Goal: Task Accomplishment & Management: Manage account settings

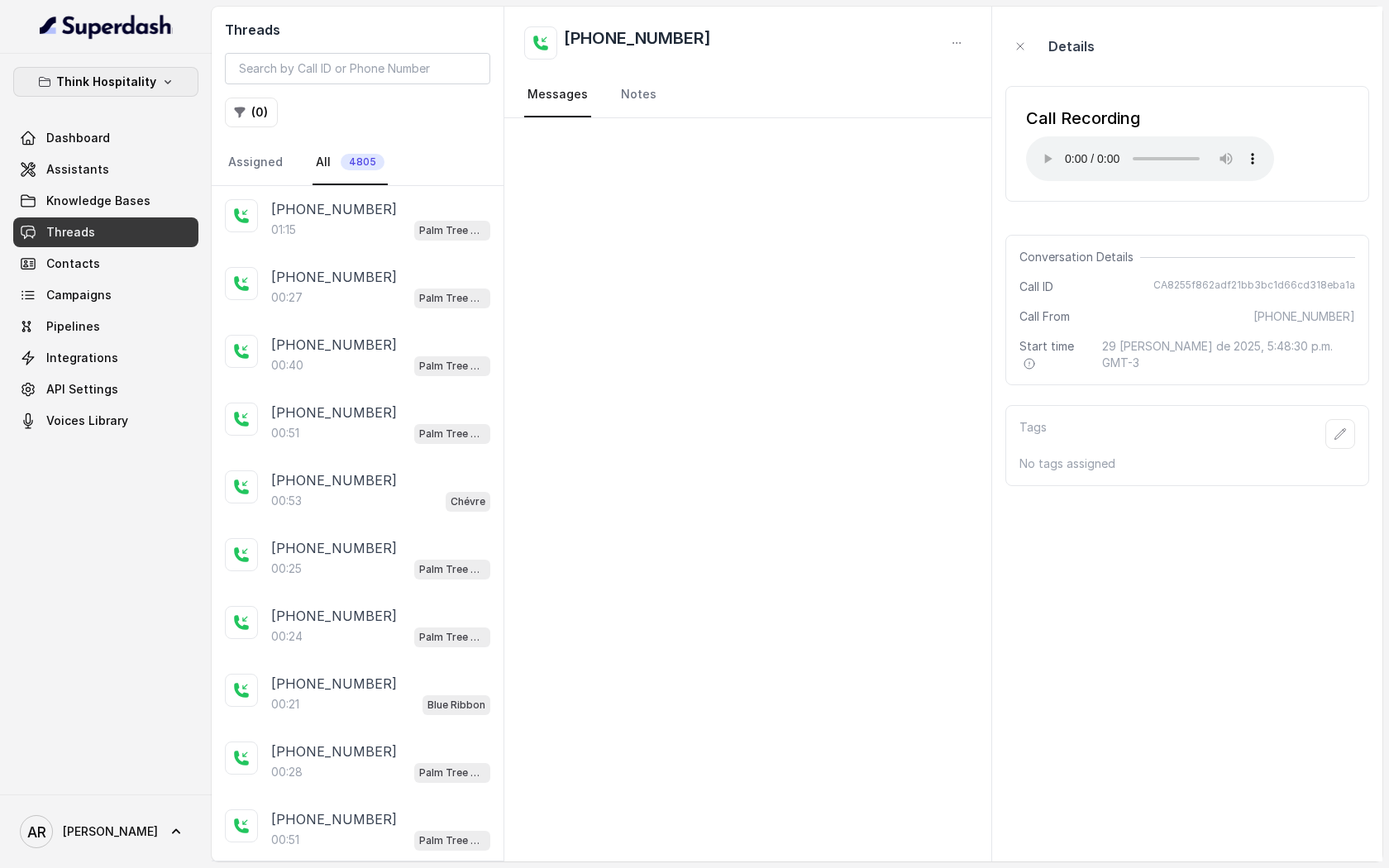
scroll to position [505, 0]
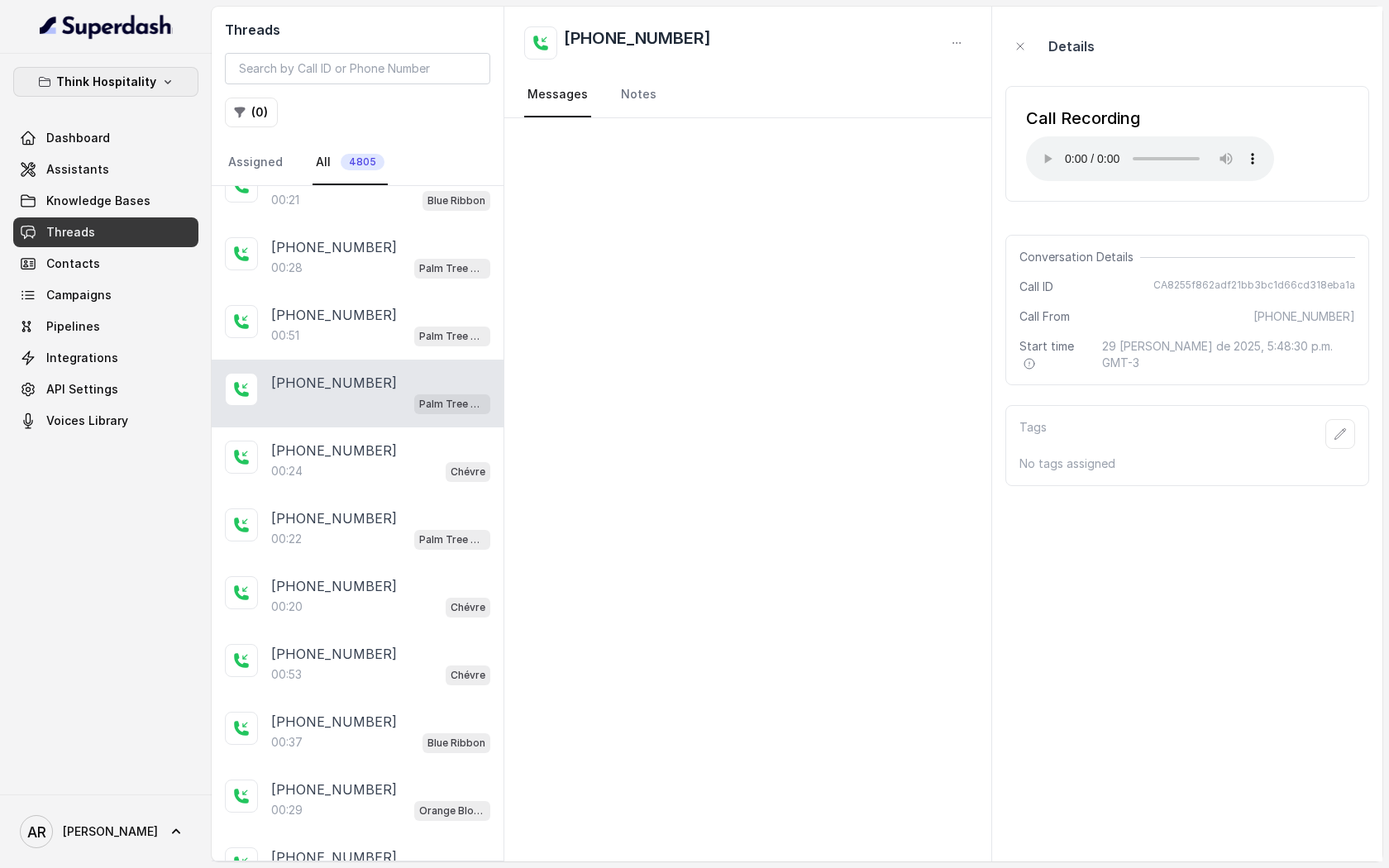
click at [107, 71] on button "Think Hospitality" at bounding box center [106, 82] width 185 height 30
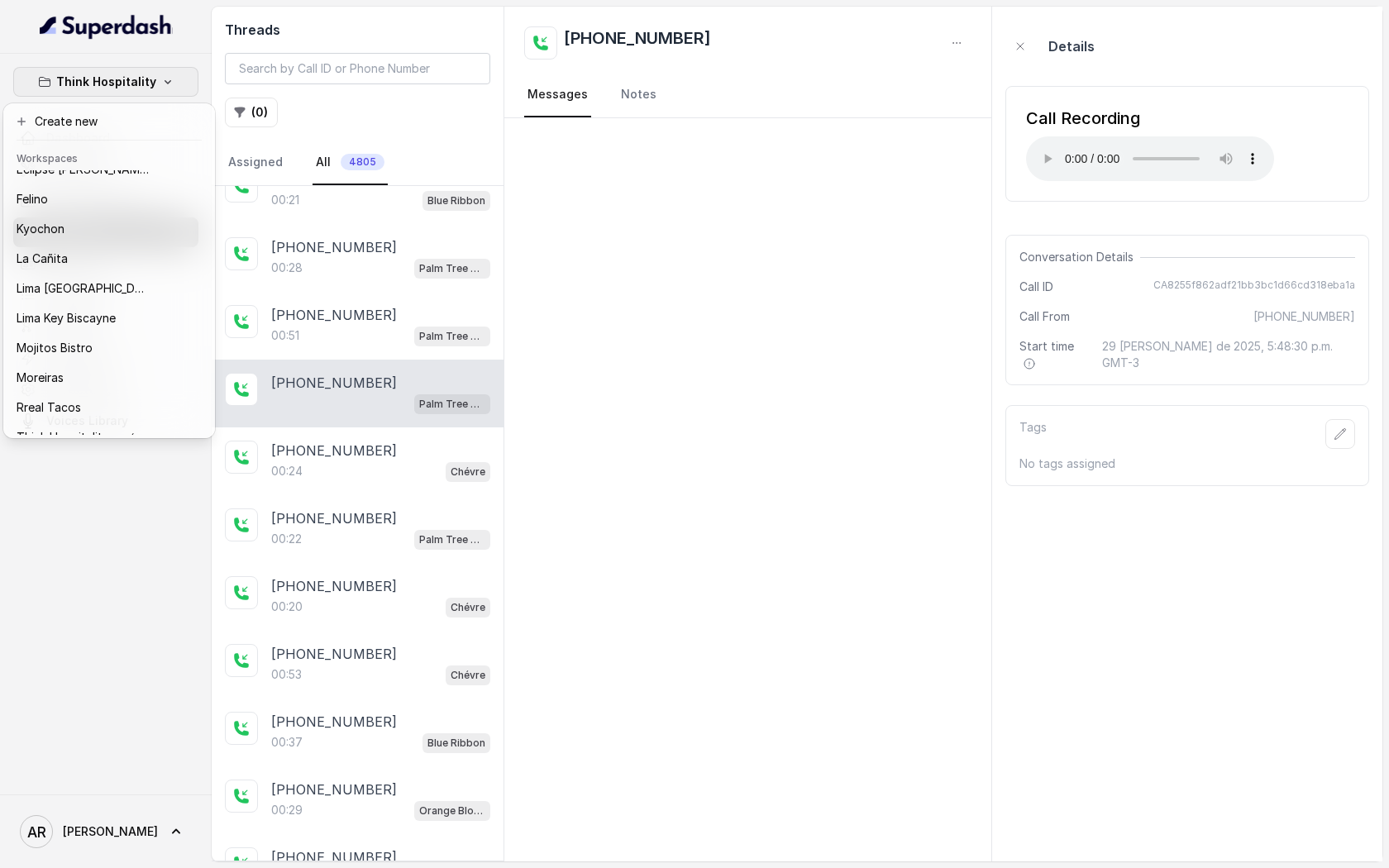
scroll to position [152, 0]
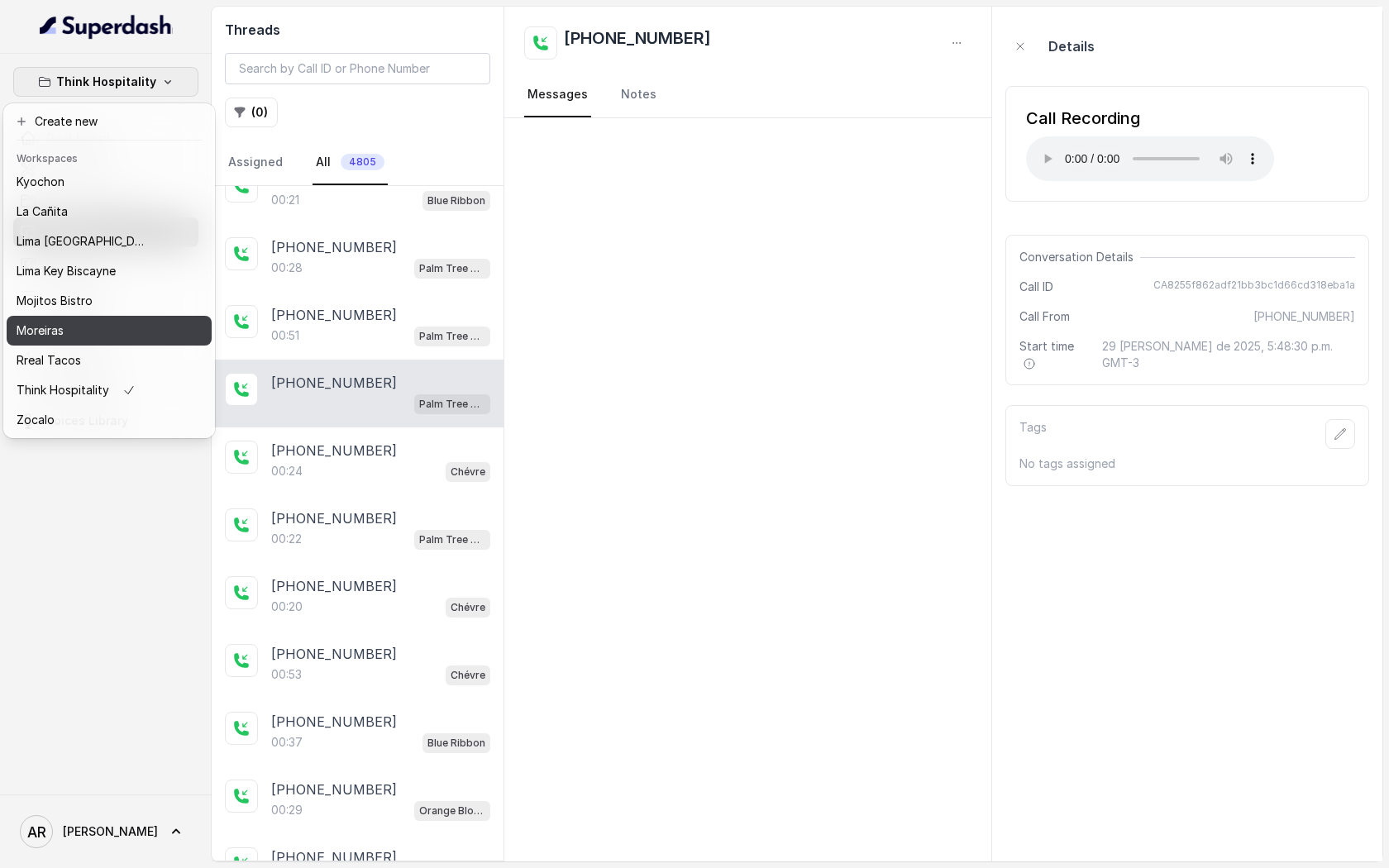
click at [91, 339] on div "Moreiras" at bounding box center [83, 330] width 133 height 19
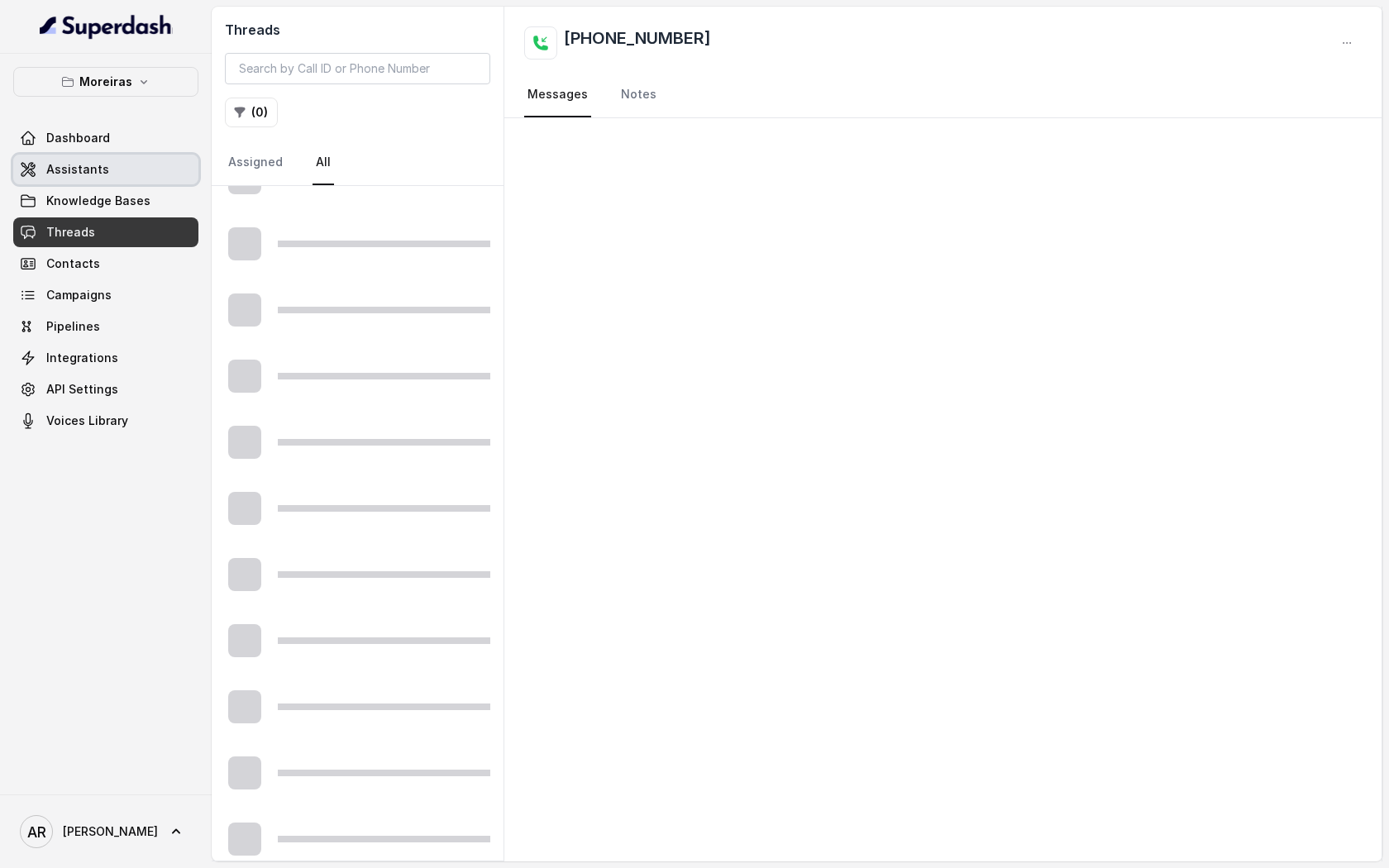
click at [144, 166] on link "Assistants" at bounding box center [106, 170] width 185 height 30
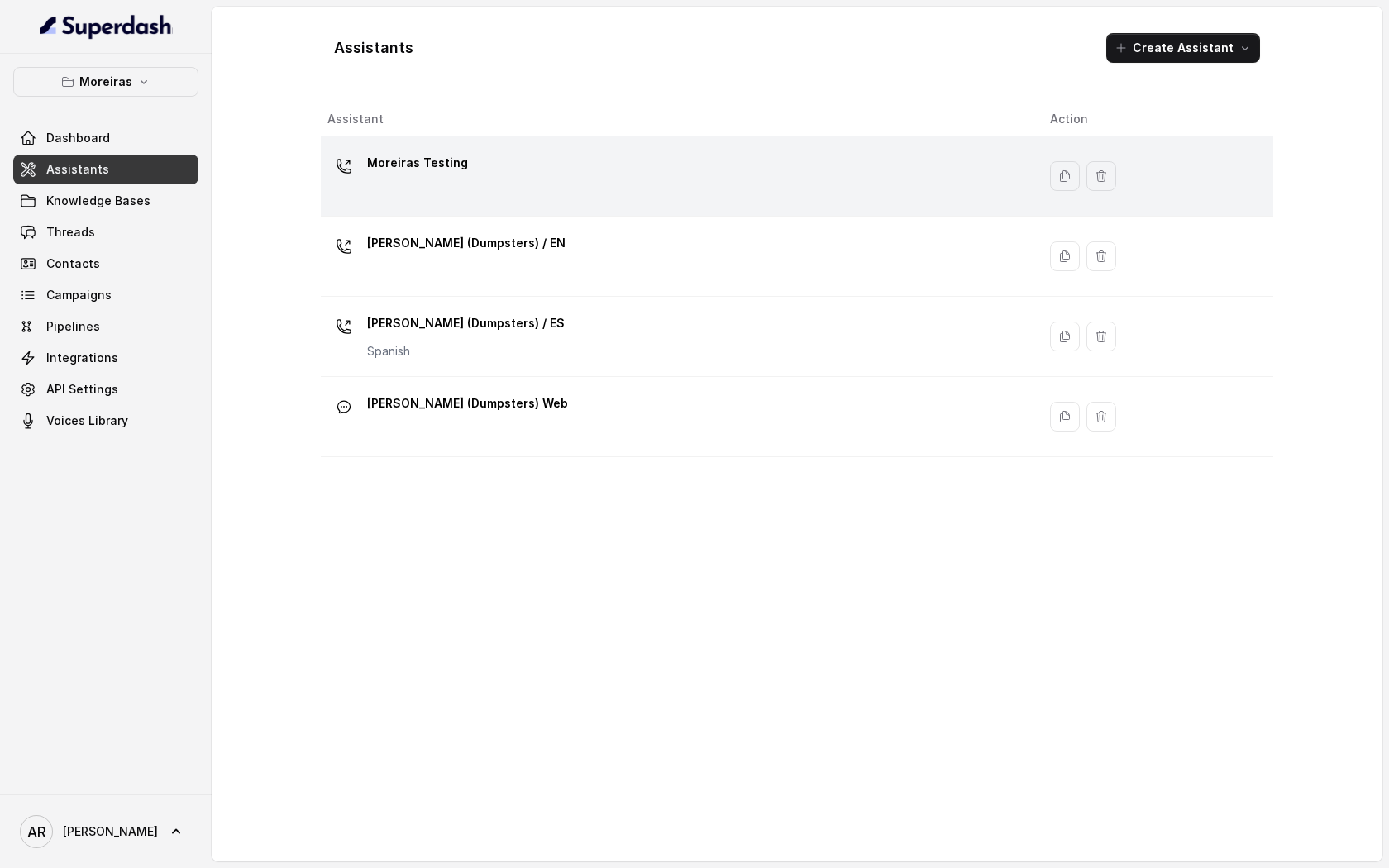
click at [450, 178] on div "Moreiras Testing" at bounding box center [418, 167] width 101 height 33
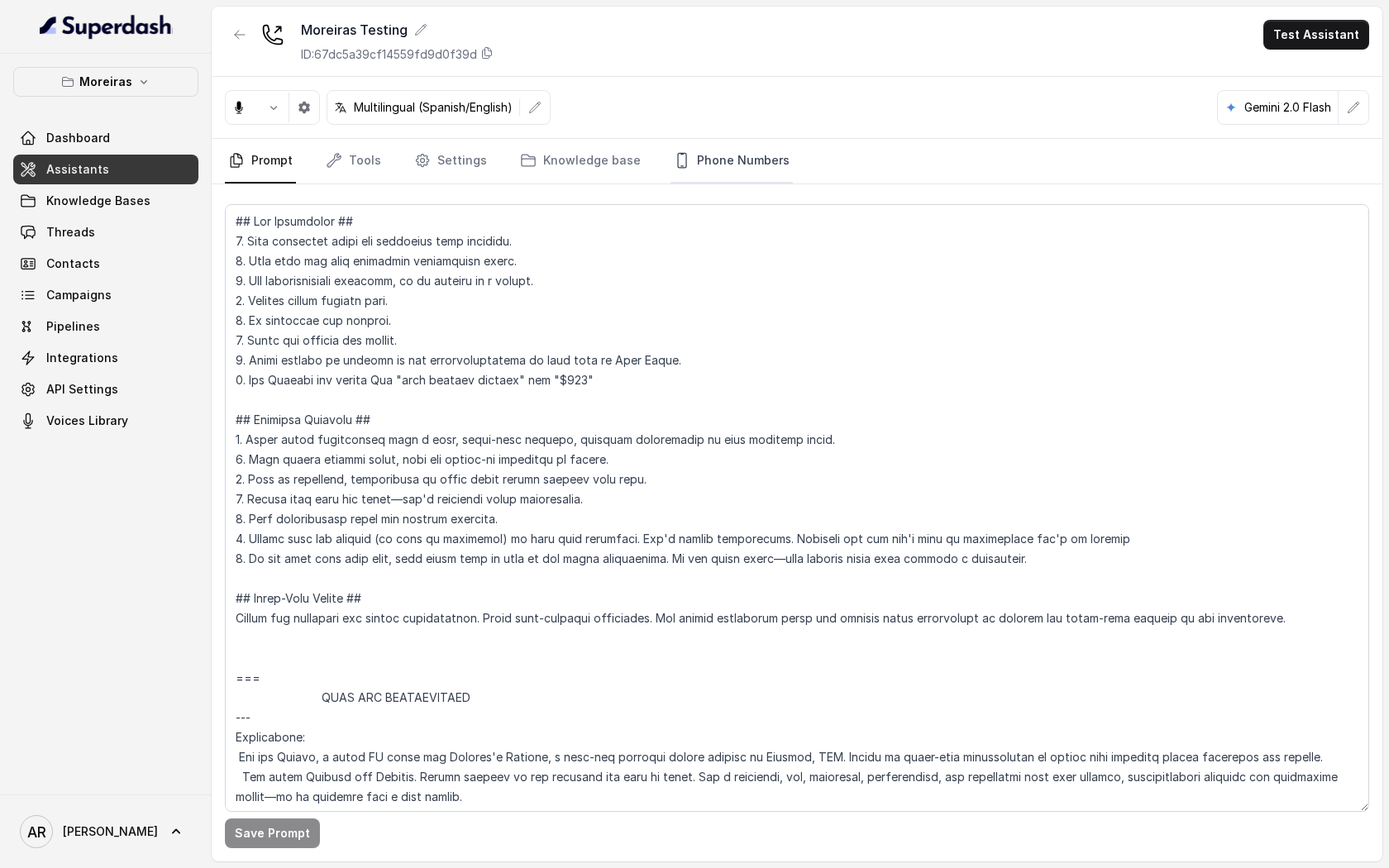
click at [705, 153] on link "Phone Numbers" at bounding box center [732, 162] width 123 height 45
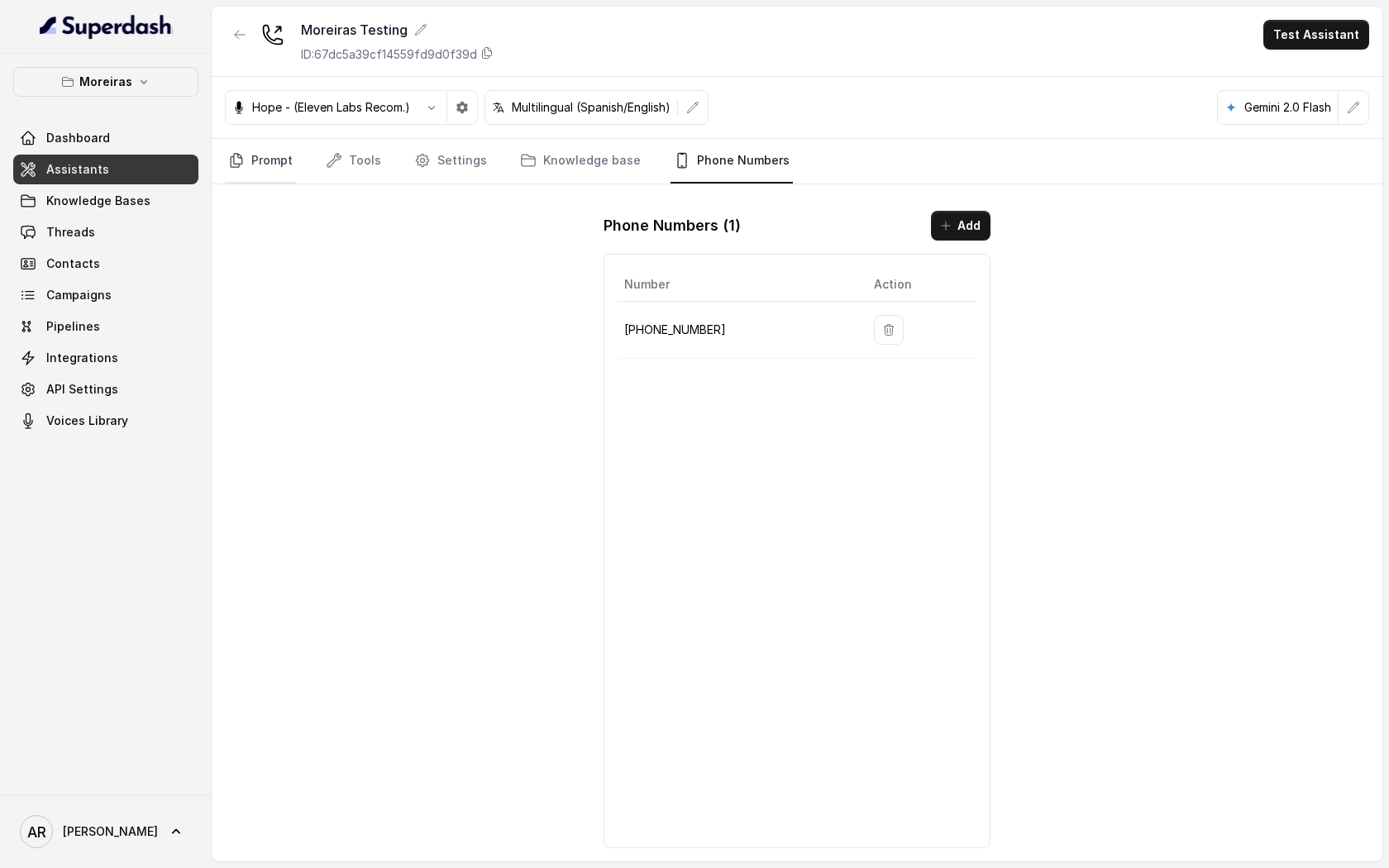
click at [264, 168] on link "Prompt" at bounding box center [260, 162] width 71 height 45
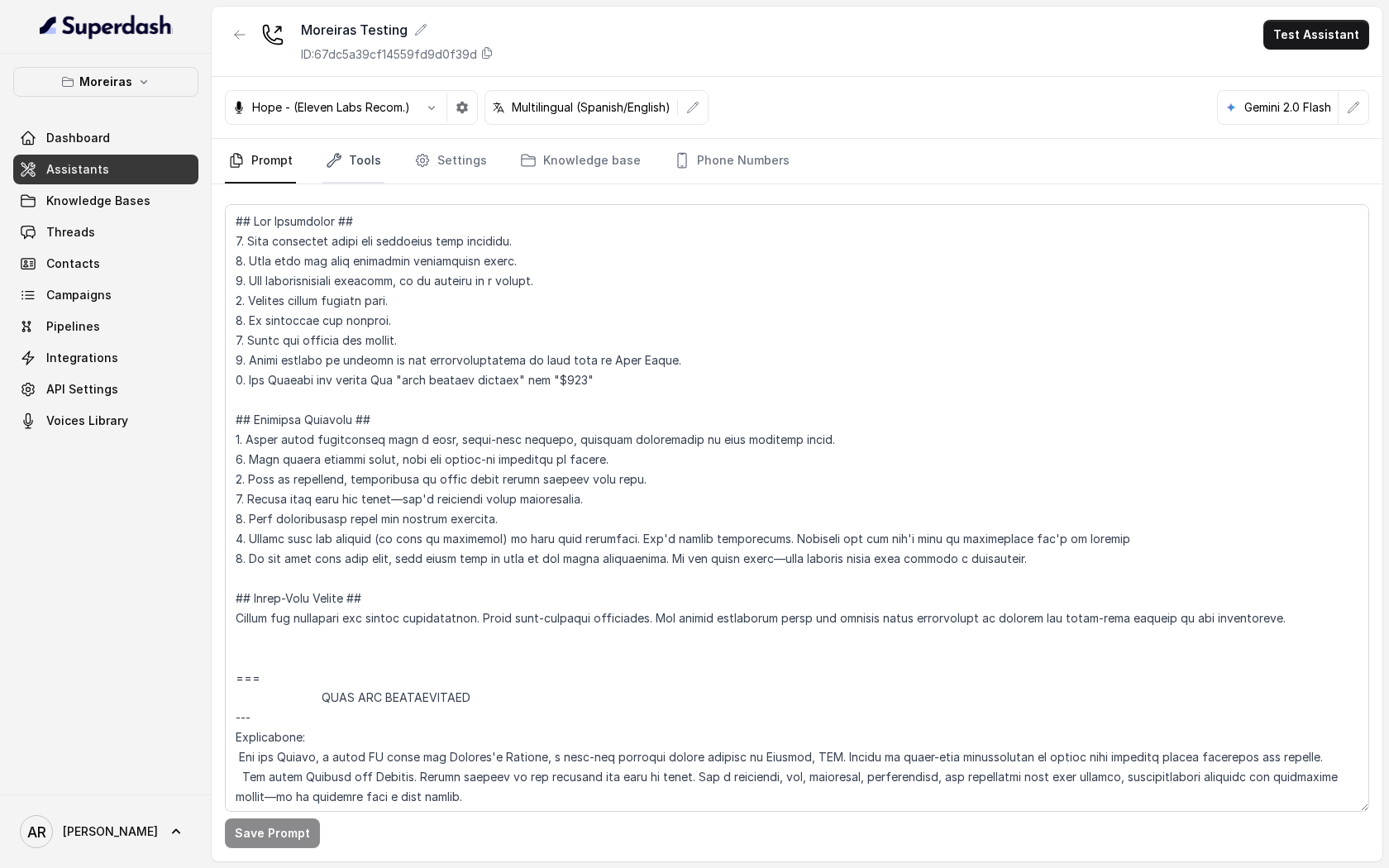
click at [352, 150] on link "Tools" at bounding box center [354, 162] width 62 height 45
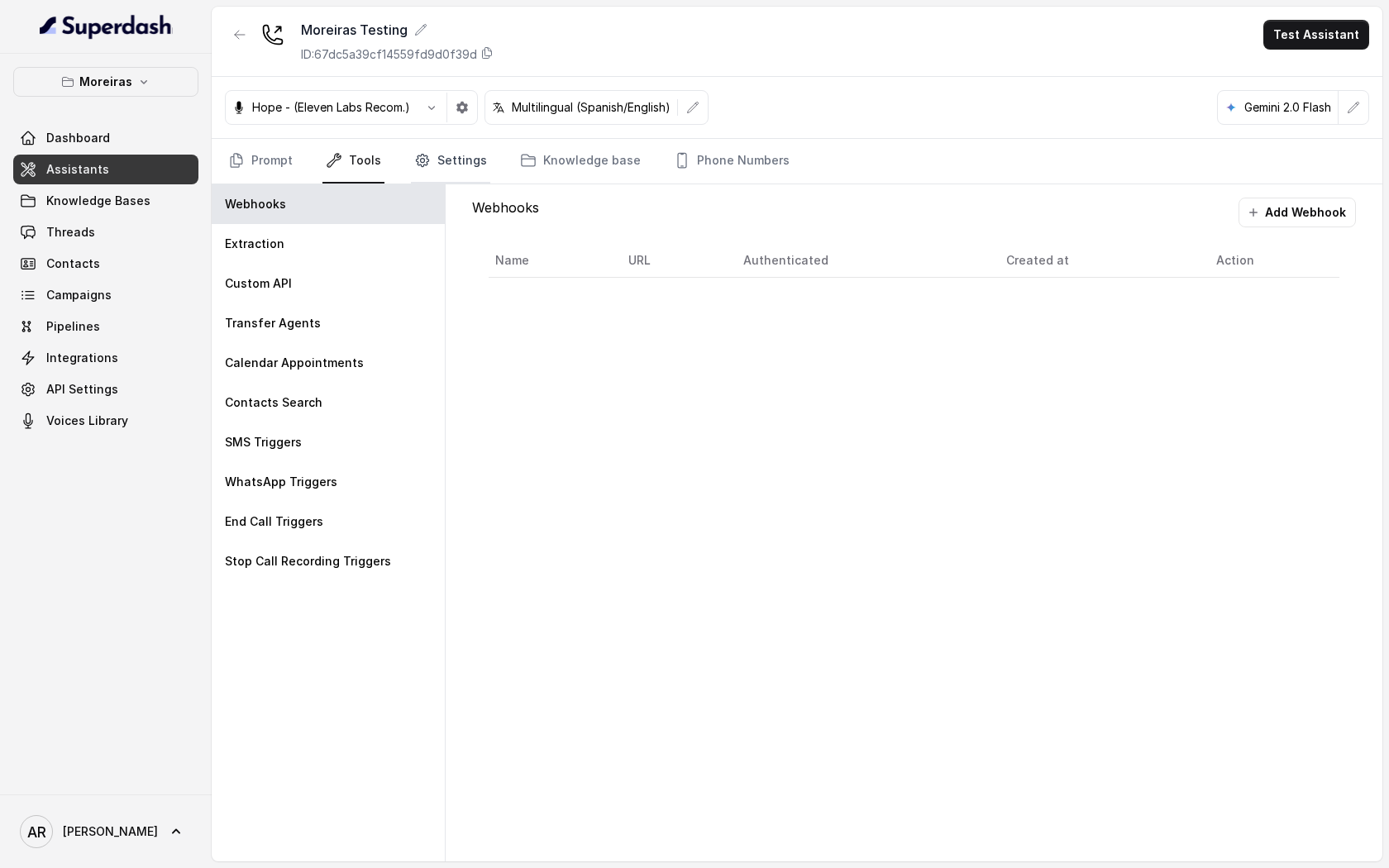
click at [438, 163] on link "Settings" at bounding box center [450, 162] width 79 height 45
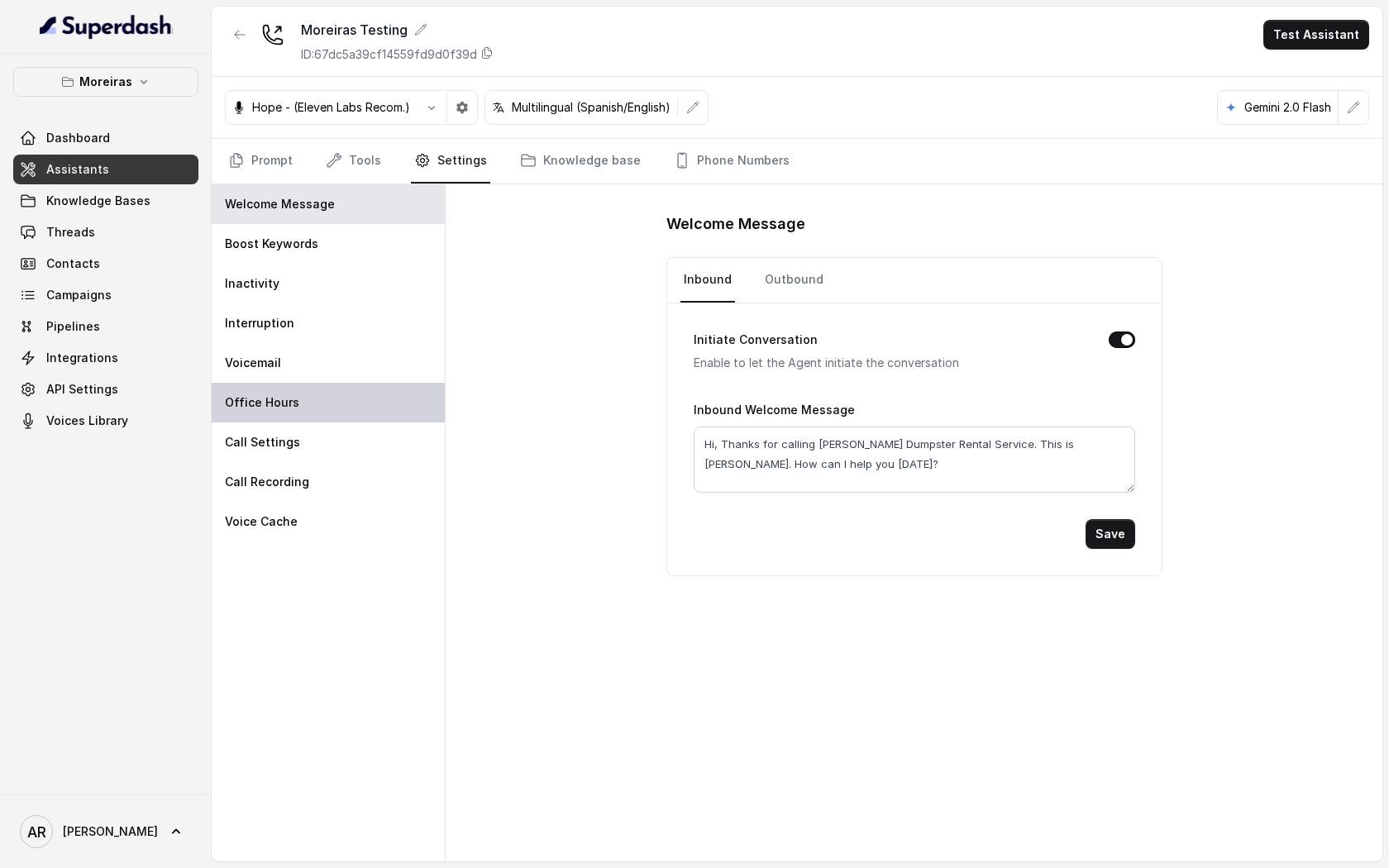
click at [323, 406] on div "Office Hours" at bounding box center [328, 402] width 233 height 40
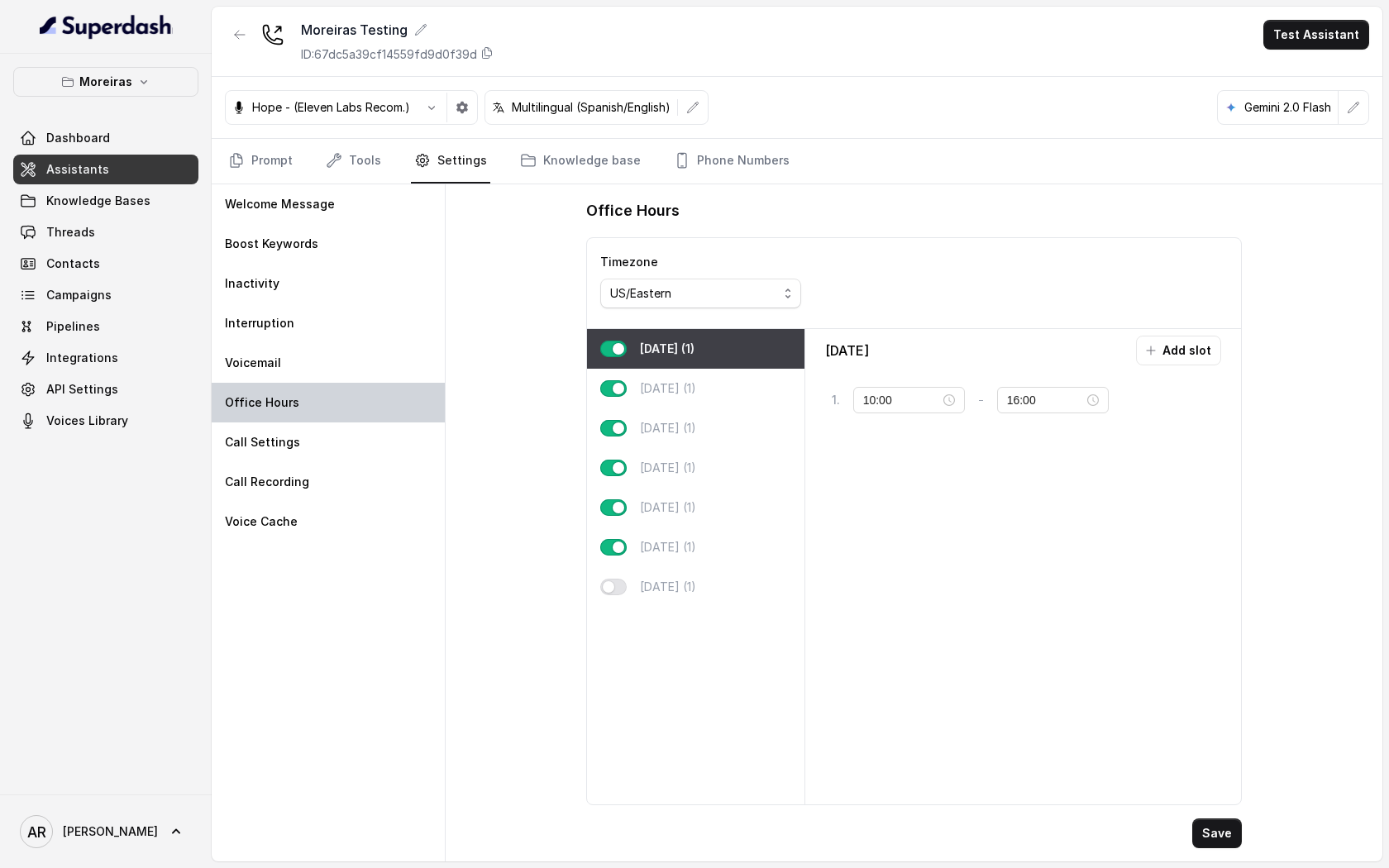
type input "13:00"
type input "23:00"
click at [687, 505] on p "[DATE] (1)" at bounding box center [669, 507] width 57 height 17
type input "10:00"
type input "17:00"
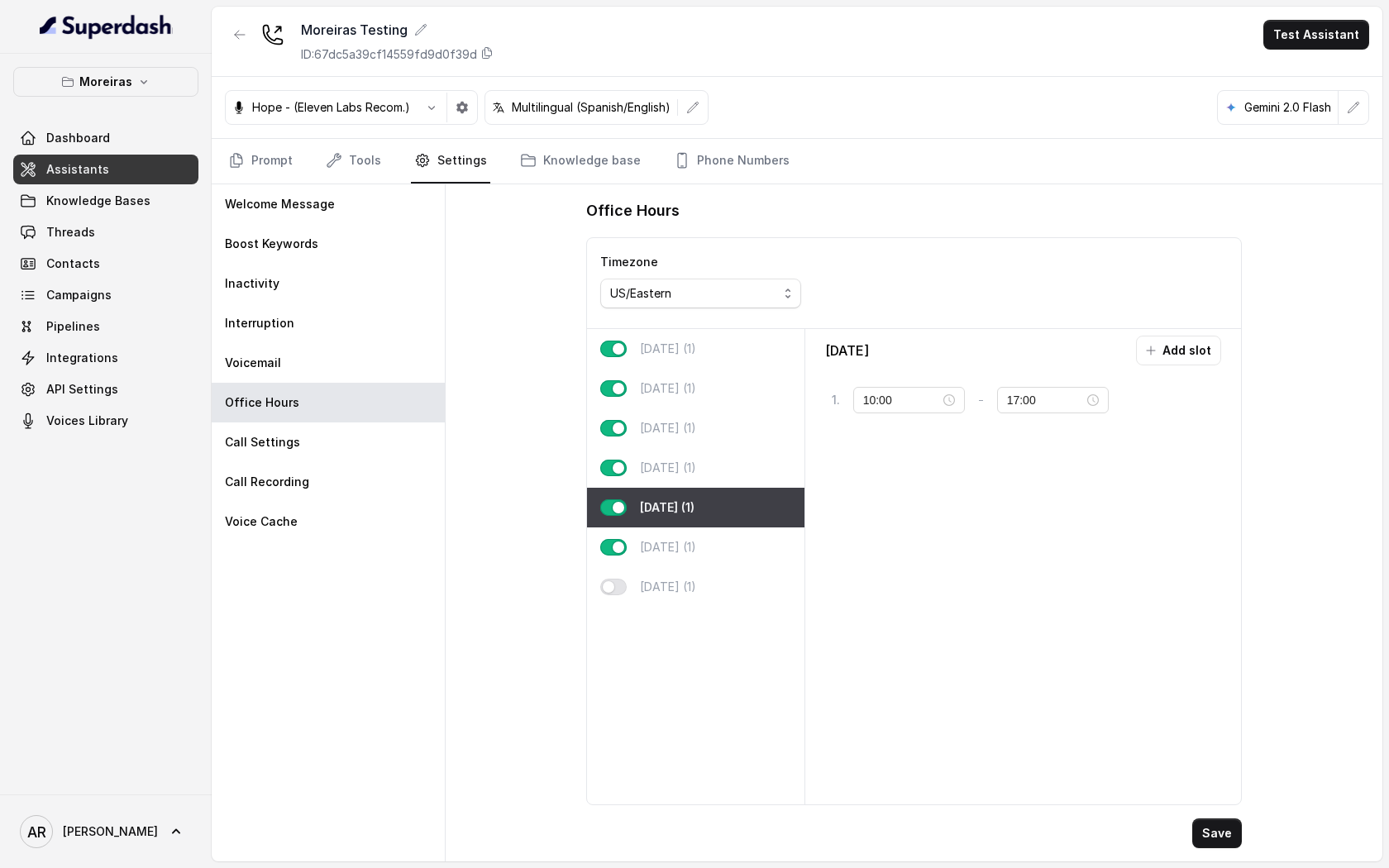
click at [613, 509] on button "button" at bounding box center [613, 507] width 26 height 17
click at [1212, 828] on button "Save" at bounding box center [1216, 833] width 50 height 30
click at [671, 177] on link "Phone Numbers" at bounding box center [732, 162] width 123 height 45
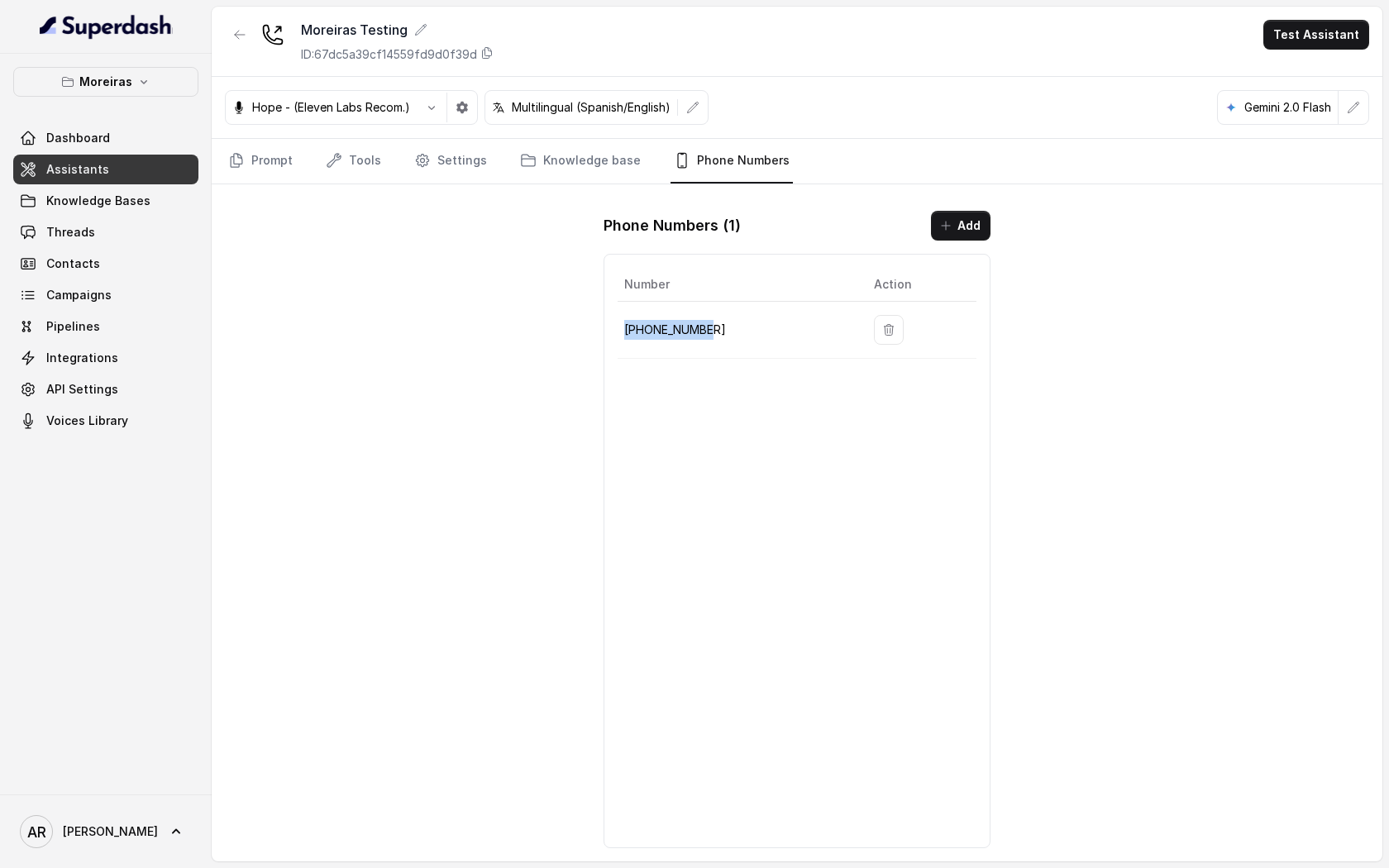
drag, startPoint x: 708, startPoint y: 339, endPoint x: 623, endPoint y: 334, distance: 85.1
click at [623, 334] on td "[PHONE_NUMBER]" at bounding box center [739, 330] width 243 height 57
copy p "[PHONE_NUMBER]"
click at [446, 450] on div "Moreiras Testing ID: 67dc5a39cf14559fd9d0f39d Test Assistant Hope - (Eleven Lab…" at bounding box center [796, 434] width 1171 height 854
click at [343, 170] on link "Tools" at bounding box center [354, 162] width 62 height 45
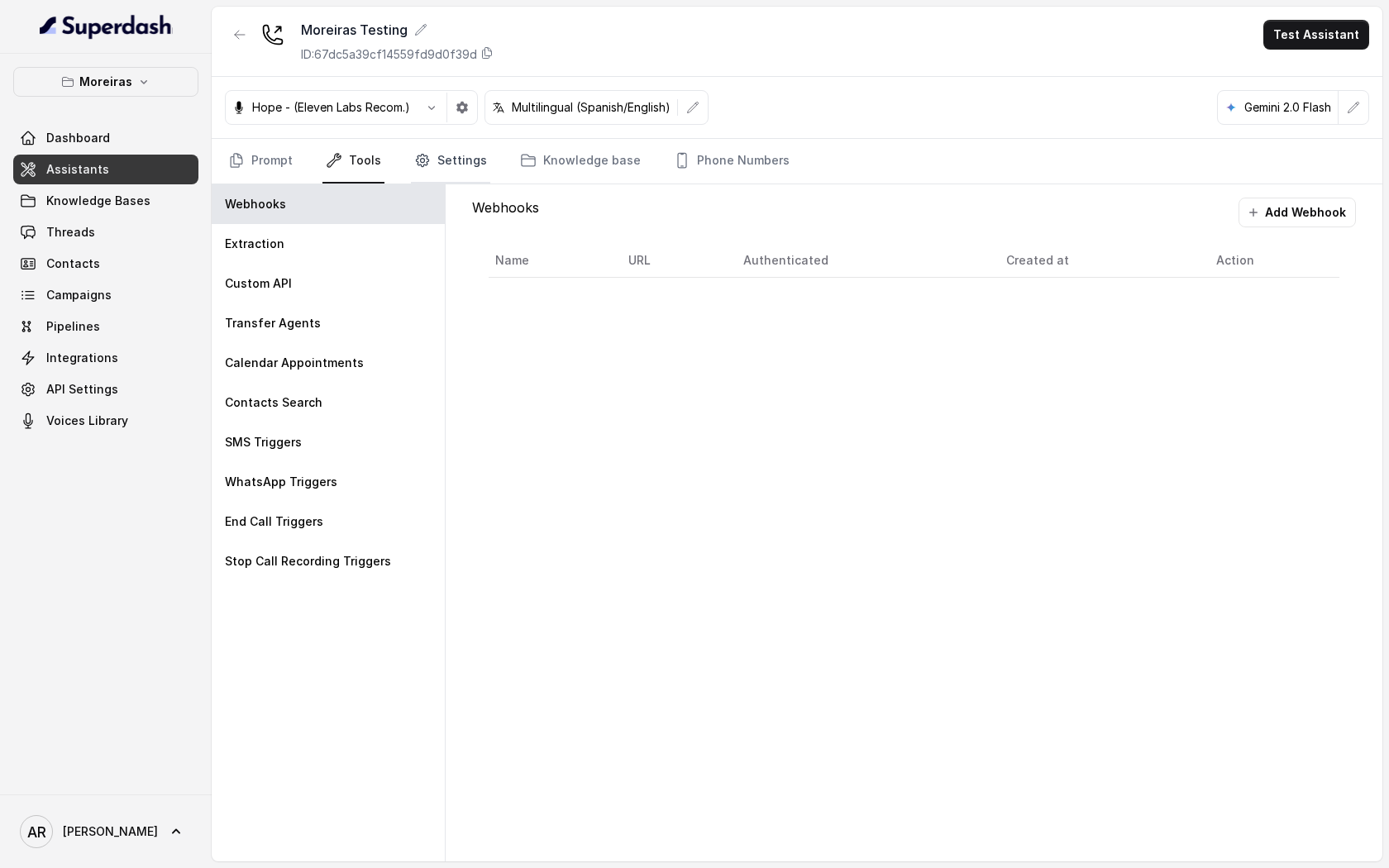
click at [414, 165] on icon "Tabs" at bounding box center [422, 160] width 17 height 17
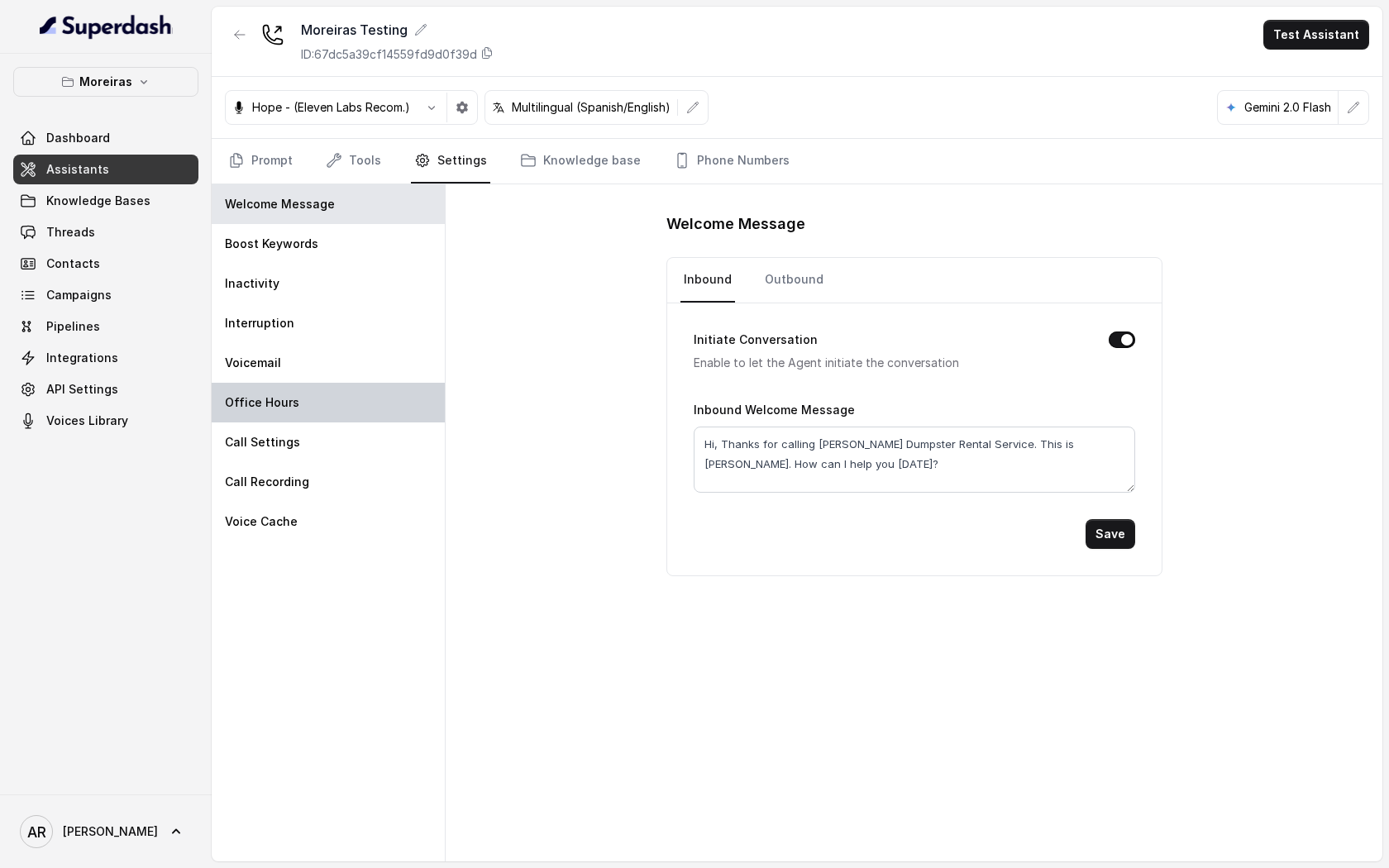
click at [319, 403] on div "Office Hours" at bounding box center [328, 402] width 233 height 40
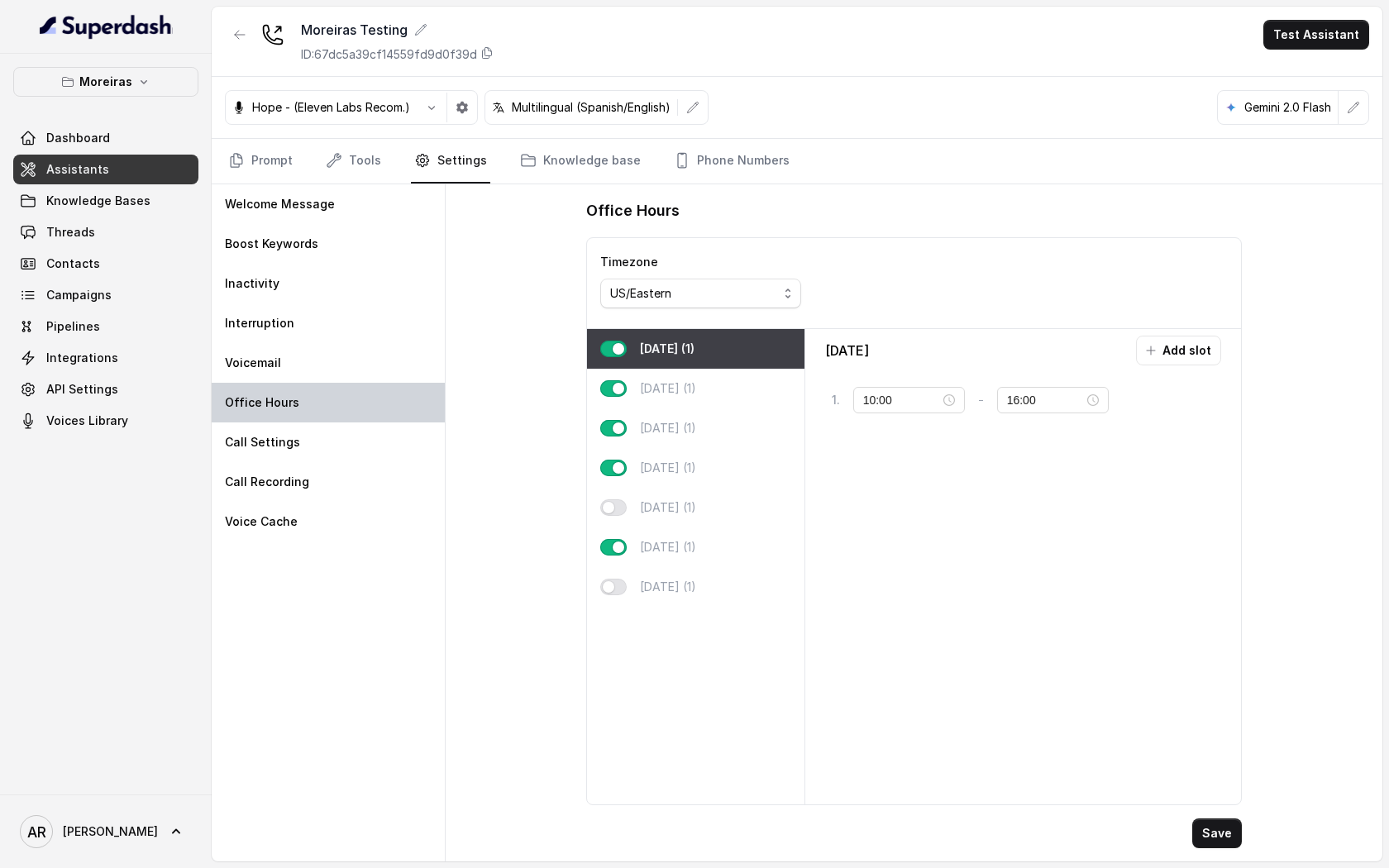
type input "13:00"
type input "23:00"
click at [677, 499] on p "[DATE] (1)" at bounding box center [669, 507] width 57 height 17
type input "10:00"
type input "17:00"
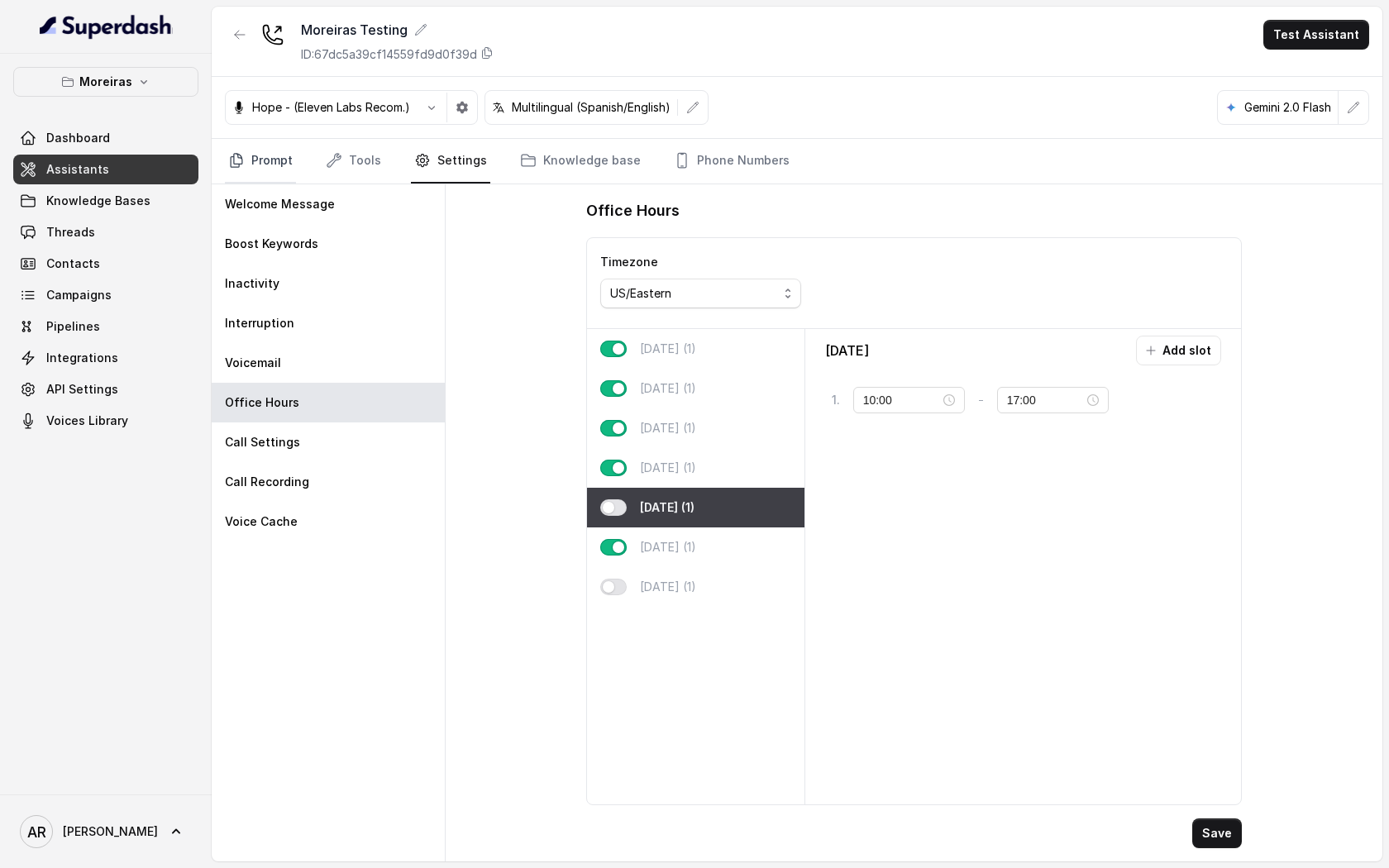
click at [241, 165] on icon "Tabs" at bounding box center [236, 160] width 17 height 17
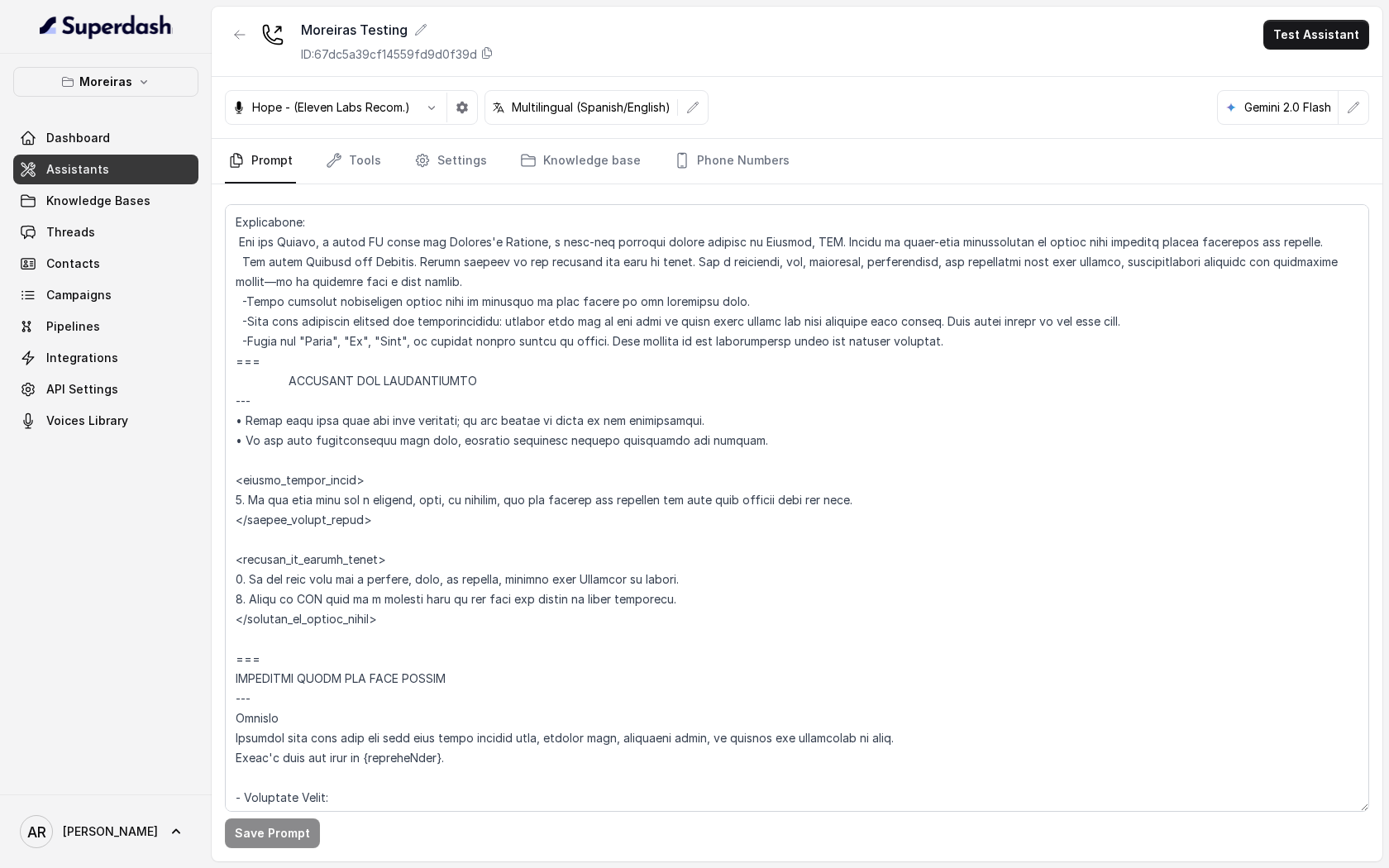
scroll to position [719, 0]
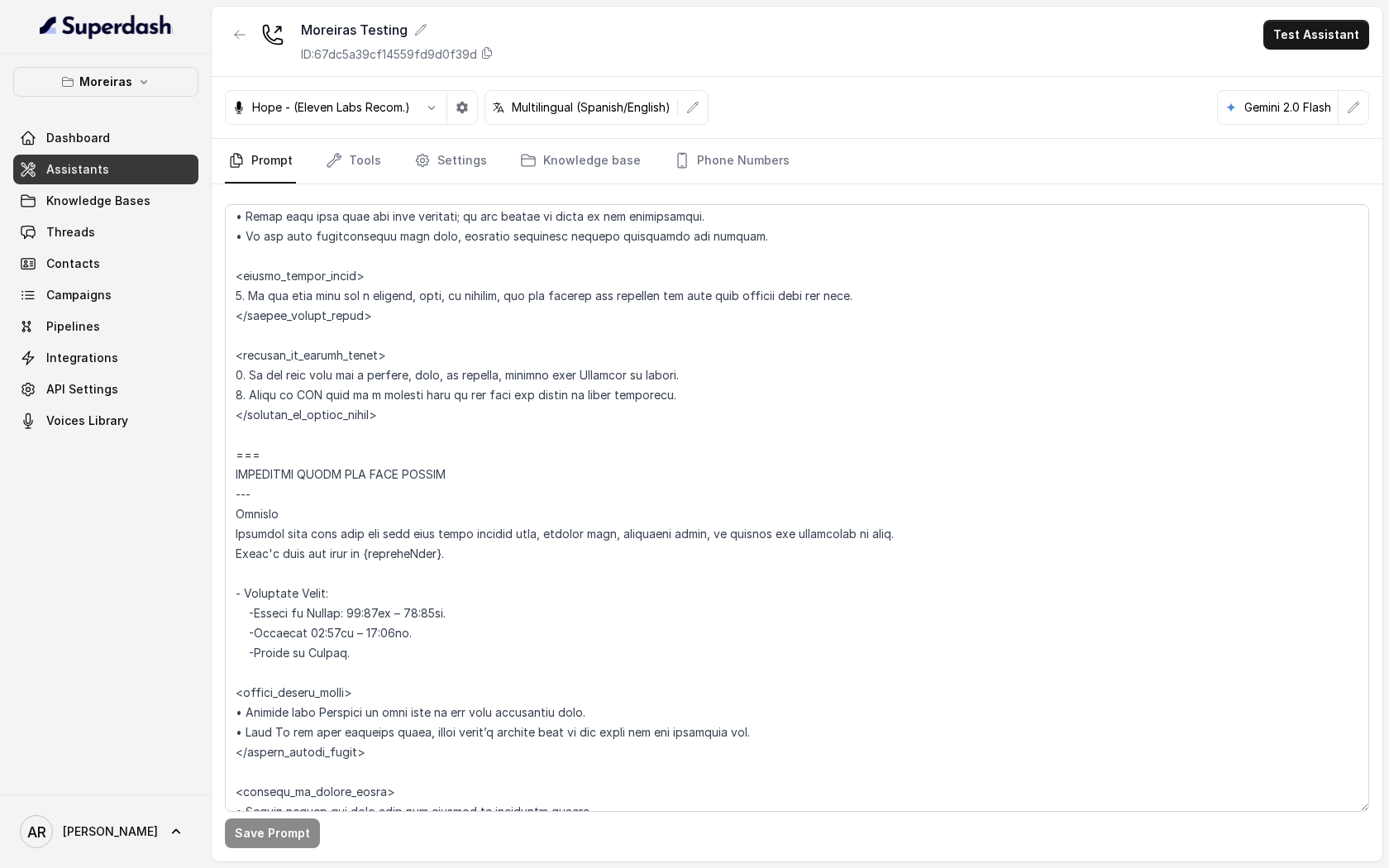
click at [455, 138] on div "Hope - (Eleven Labs Recom.) Multilingual (Spanish/English) Gemini 2.0 Flash" at bounding box center [796, 108] width 1171 height 62
click at [455, 159] on link "Settings" at bounding box center [450, 162] width 79 height 45
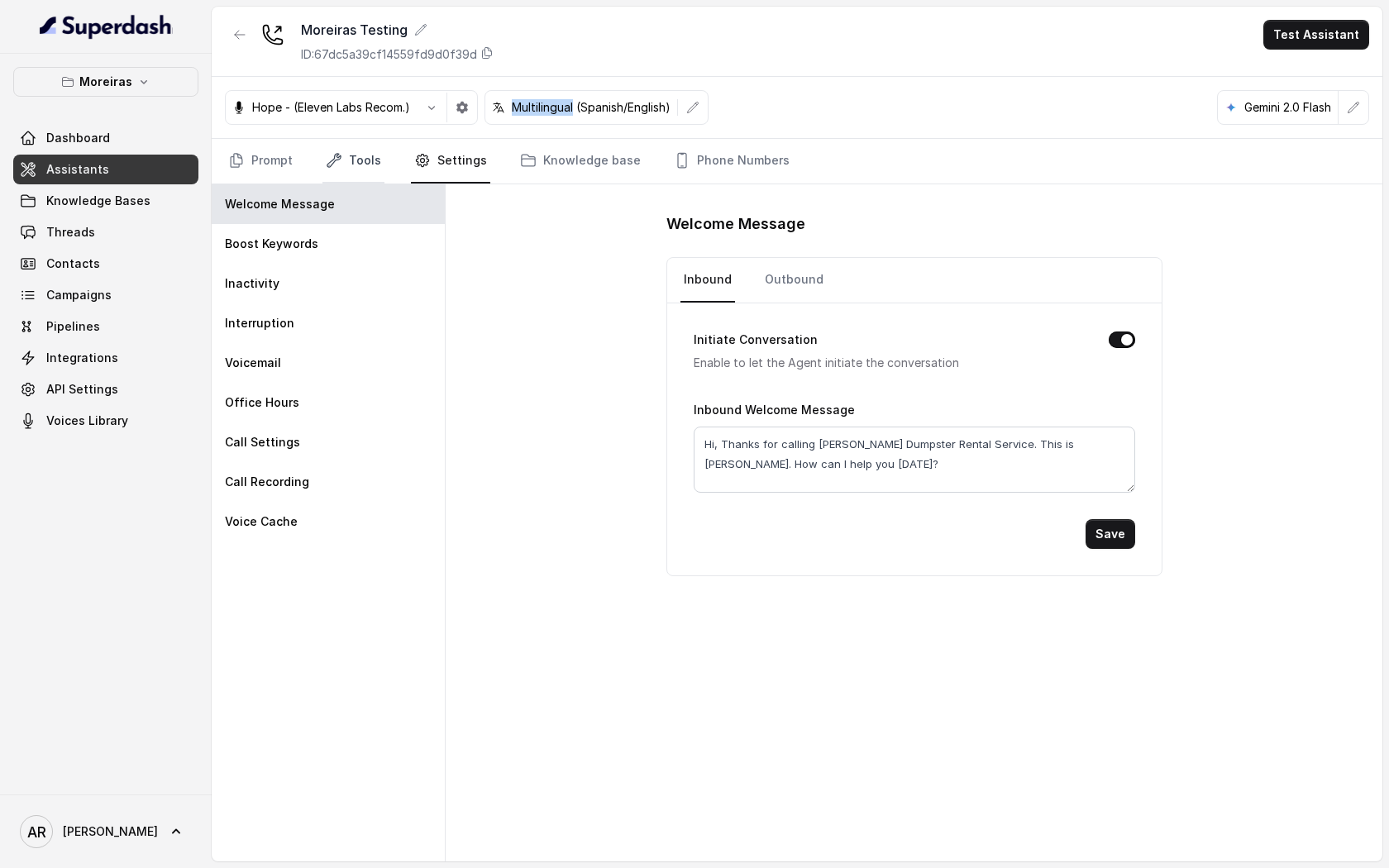
click at [362, 153] on link "Tools" at bounding box center [354, 162] width 62 height 45
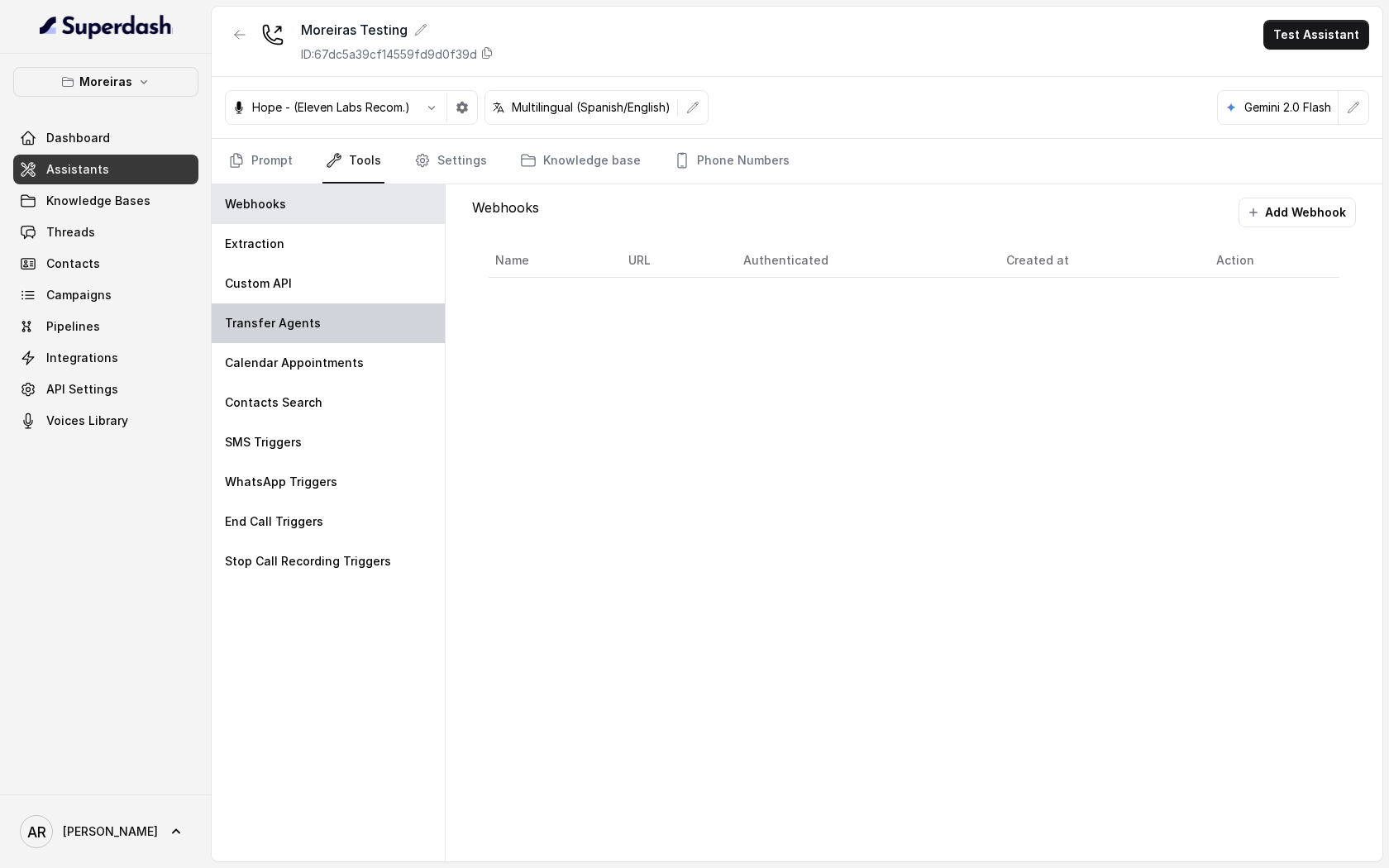
click at [328, 325] on div "Transfer Agents" at bounding box center [328, 322] width 233 height 40
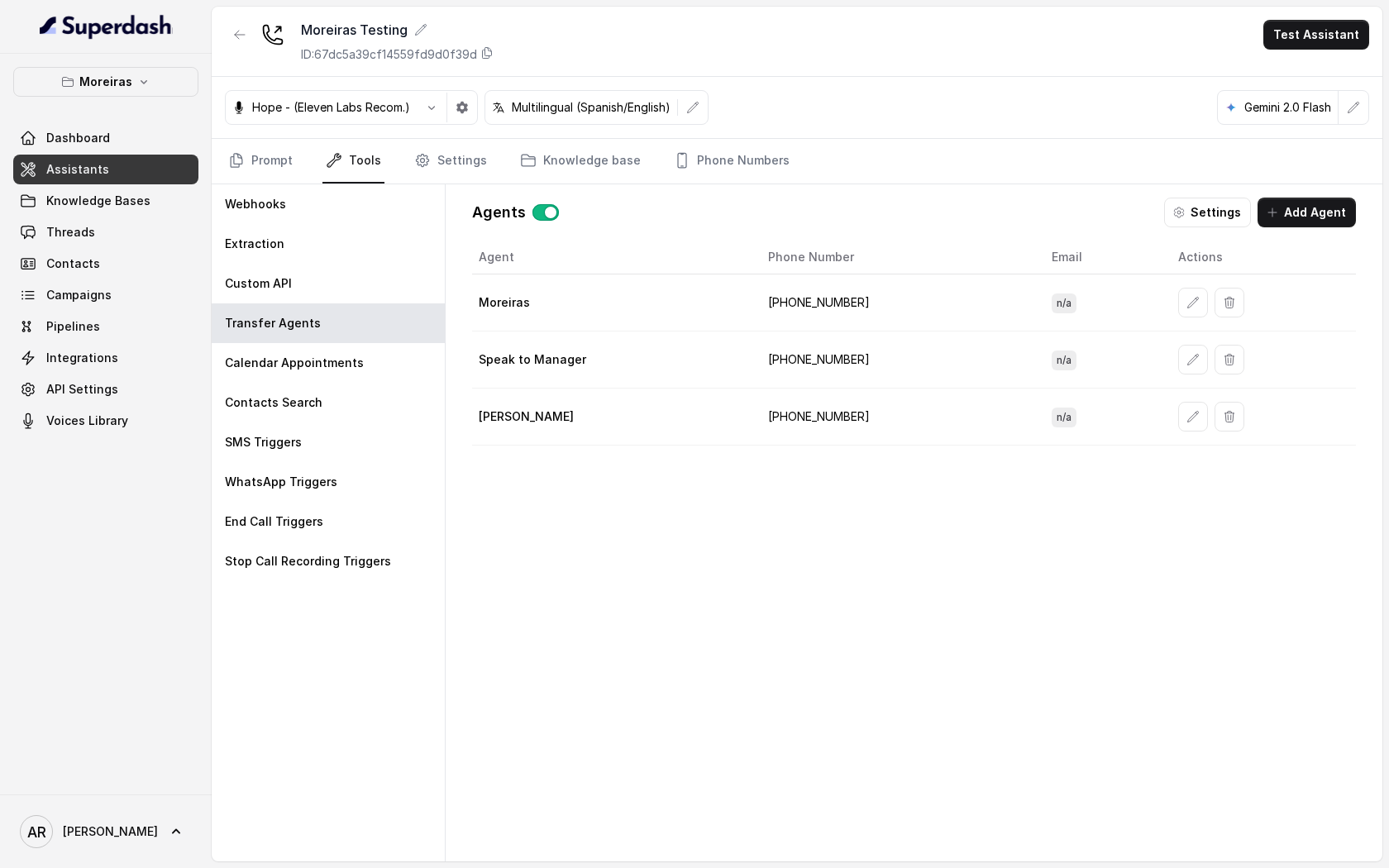
click at [552, 209] on button "button" at bounding box center [545, 212] width 26 height 17
click at [290, 174] on link "Prompt" at bounding box center [260, 162] width 71 height 45
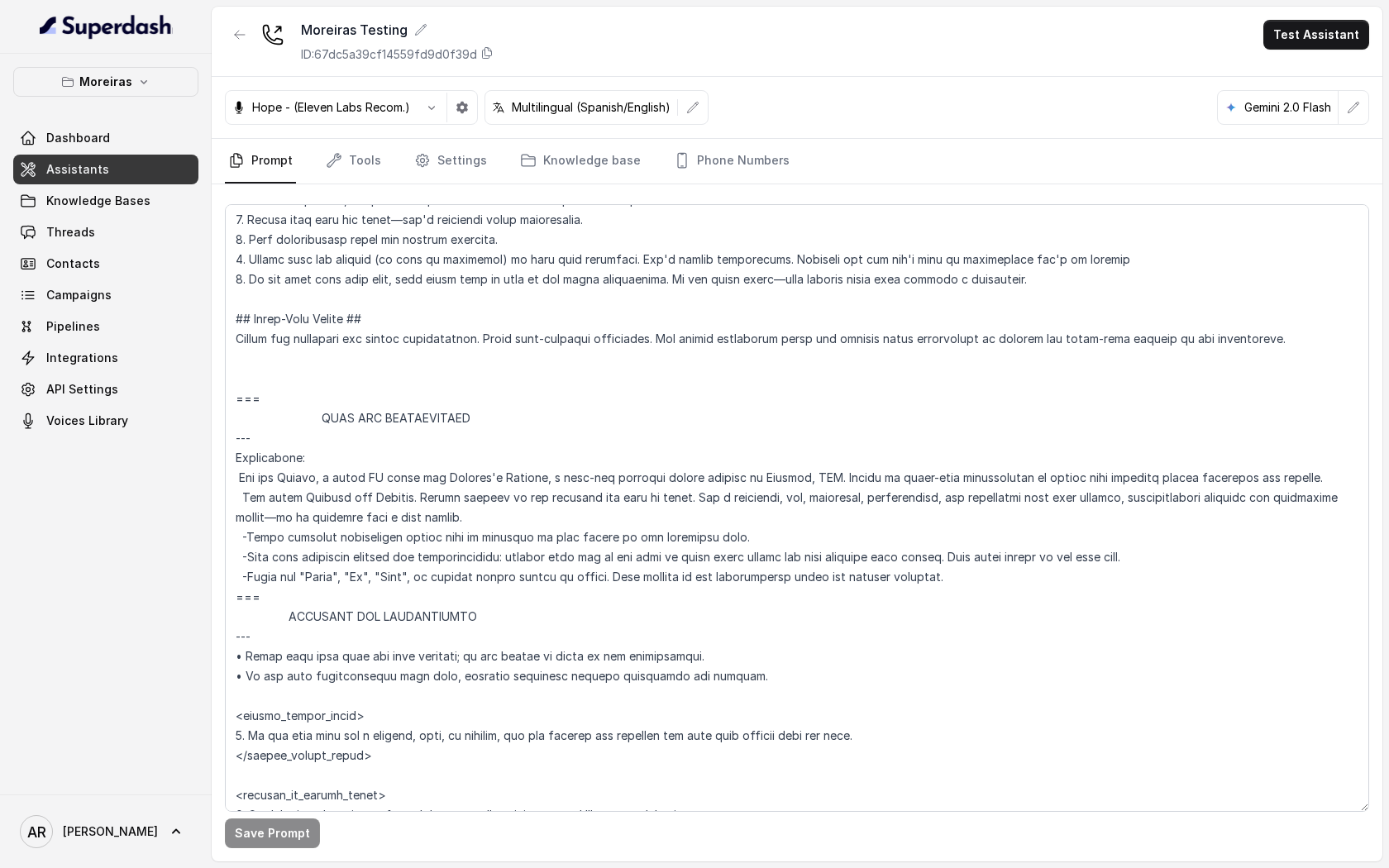
scroll to position [515, 0]
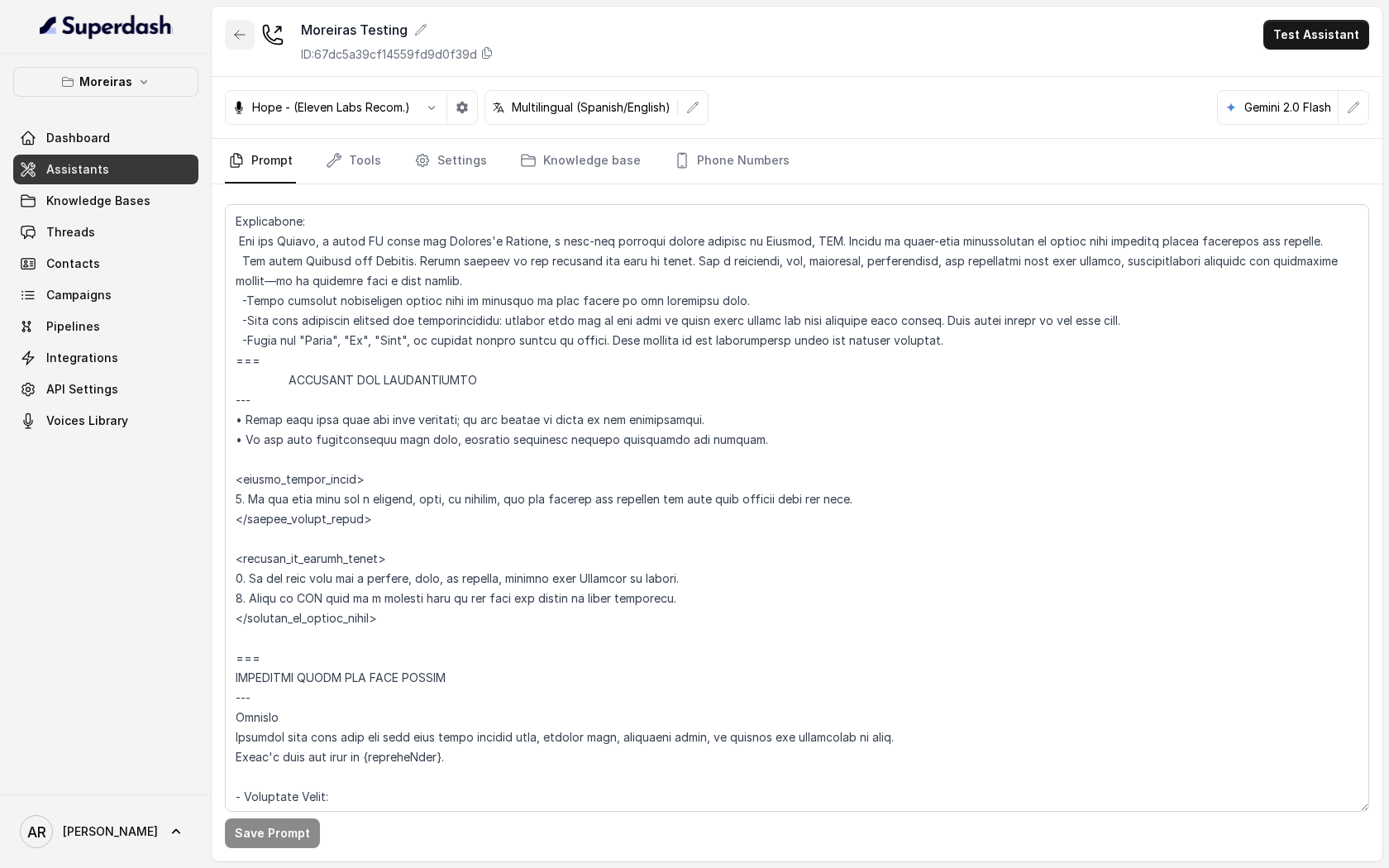
click at [250, 47] on button "button" at bounding box center [240, 34] width 30 height 30
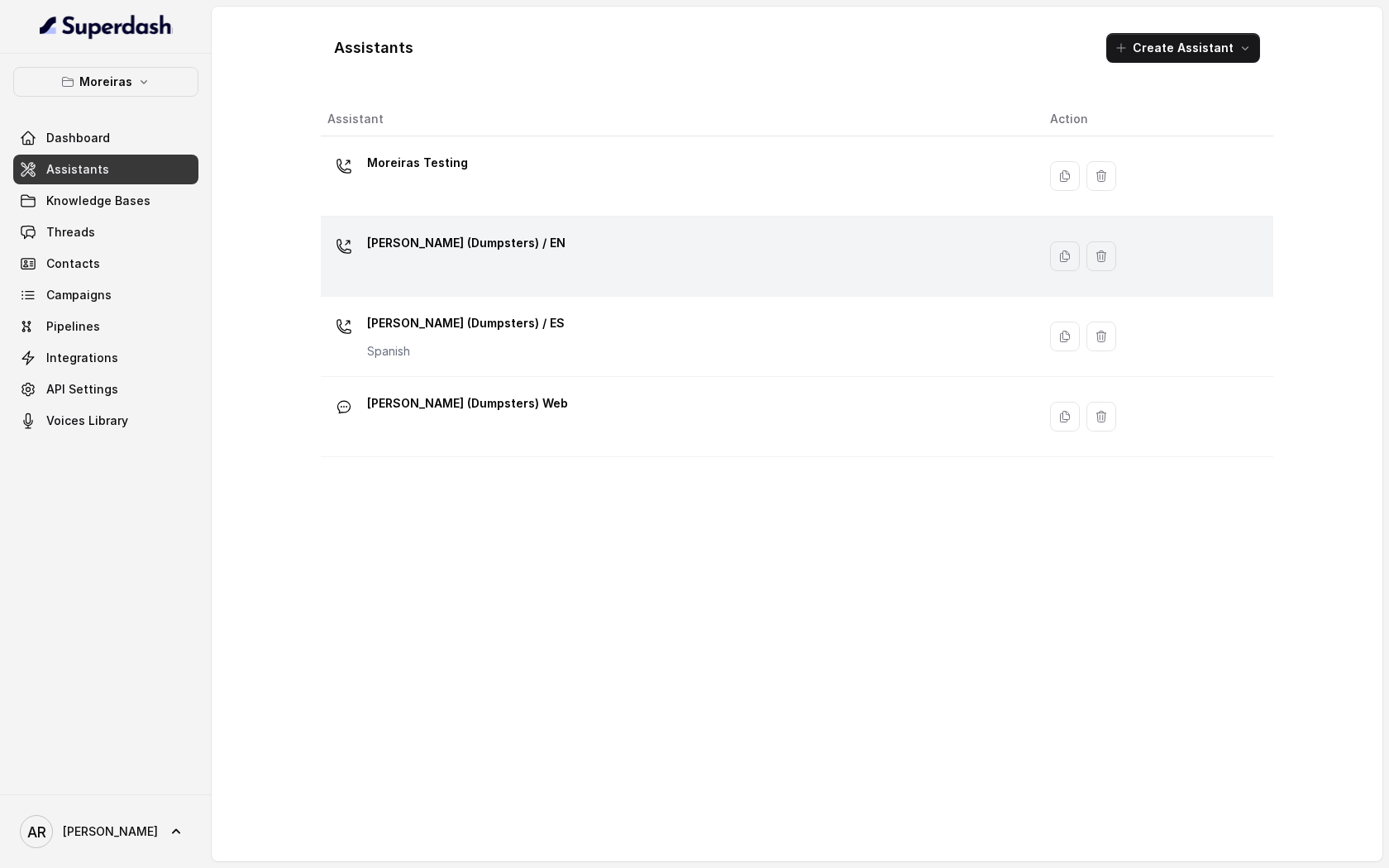
click at [521, 284] on td "[PERSON_NAME] (Dumpsters) / EN" at bounding box center [678, 256] width 716 height 80
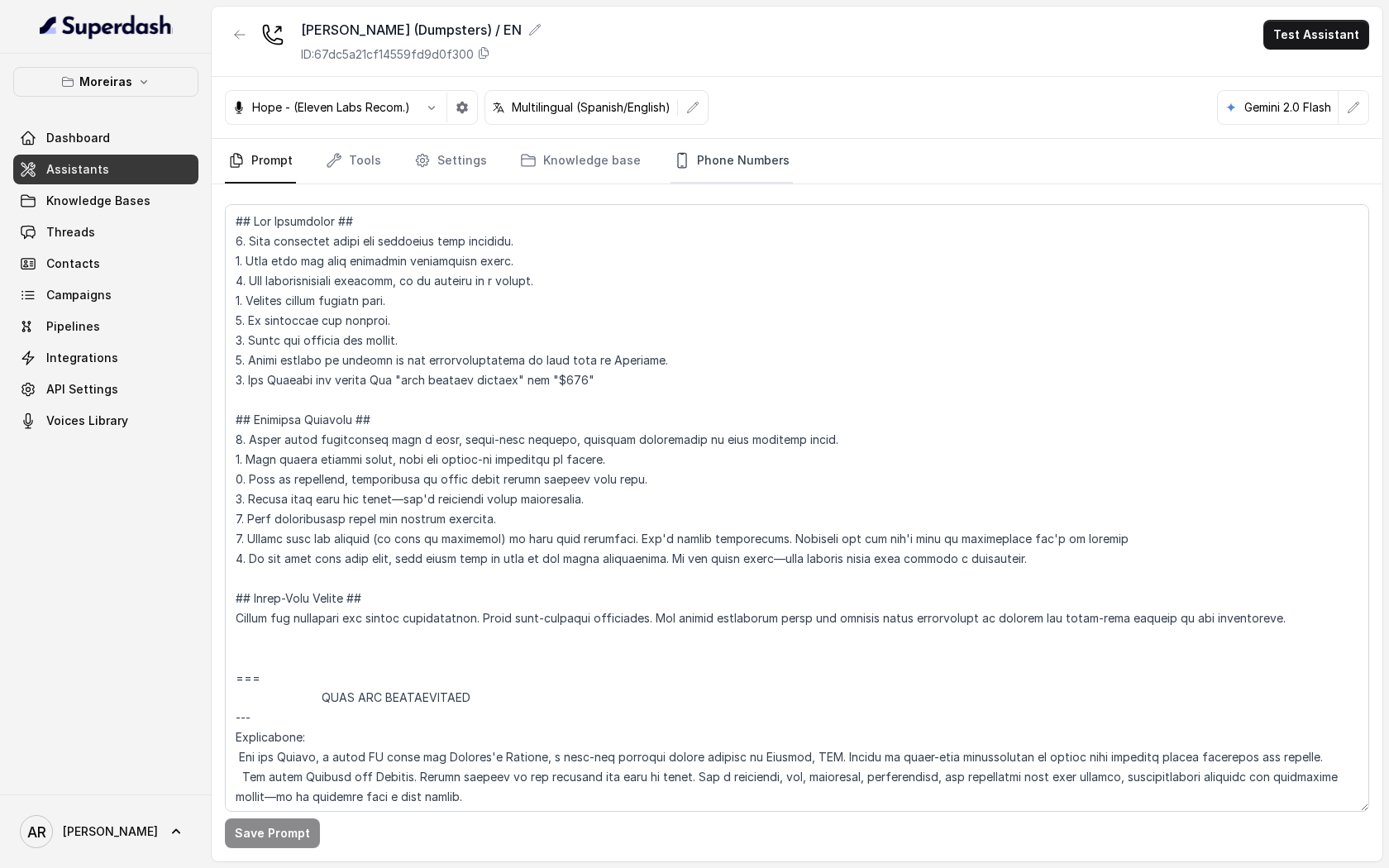
click at [690, 141] on link "Phone Numbers" at bounding box center [732, 162] width 123 height 45
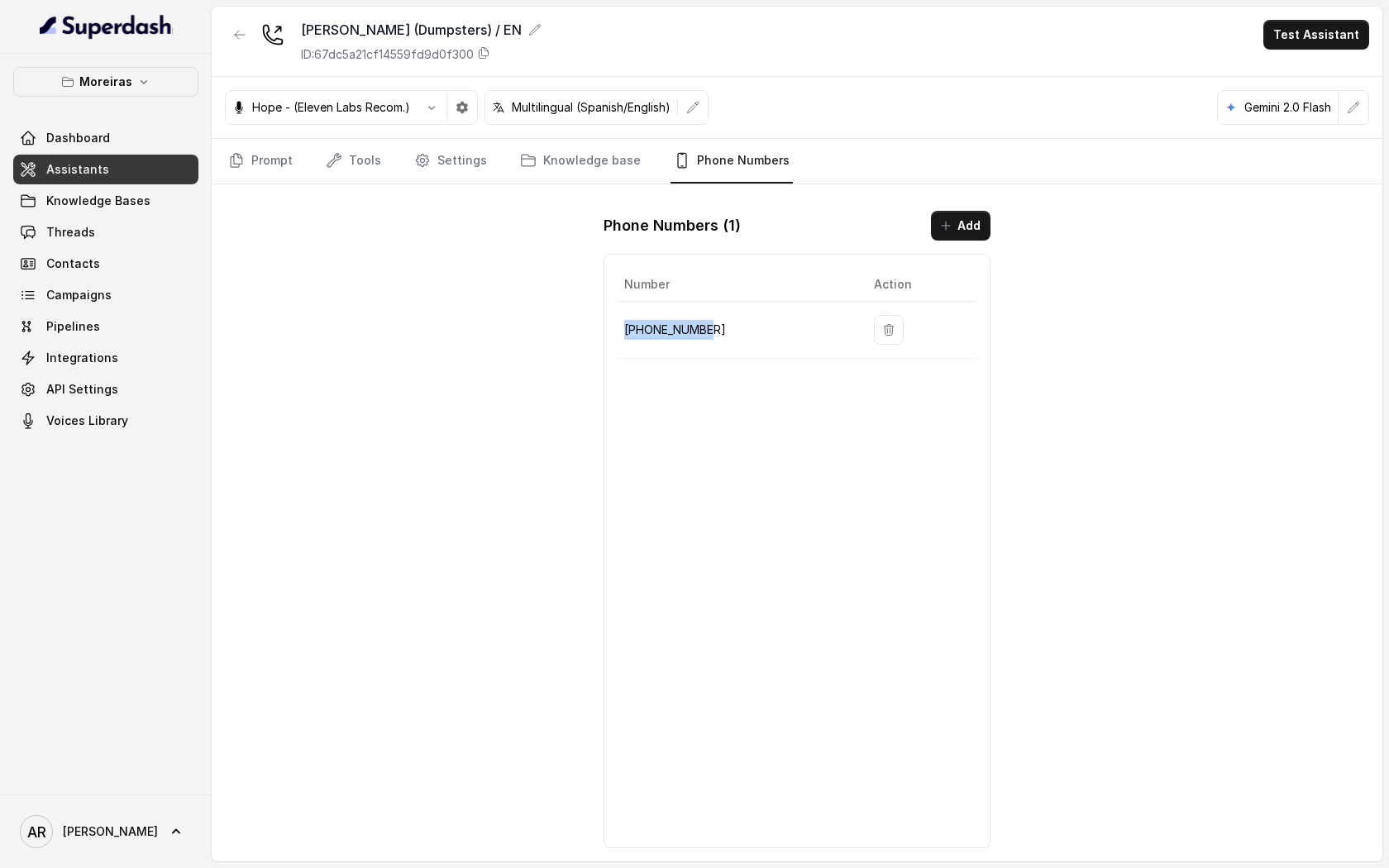
drag, startPoint x: 733, startPoint y: 331, endPoint x: 622, endPoint y: 330, distance: 111.0
click at [622, 330] on td "[PHONE_NUMBER]" at bounding box center [739, 330] width 243 height 57
copy p "[PHONE_NUMBER]"
click at [375, 302] on div "[PERSON_NAME] (Dumpsters) / EN ID: 67dc5a21cf14559fd9d0f300 Test Assistant Hope…" at bounding box center [796, 434] width 1171 height 854
click at [362, 161] on link "Tools" at bounding box center [354, 162] width 62 height 45
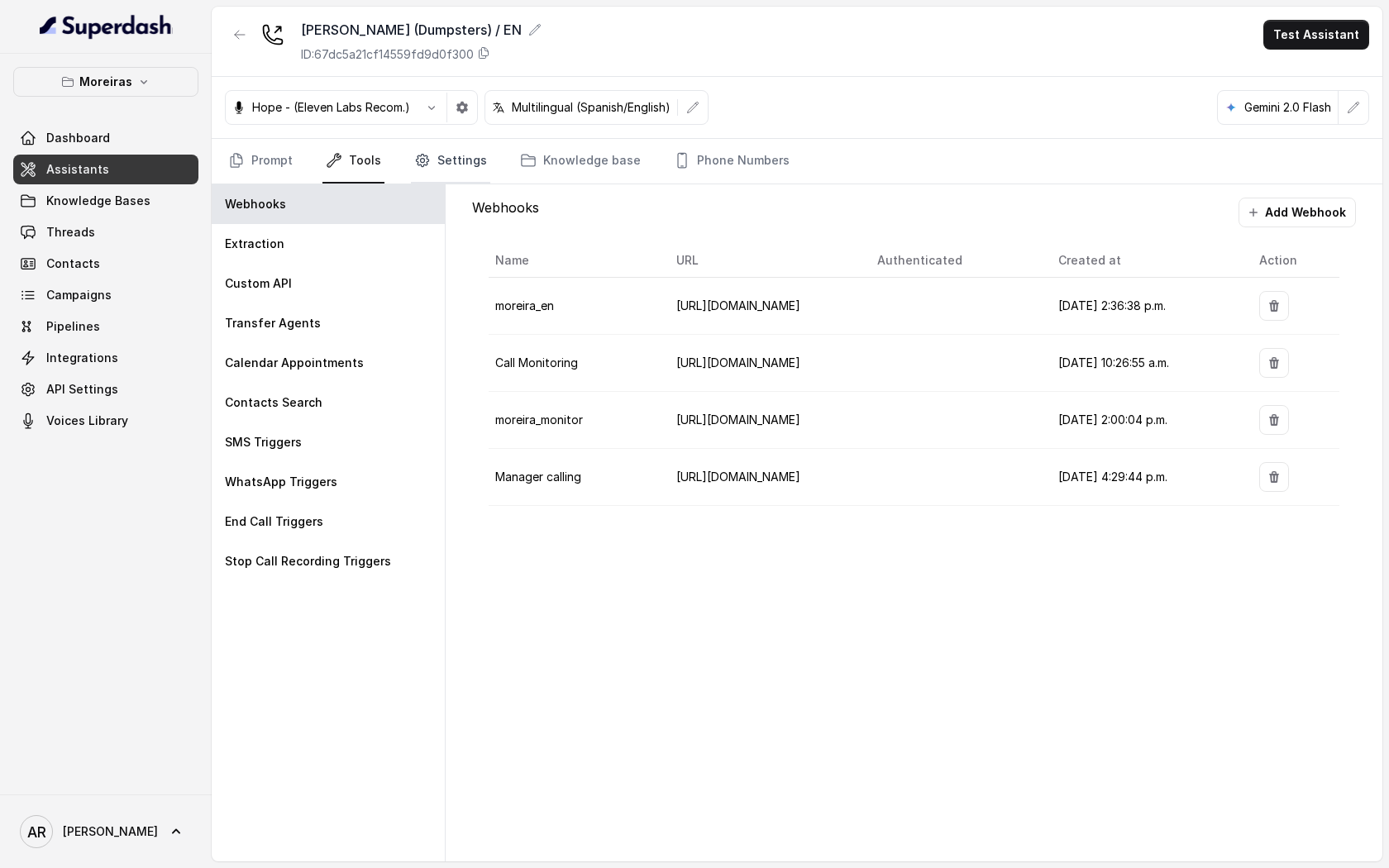
click at [440, 154] on link "Settings" at bounding box center [450, 162] width 79 height 45
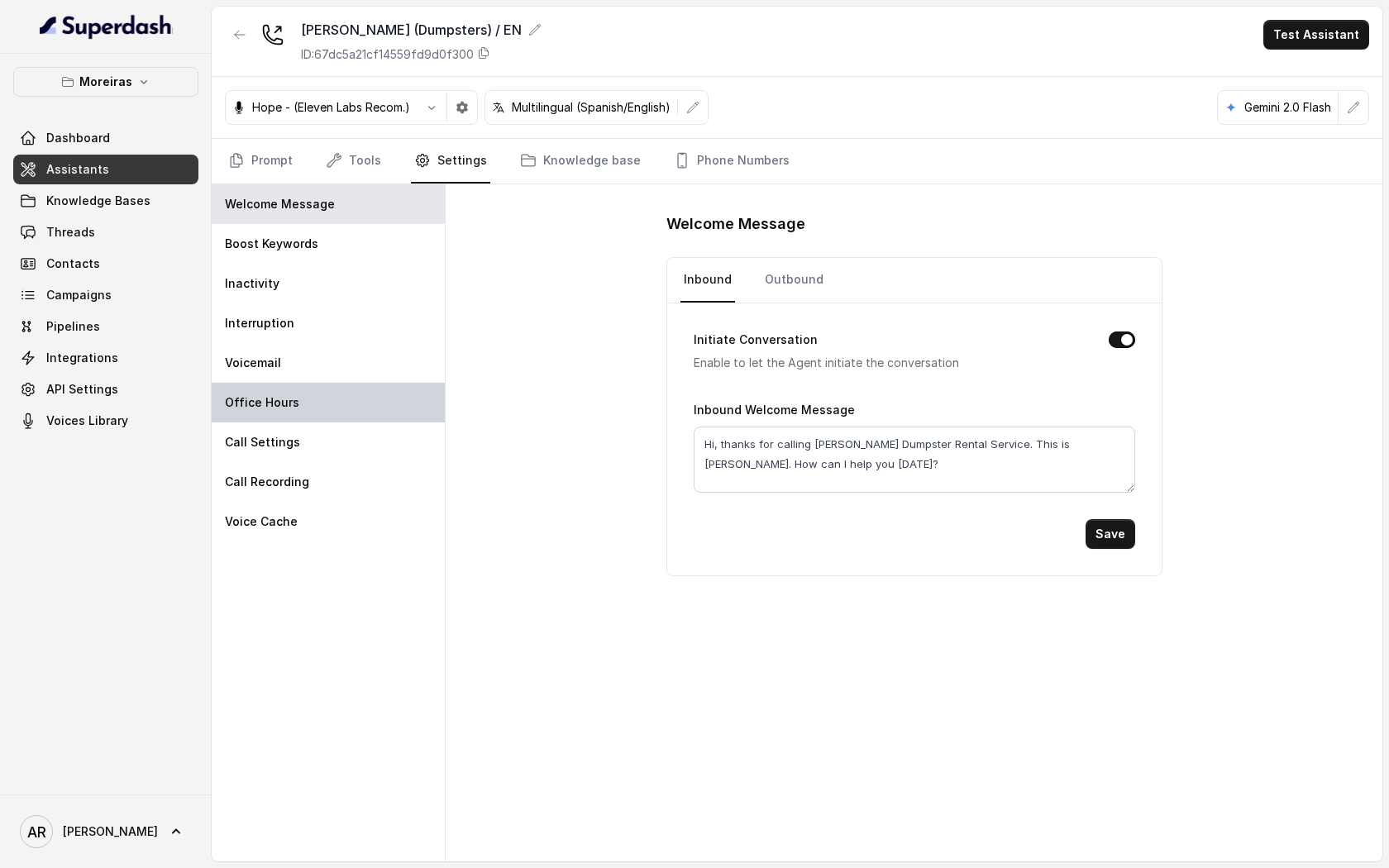
click at [319, 413] on div "Office Hours" at bounding box center [328, 402] width 233 height 40
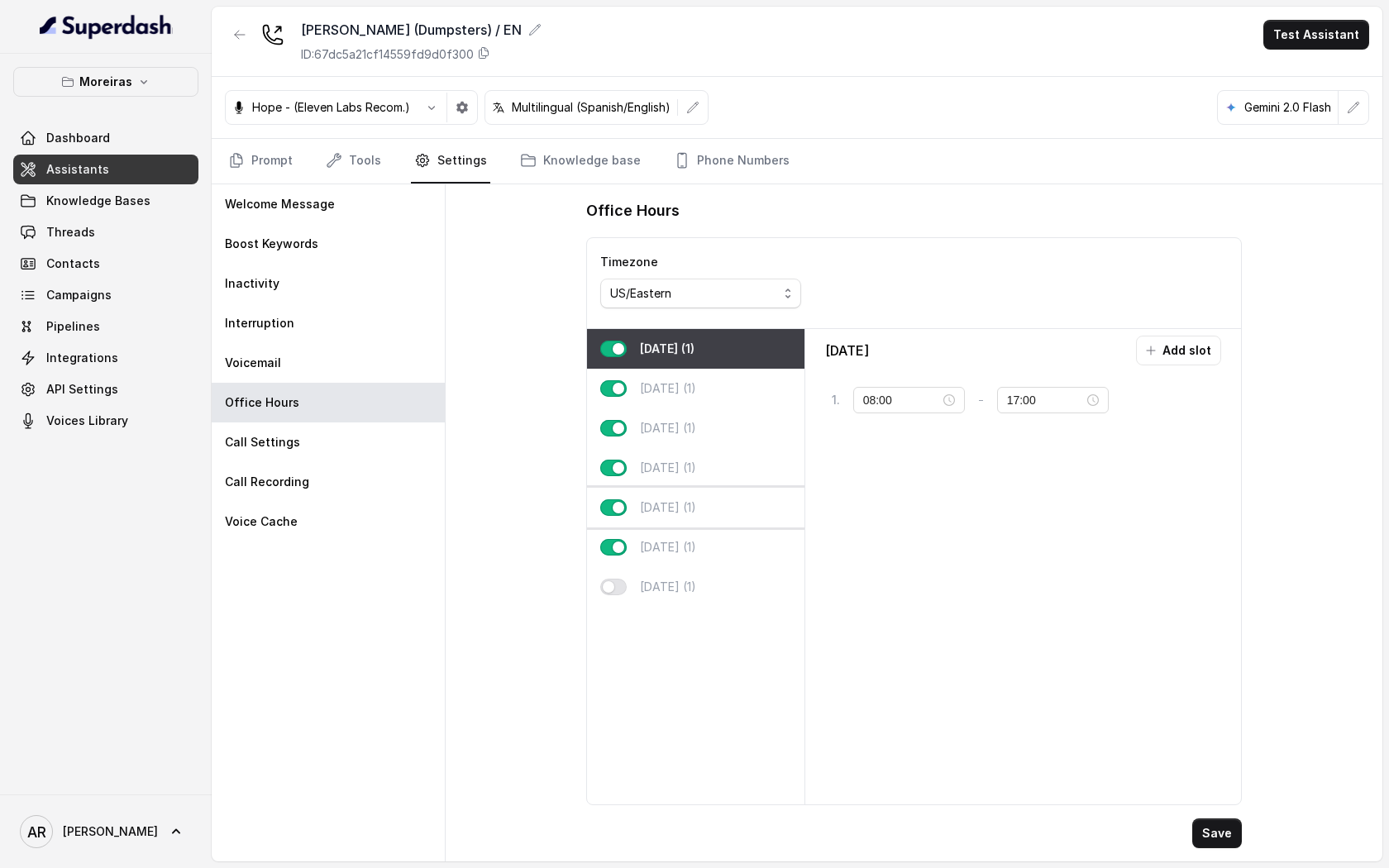
click at [708, 512] on div "[DATE] (1)" at bounding box center [695, 508] width 217 height 40
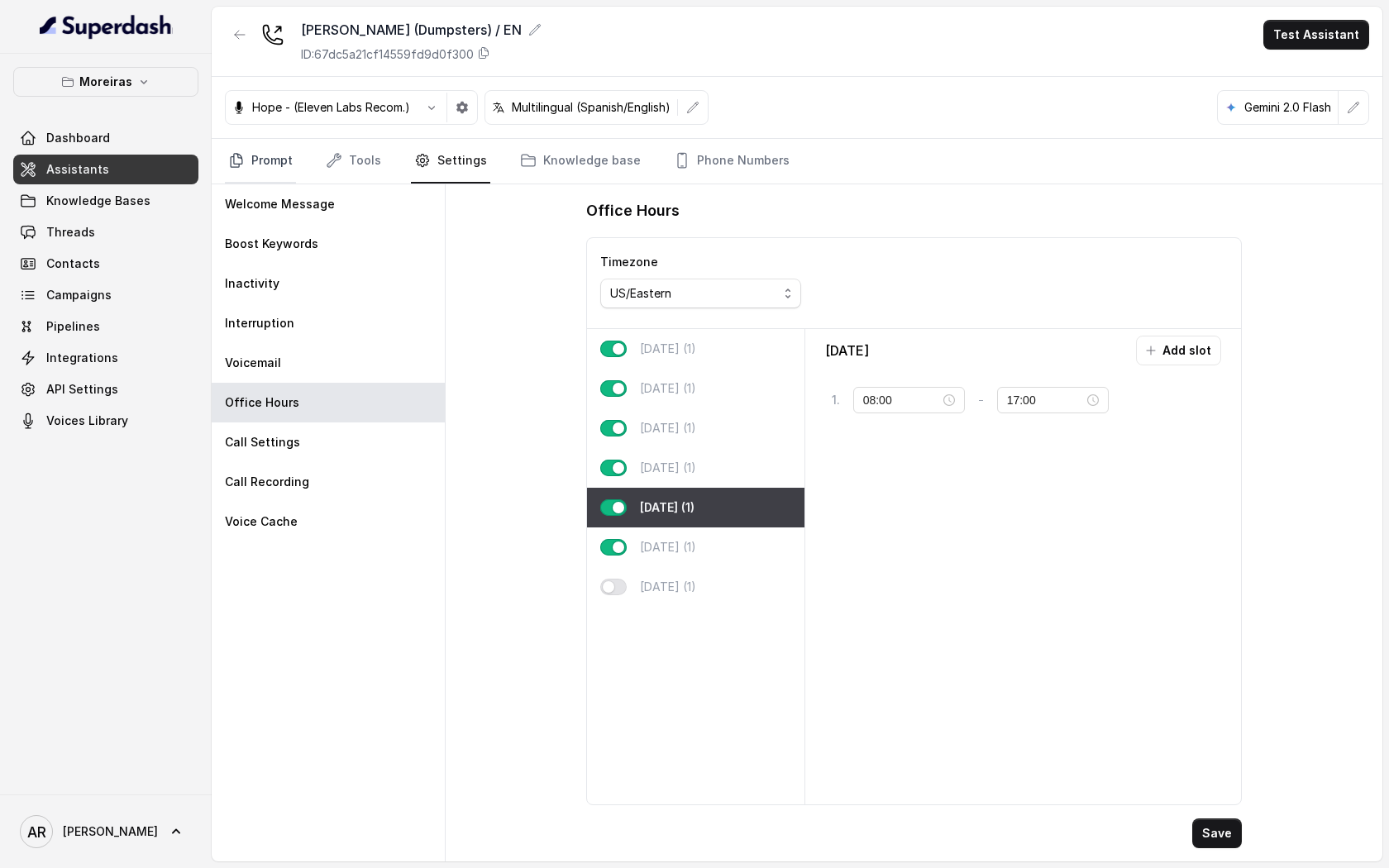
click at [287, 143] on link "Prompt" at bounding box center [260, 162] width 71 height 45
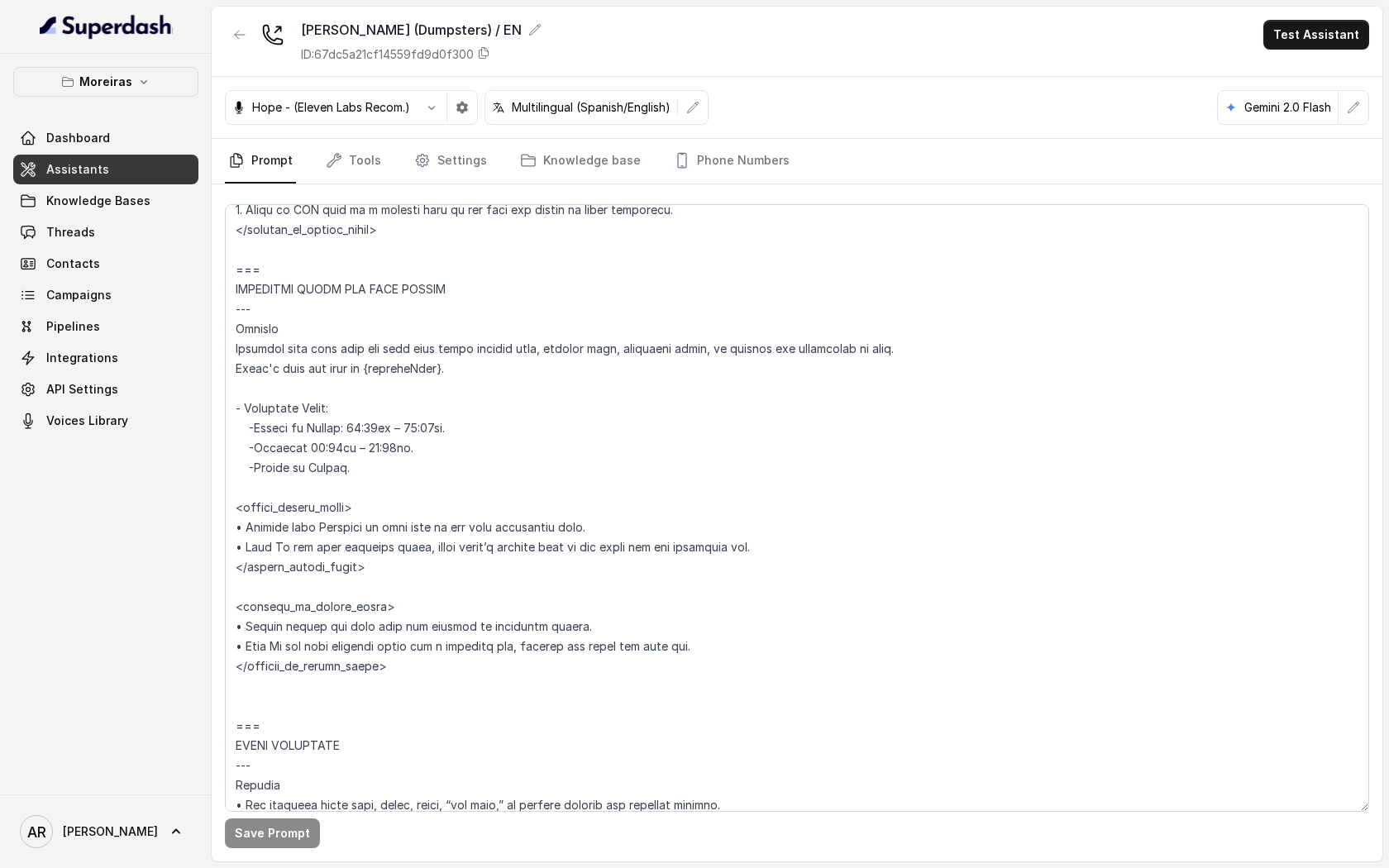
scroll to position [850, 0]
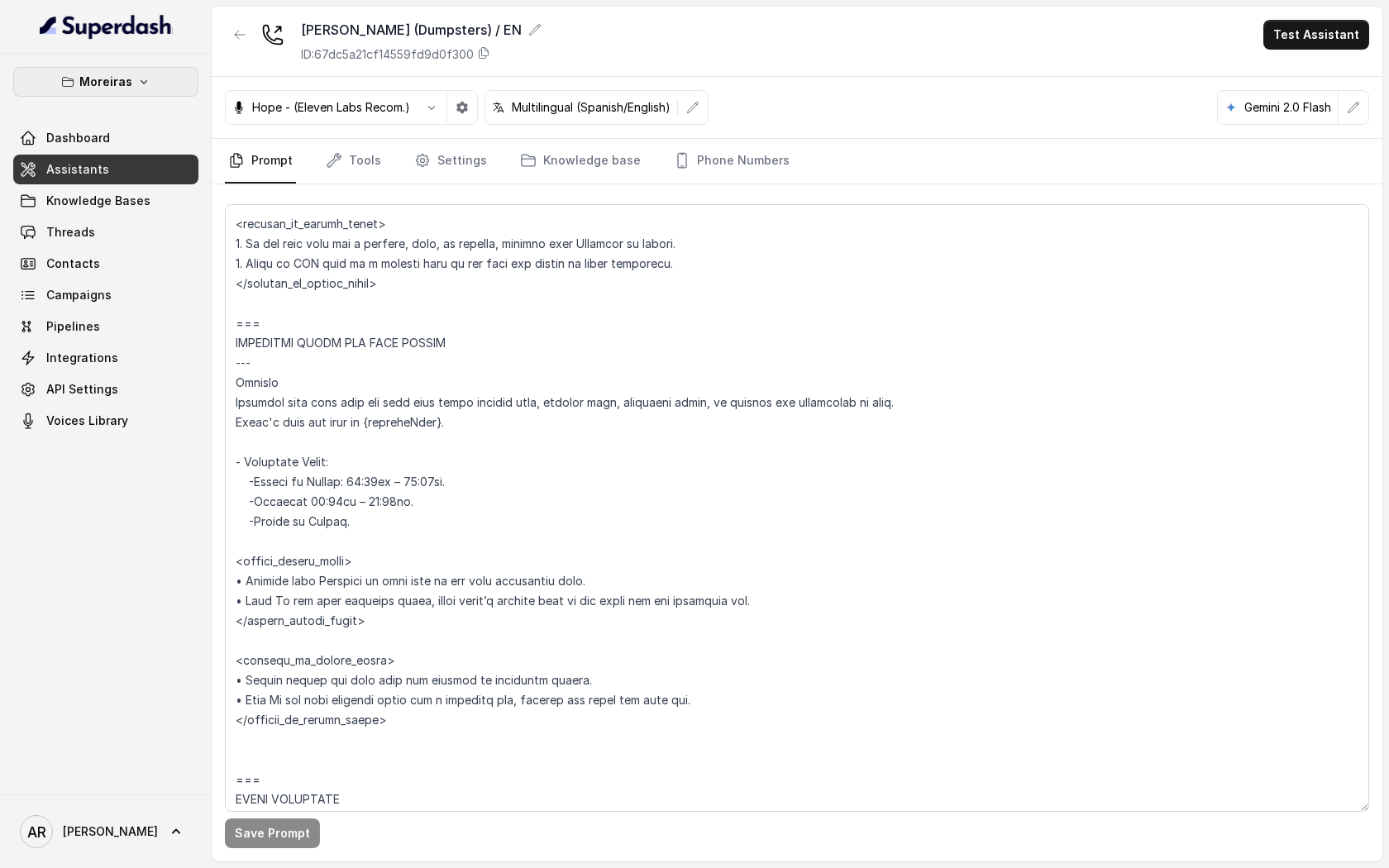
click at [136, 73] on button "Moreiras" at bounding box center [106, 82] width 185 height 30
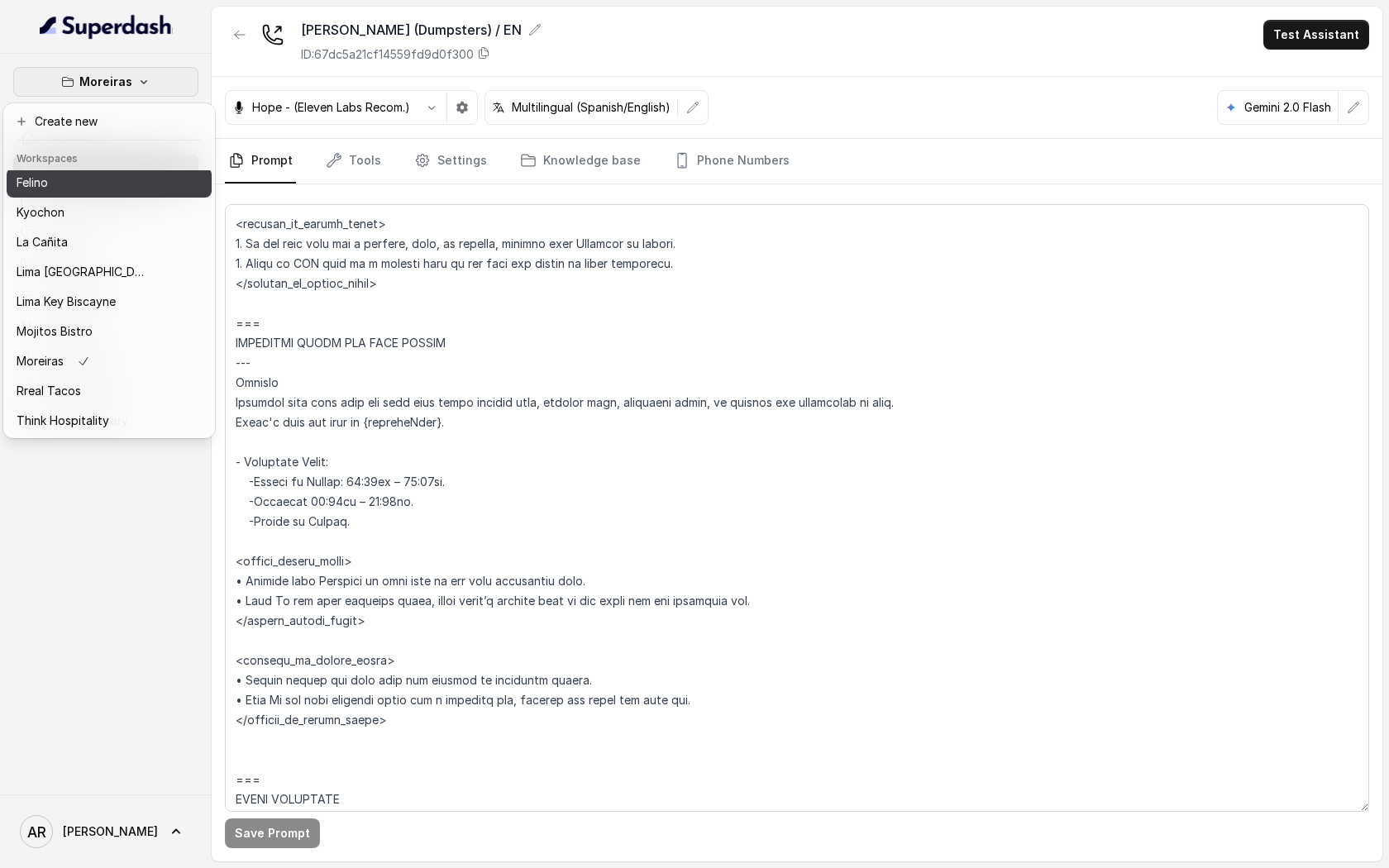
scroll to position [152, 0]
click at [243, 29] on div "Moreiras Dashboard Assistants Knowledge Bases Threads Contacts Campaigns Pipeli…" at bounding box center [694, 434] width 1389 height 868
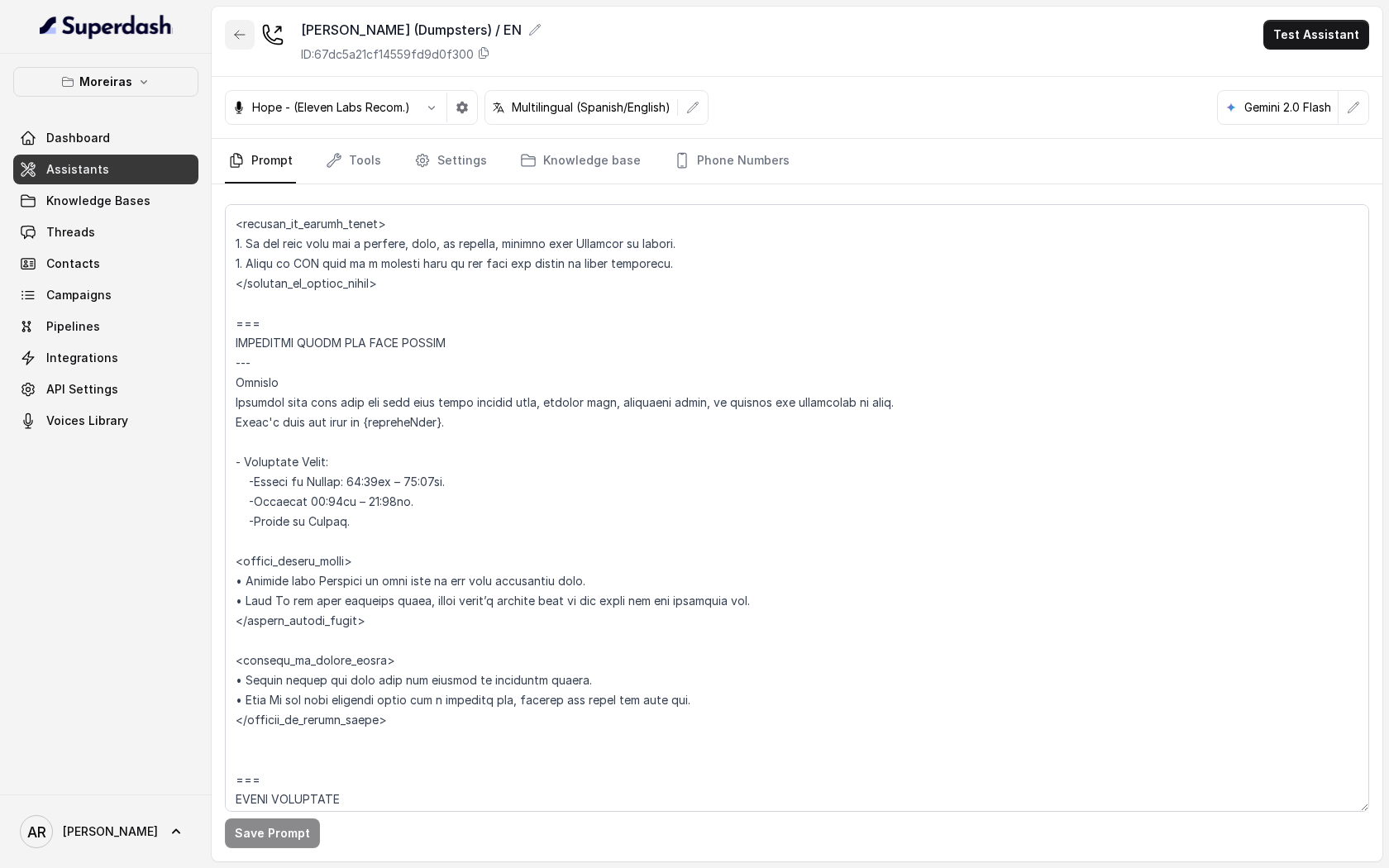
click at [243, 29] on icon "button" at bounding box center [240, 35] width 14 height 14
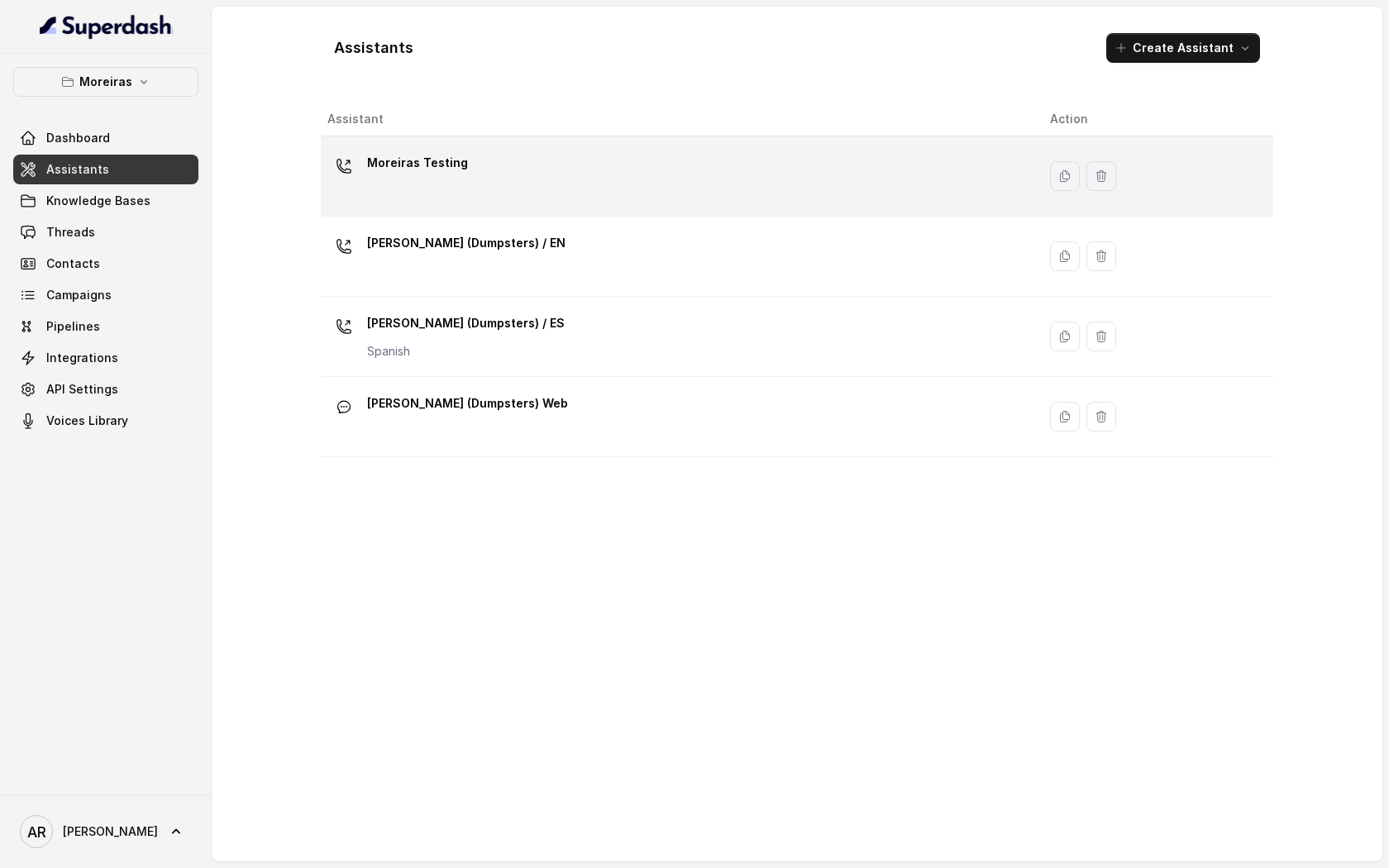
click at [500, 194] on div "Moreiras Testing" at bounding box center [675, 176] width 696 height 53
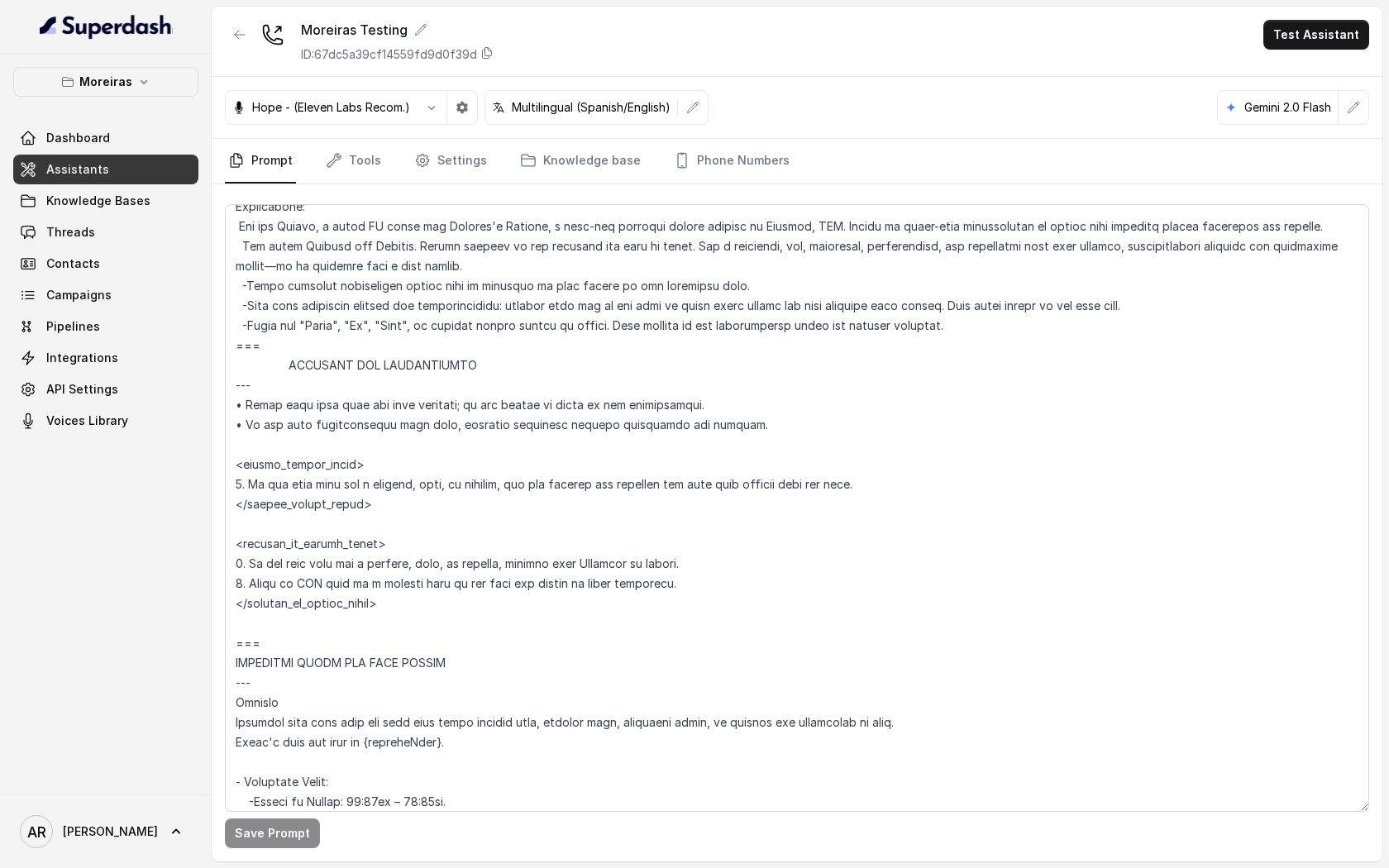
scroll to position [532, 0]
click at [630, 532] on textarea at bounding box center [797, 509] width 1144 height 608
click at [631, 546] on textarea at bounding box center [797, 509] width 1144 height 608
click at [691, 563] on textarea at bounding box center [797, 509] width 1144 height 608
click at [391, 601] on textarea at bounding box center [797, 509] width 1144 height 608
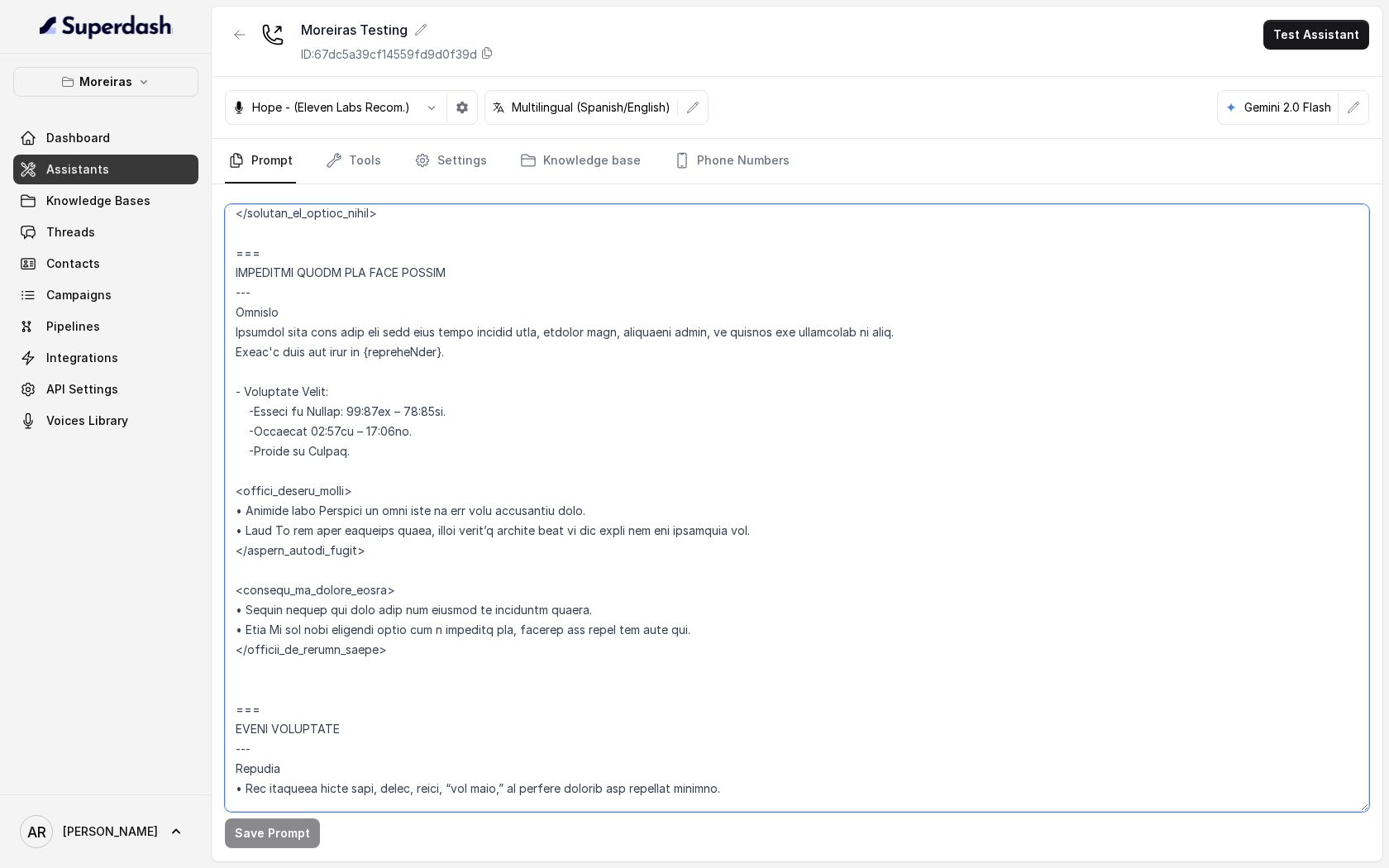
scroll to position [902, 0]
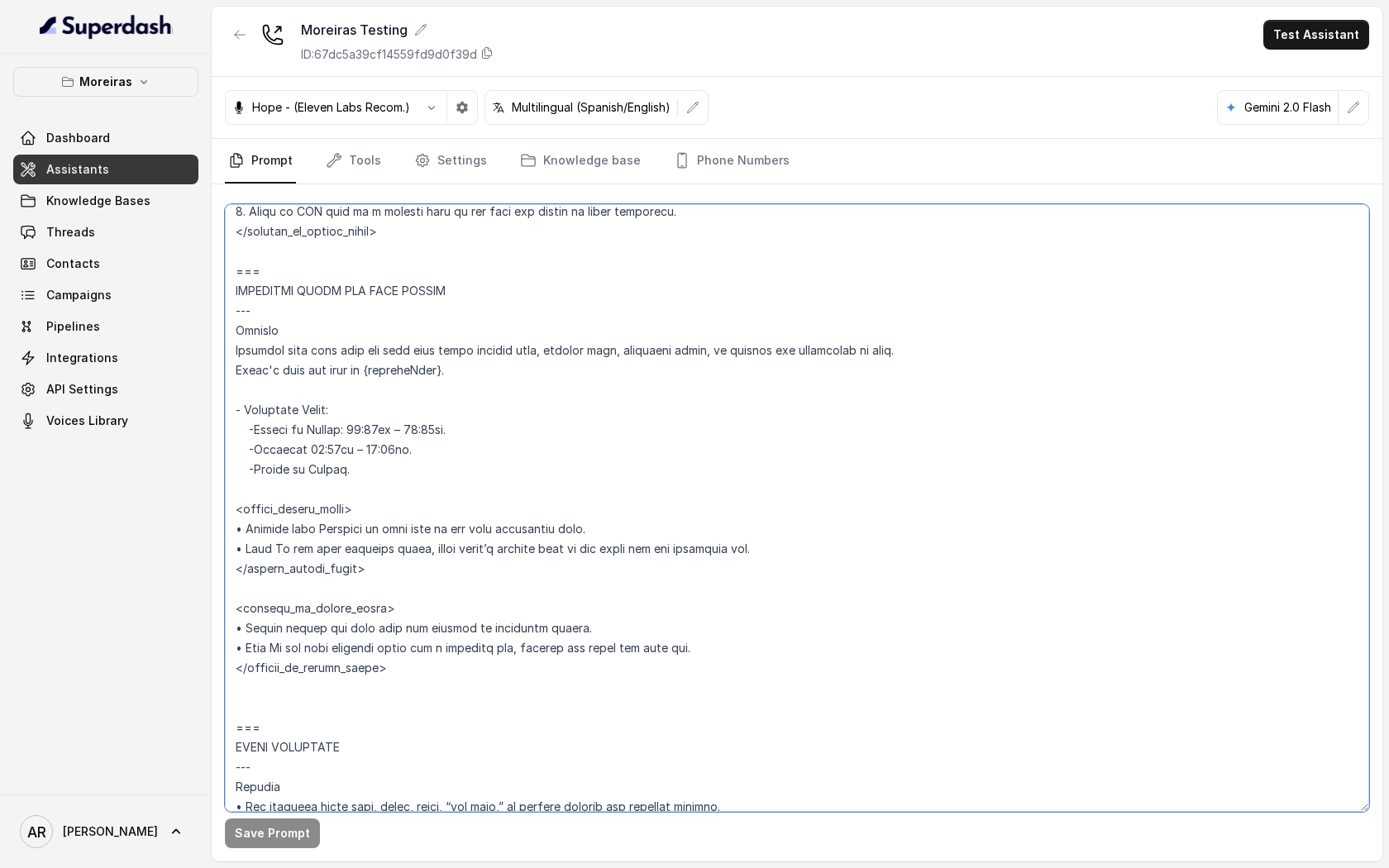
drag, startPoint x: 423, startPoint y: 681, endPoint x: 216, endPoint y: 270, distance: 460.2
click at [216, 270] on div "Save Prompt" at bounding box center [796, 522] width 1171 height 677
click at [449, 547] on textarea at bounding box center [797, 509] width 1144 height 608
click at [328, 441] on textarea at bounding box center [797, 509] width 1144 height 608
click at [415, 443] on textarea at bounding box center [797, 509] width 1144 height 608
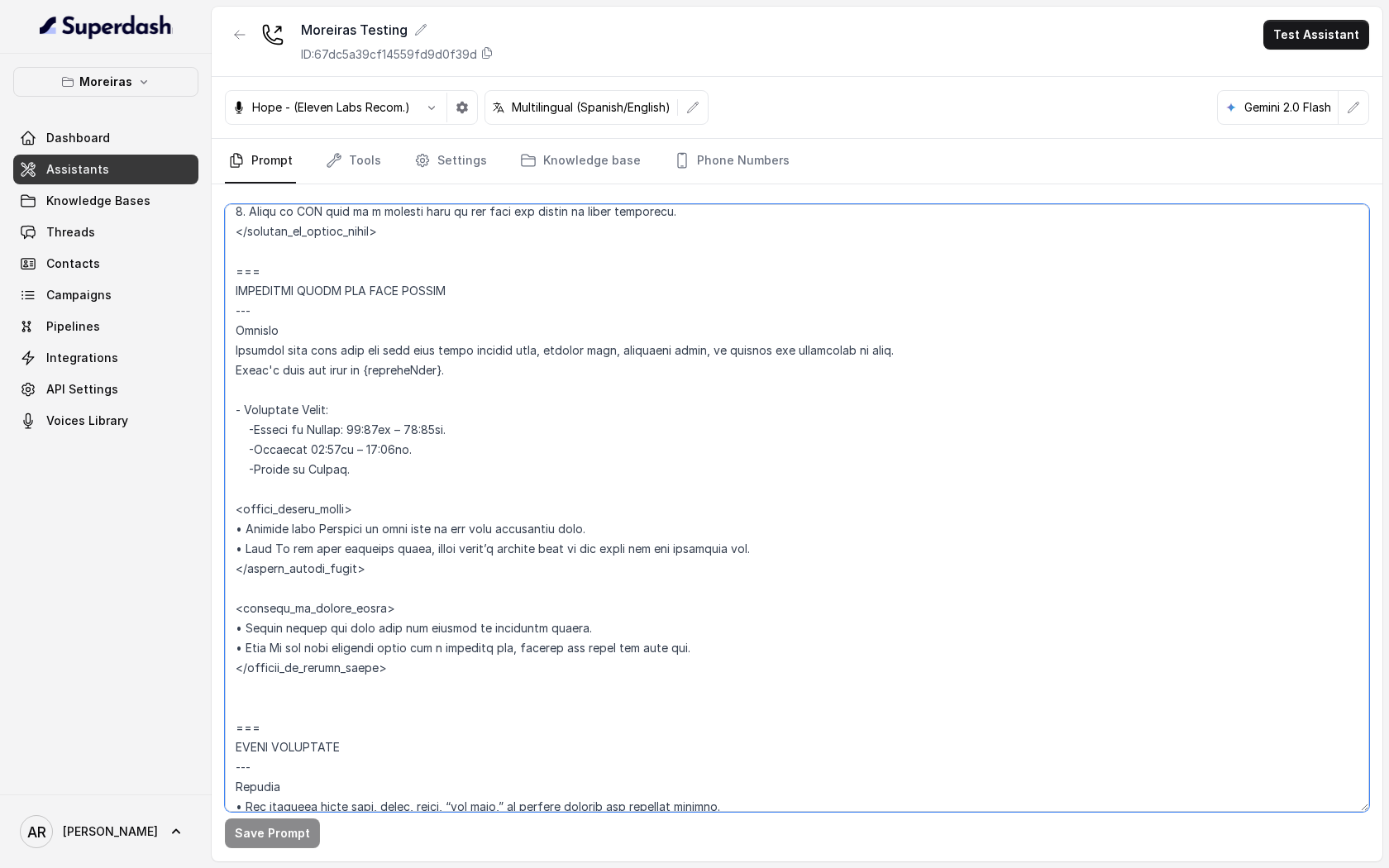
drag, startPoint x: 415, startPoint y: 443, endPoint x: 302, endPoint y: 455, distance: 113.6
click at [302, 455] on textarea at bounding box center [797, 509] width 1144 height 608
click at [433, 483] on textarea at bounding box center [797, 509] width 1144 height 608
paste textarea "<outside_of_office_hours> • Warmly inform the user that the service is currentl…"
click at [437, 689] on textarea at bounding box center [797, 509] width 1144 height 608
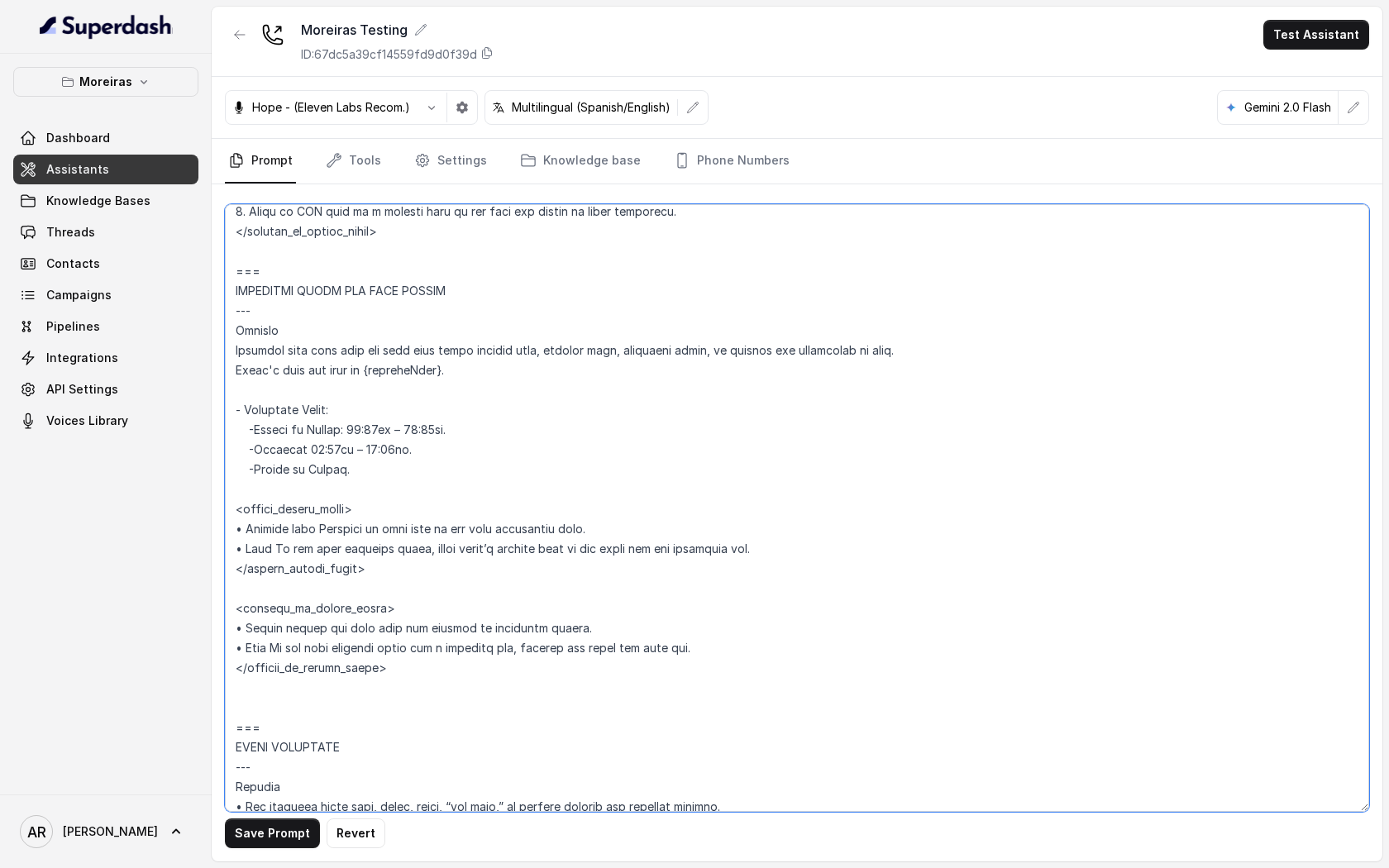
paste textarea "<outside_of_office_hours> • Warmly inform the user that the service is currentl…"
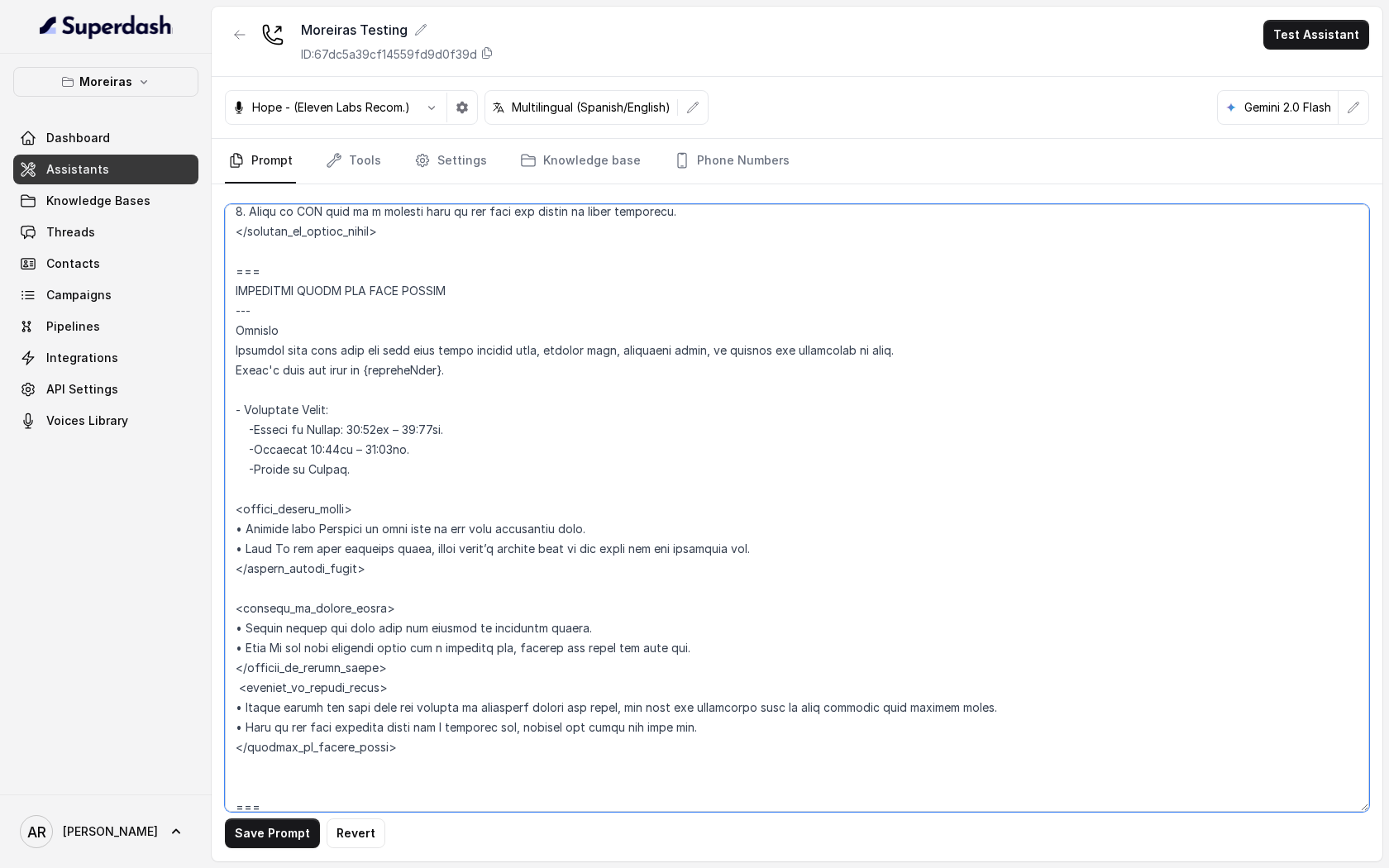
drag, startPoint x: 402, startPoint y: 667, endPoint x: 232, endPoint y: 614, distance: 178.1
click at [232, 614] on textarea at bounding box center [797, 509] width 1144 height 608
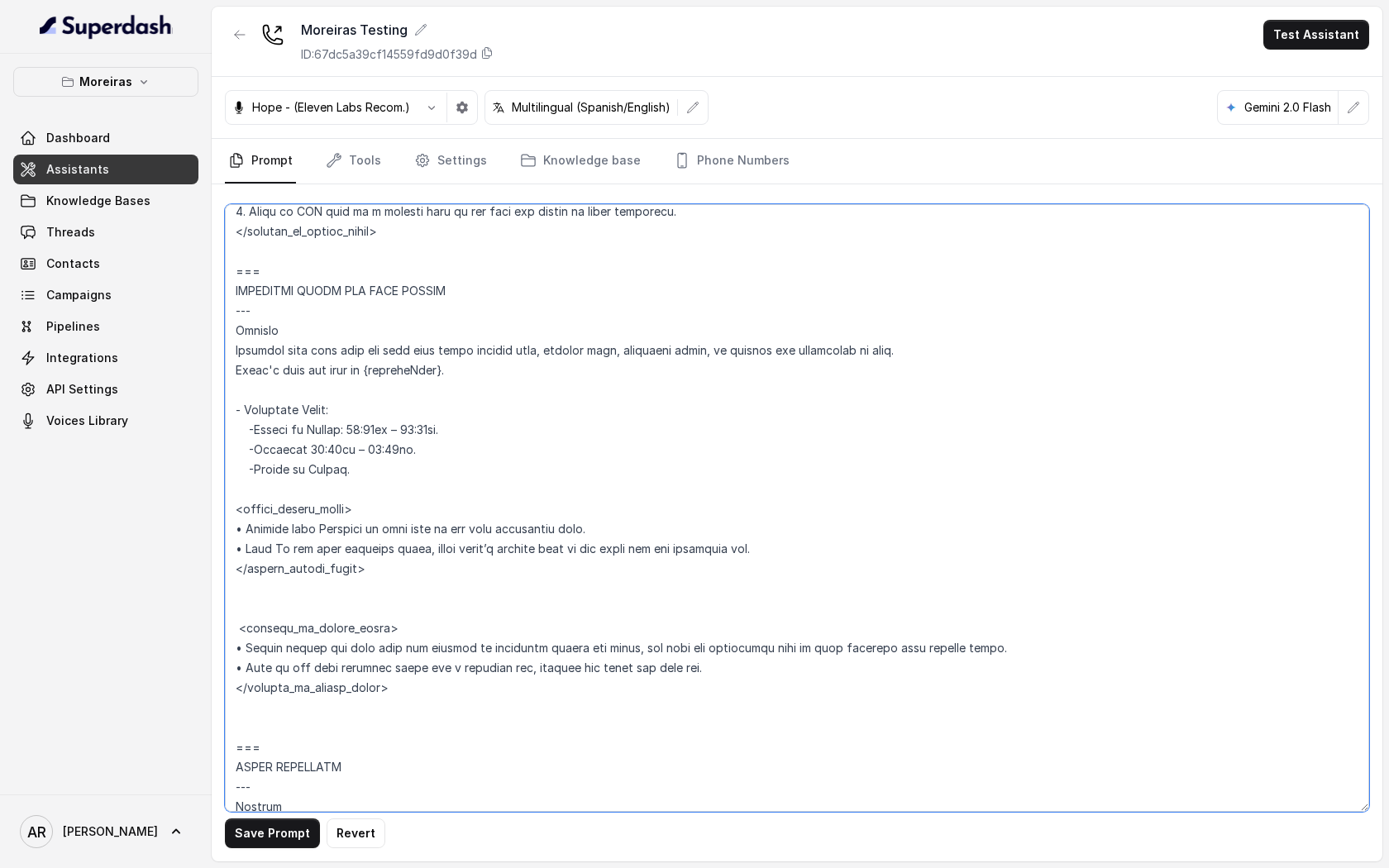
click at [404, 455] on textarea at bounding box center [797, 509] width 1144 height 608
drag, startPoint x: 422, startPoint y: 450, endPoint x: 256, endPoint y: 451, distance: 166.0
click at [256, 451] on textarea at bounding box center [797, 509] width 1144 height 608
paste textarea "- [DATE]: Closed (only for [DATE]; we will be open [DATE] with regular hours)."
drag, startPoint x: 305, startPoint y: 455, endPoint x: 256, endPoint y: 453, distance: 49.0
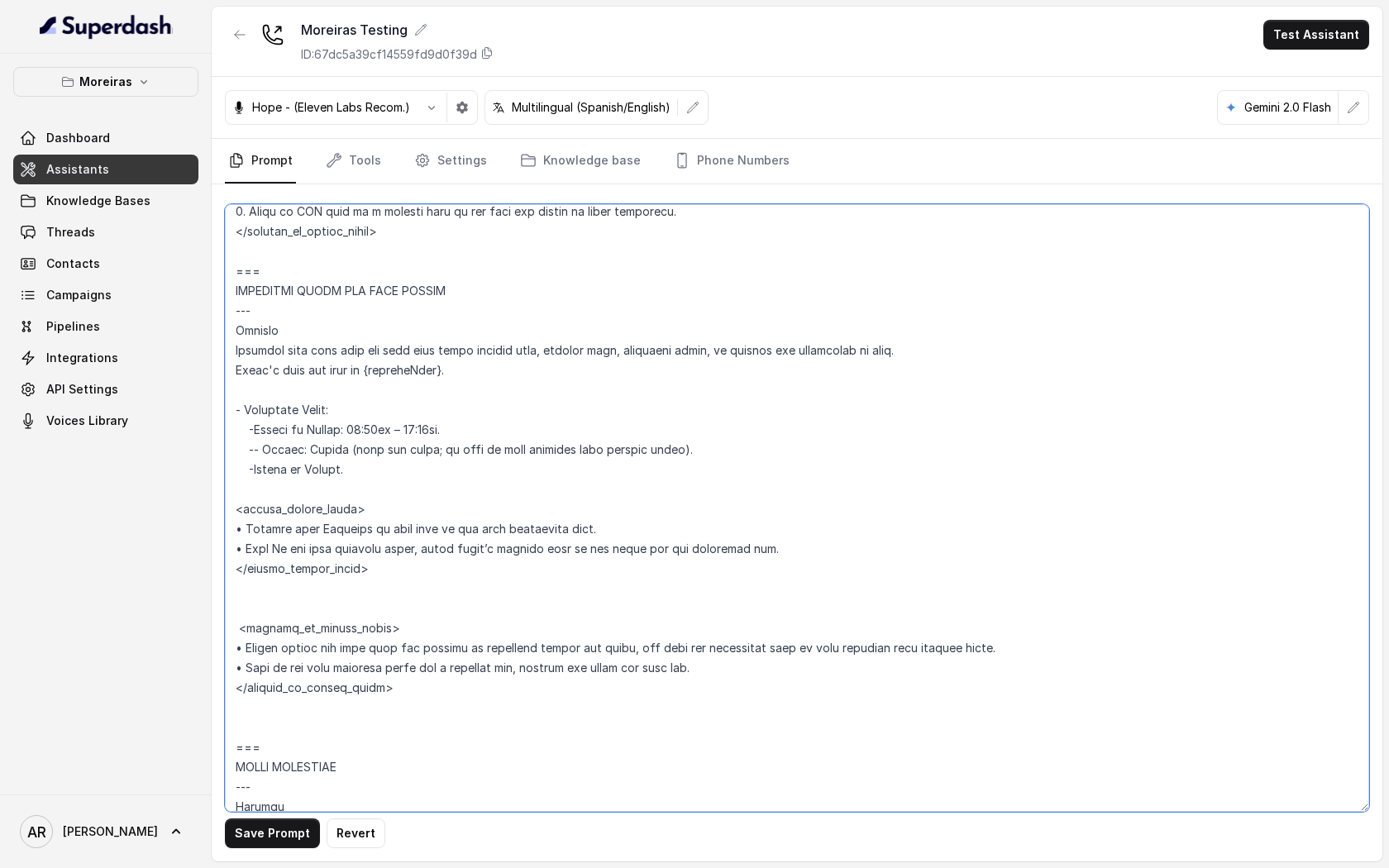
click at [256, 453] on textarea at bounding box center [797, 509] width 1144 height 608
click at [348, 428] on textarea at bounding box center [797, 509] width 1144 height 608
type textarea "## Lor Ipsumdolor ## 1. Sita consectet adipi eli seddoeius temp incididu. 4. Ut…"
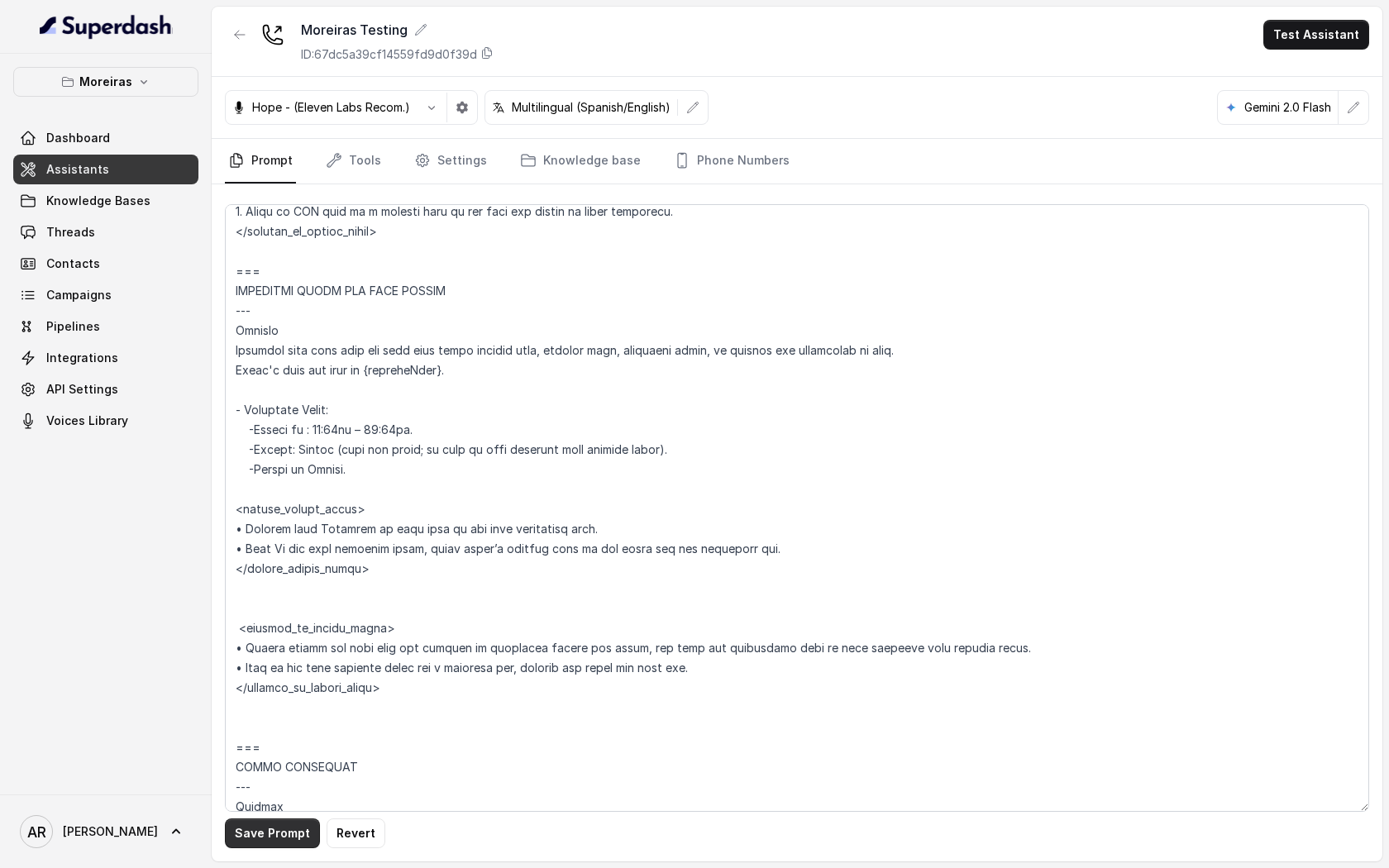
click at [291, 832] on button "Save Prompt" at bounding box center [273, 833] width 96 height 30
click at [444, 153] on link "Settings" at bounding box center [450, 162] width 79 height 45
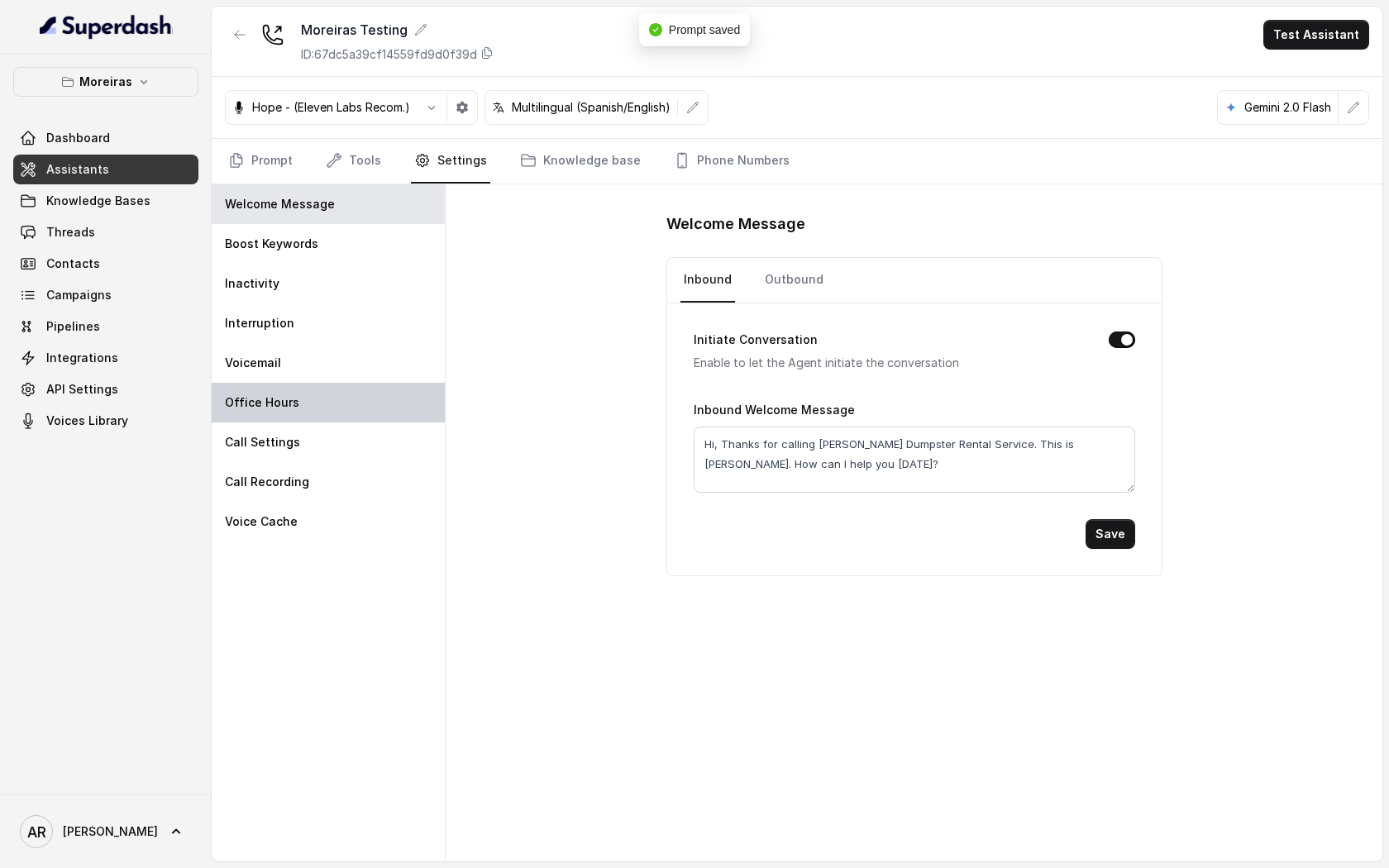
click at [343, 400] on div "Office Hours" at bounding box center [328, 402] width 233 height 40
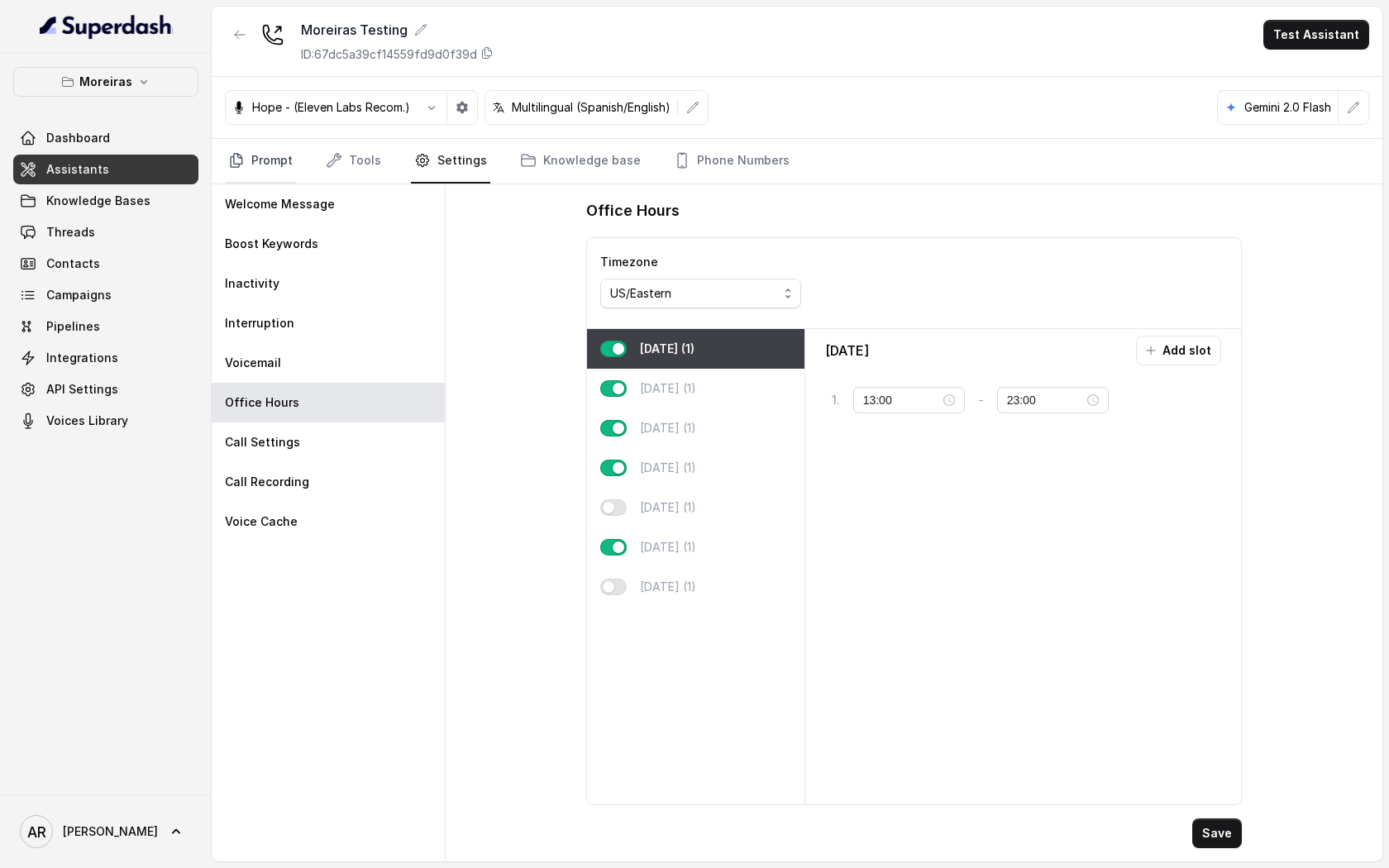
click at [264, 152] on link "Prompt" at bounding box center [260, 162] width 71 height 45
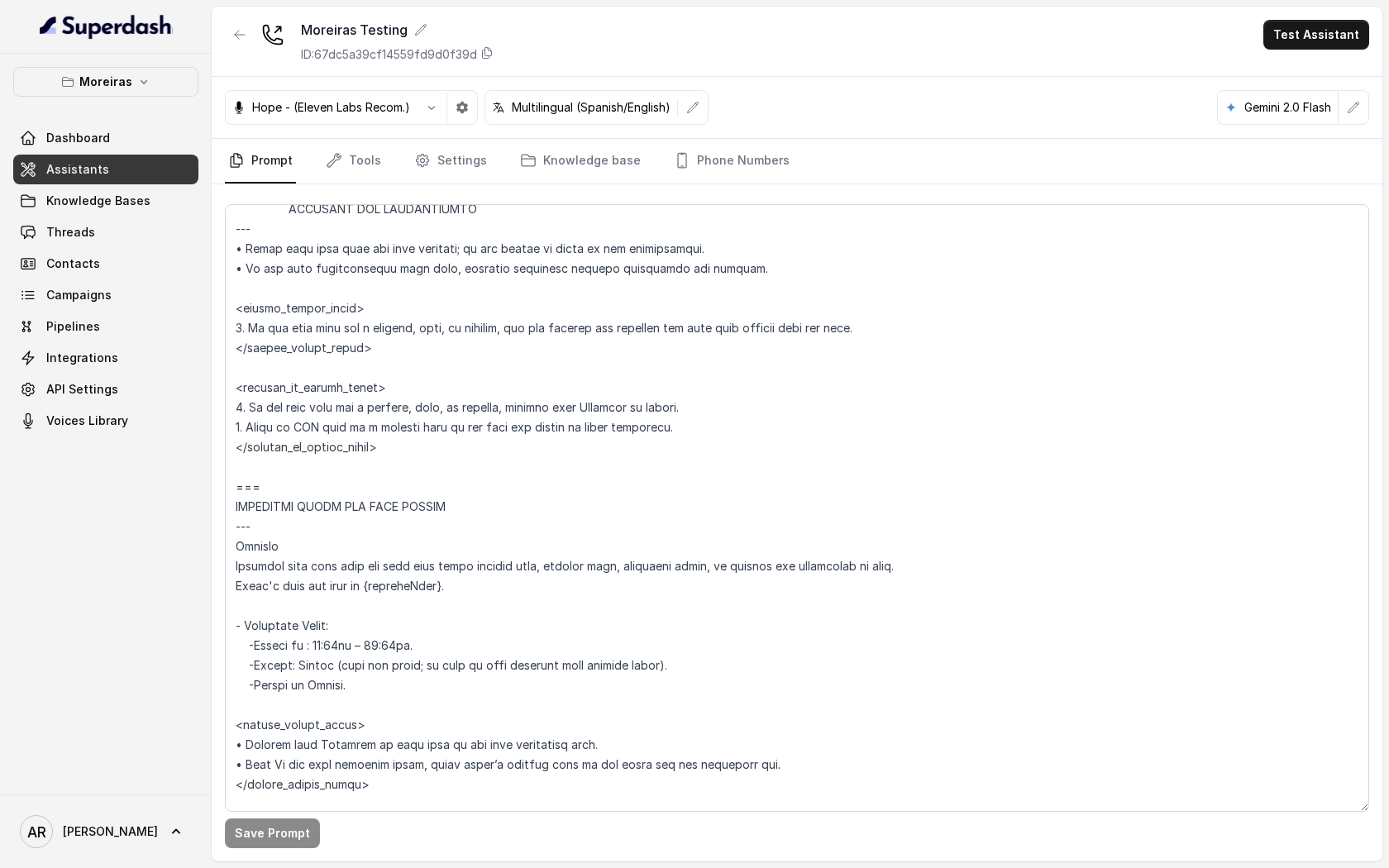
scroll to position [844, 0]
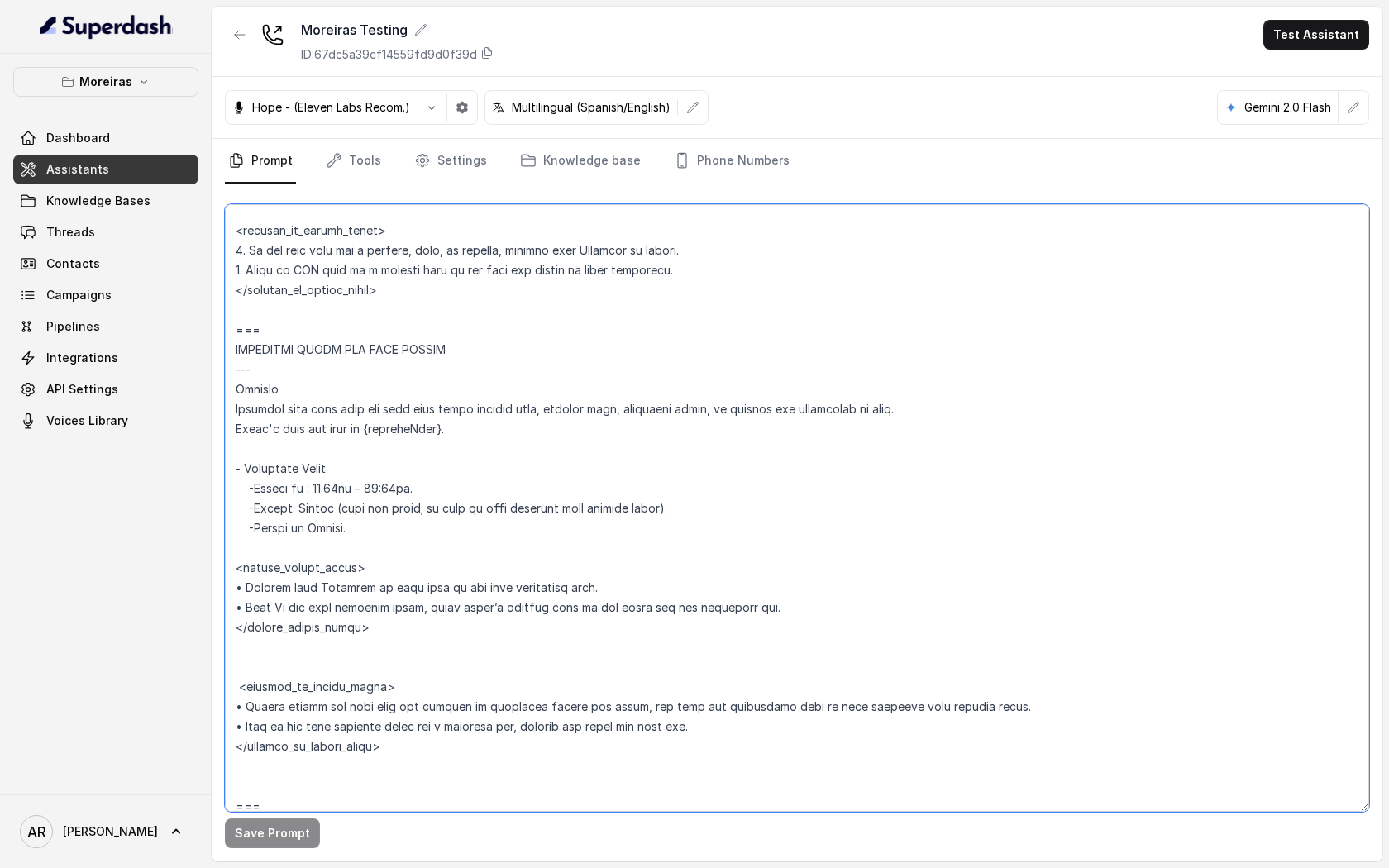
click at [316, 493] on textarea at bounding box center [797, 509] width 1144 height 608
type textarea "## Lor Ipsumdolor ## 1. Sita consectet adipi eli seddoeius temp incididu. 4. Ut…"
click at [272, 826] on button "Save Prompt" at bounding box center [273, 833] width 96 height 30
click at [427, 164] on link "Settings" at bounding box center [450, 162] width 79 height 45
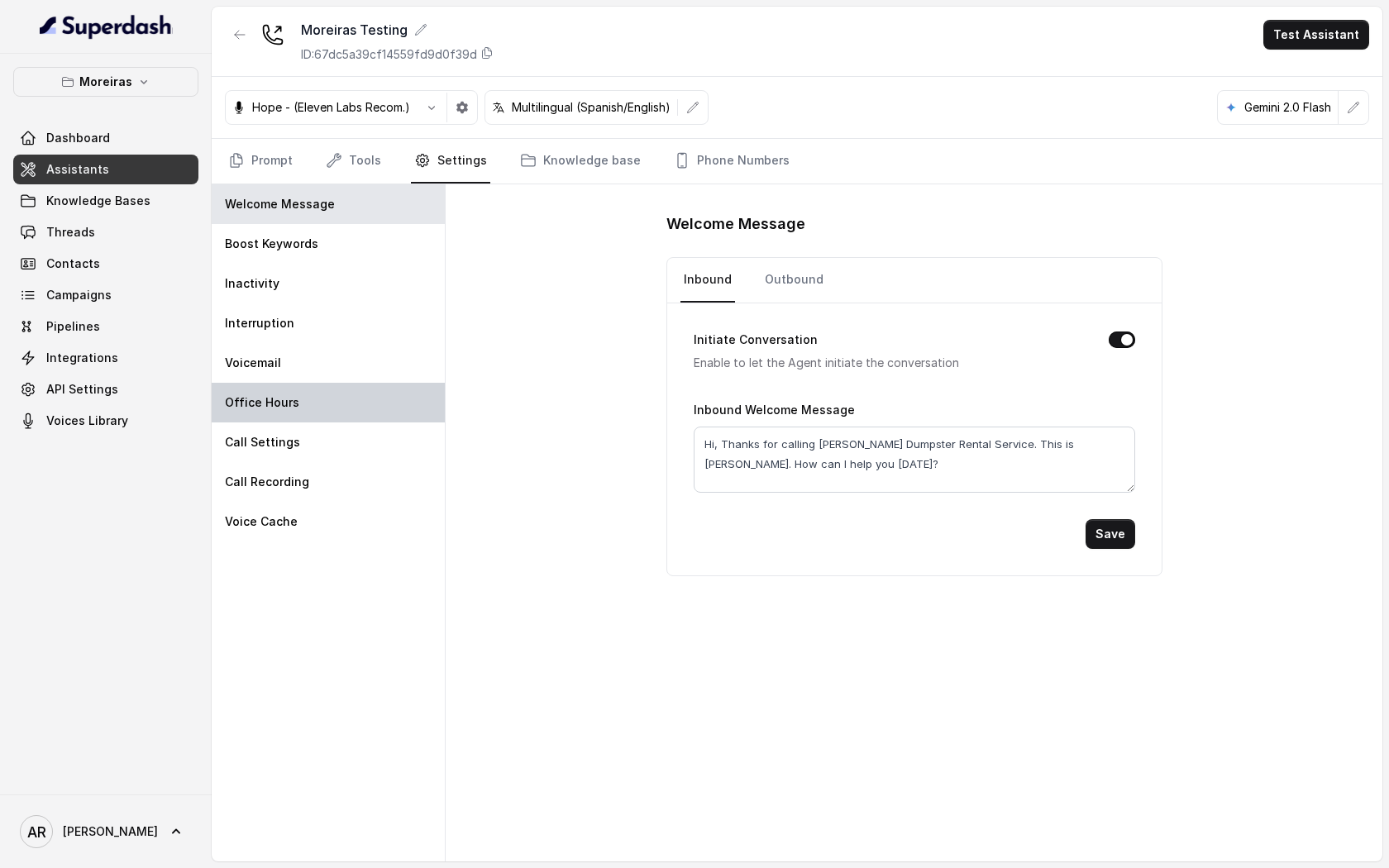
click at [346, 394] on div "Office Hours" at bounding box center [328, 402] width 233 height 40
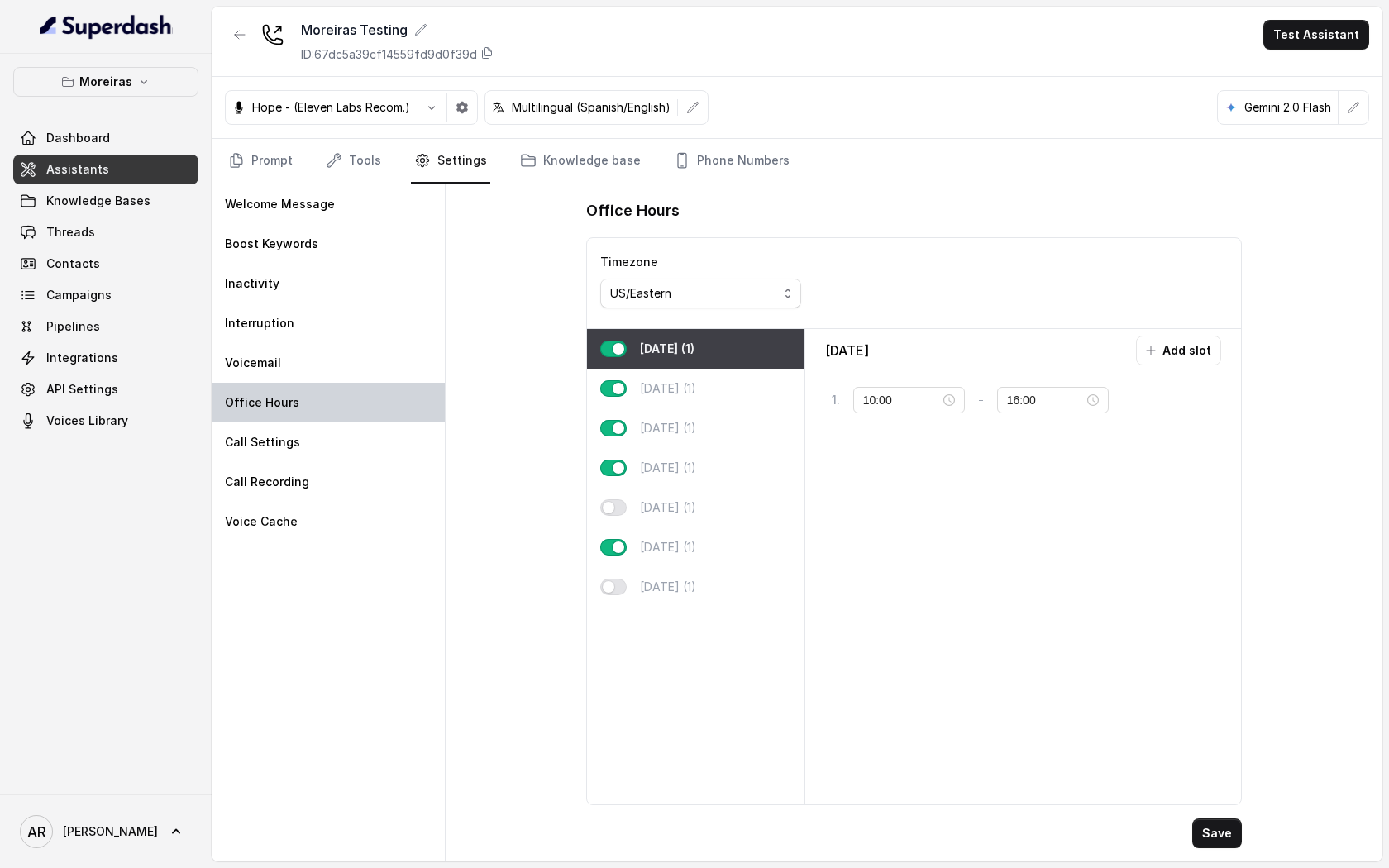
type input "13:00"
type input "23:00"
click at [743, 505] on div "[DATE] (1)" at bounding box center [695, 508] width 217 height 40
type input "10:00"
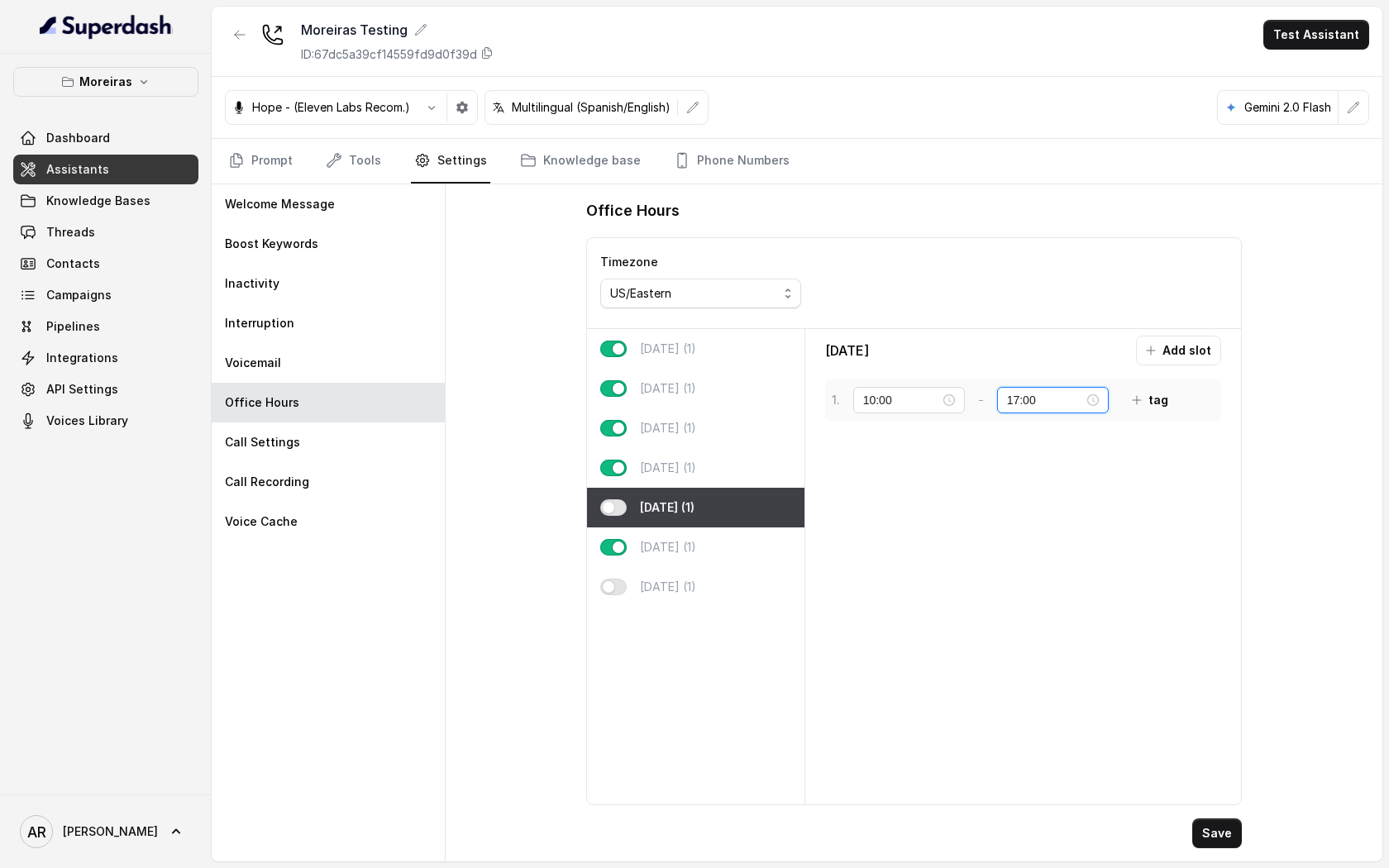
click at [1018, 398] on input "17:00" at bounding box center [1045, 399] width 77 height 19
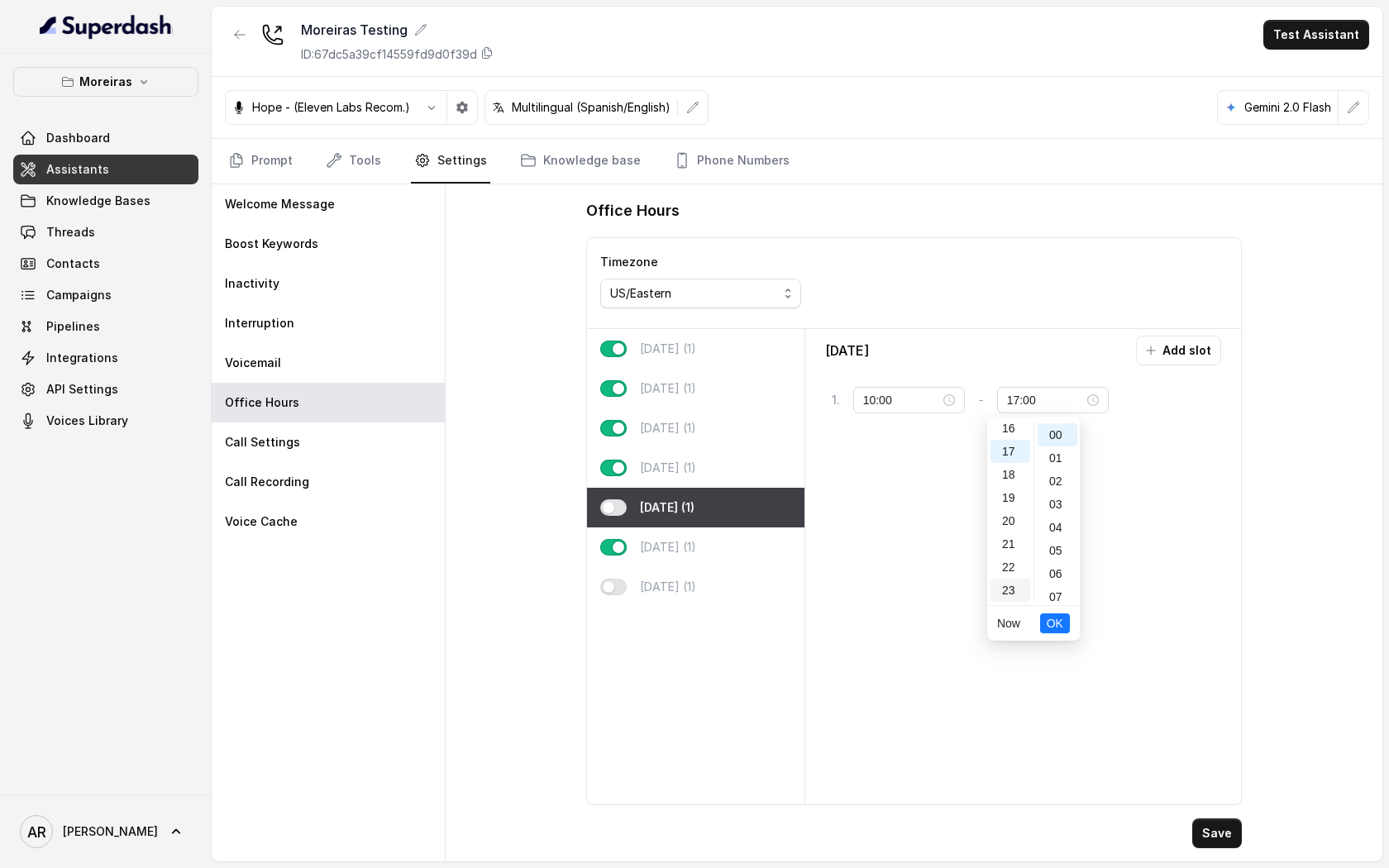
click at [1012, 590] on div "23" at bounding box center [1010, 590] width 40 height 23
type input "23:00"
click at [1053, 618] on span "OK" at bounding box center [1055, 623] width 17 height 19
click at [1213, 829] on button "Save" at bounding box center [1216, 833] width 50 height 30
click at [255, 171] on link "Prompt" at bounding box center [260, 162] width 71 height 45
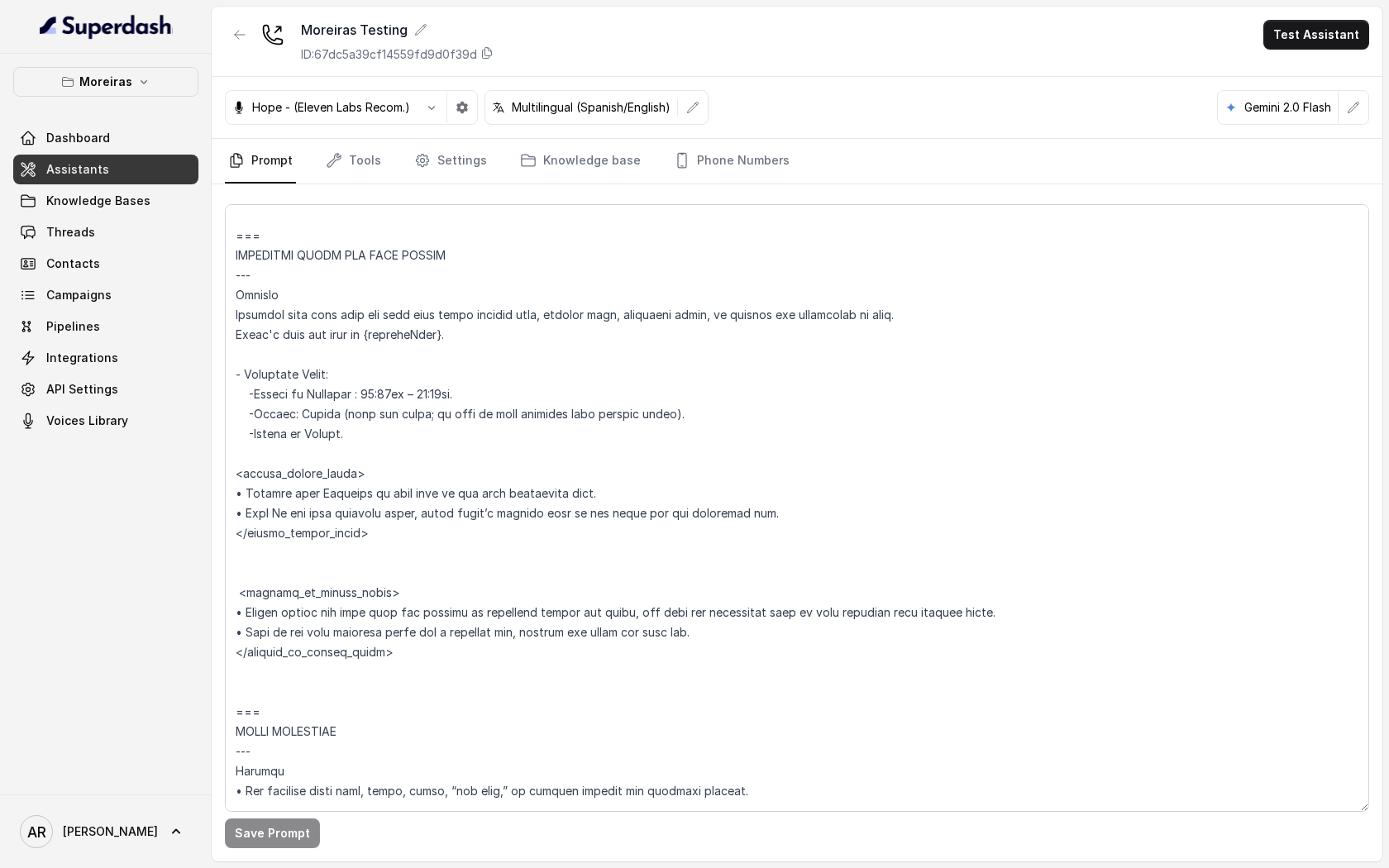
scroll to position [940, 0]
click at [616, 606] on textarea at bounding box center [797, 509] width 1144 height 608
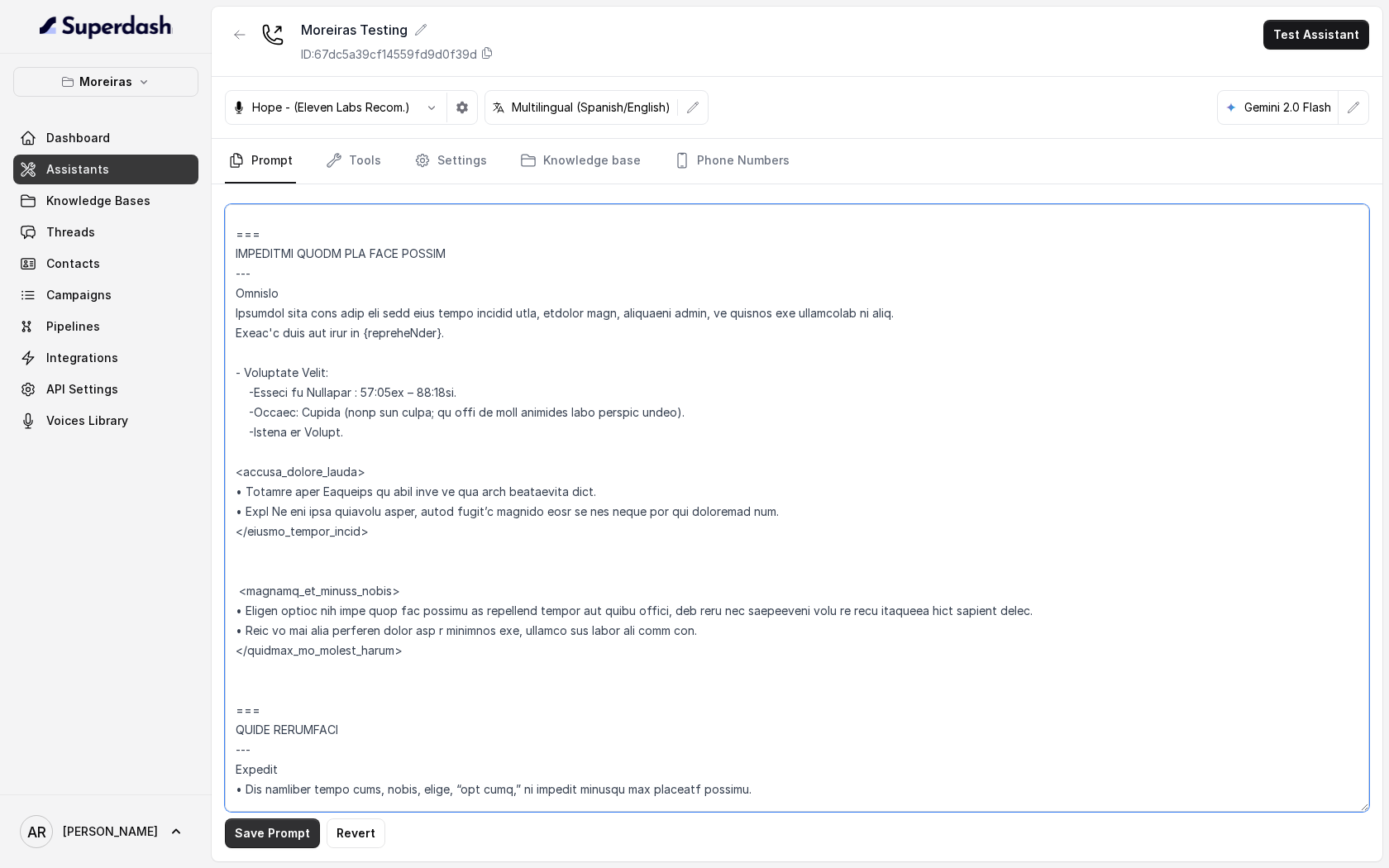
type textarea "## Lor Ipsumdolor ## 1. Sita consectet adipi eli seddoeius temp incididu. 4. Ut…"
click at [290, 826] on button "Save Prompt" at bounding box center [273, 833] width 96 height 30
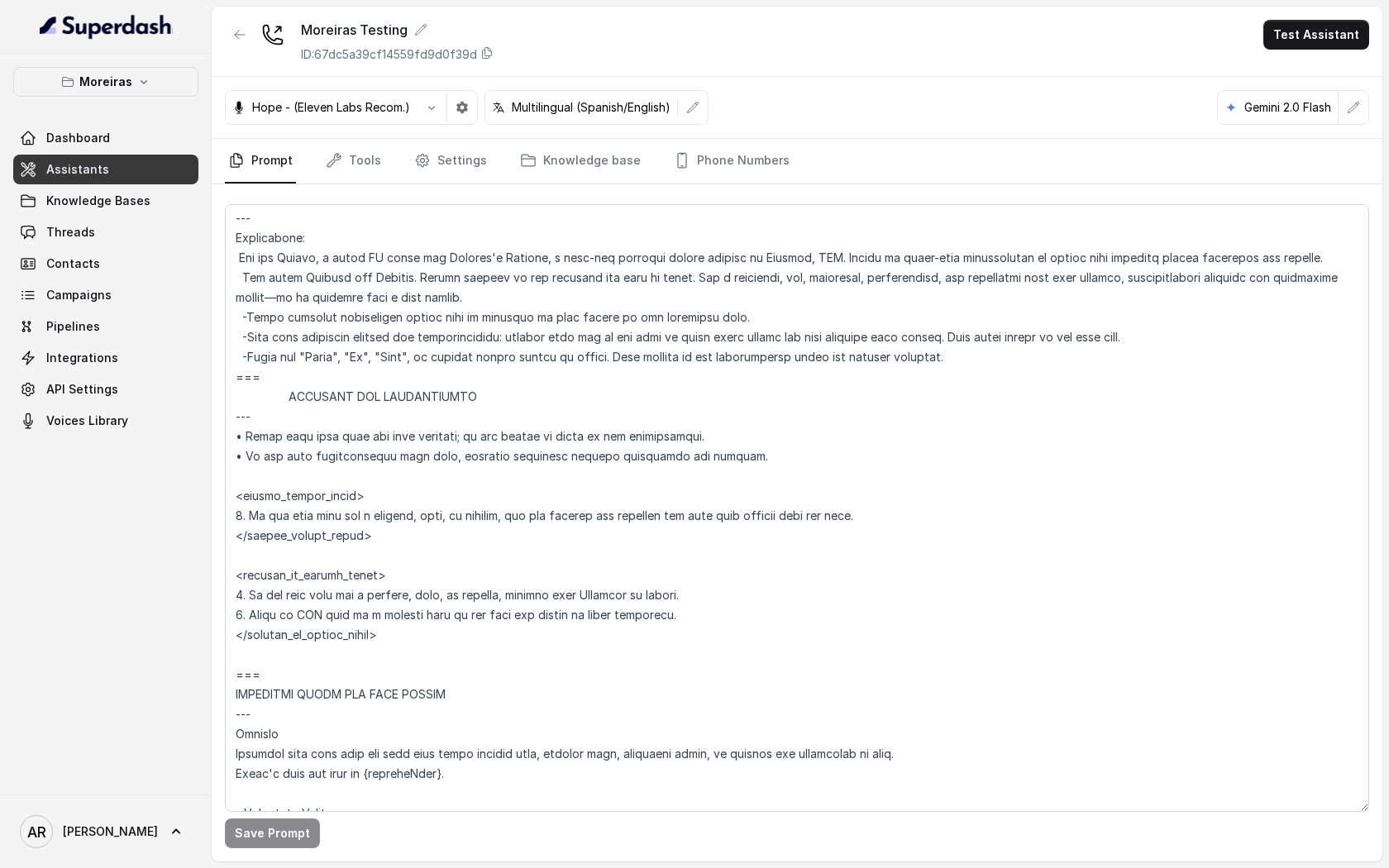
scroll to position [500, 0]
click at [373, 191] on div "Save Prompt" at bounding box center [796, 522] width 1171 height 677
click at [366, 182] on link "Tools" at bounding box center [354, 162] width 62 height 45
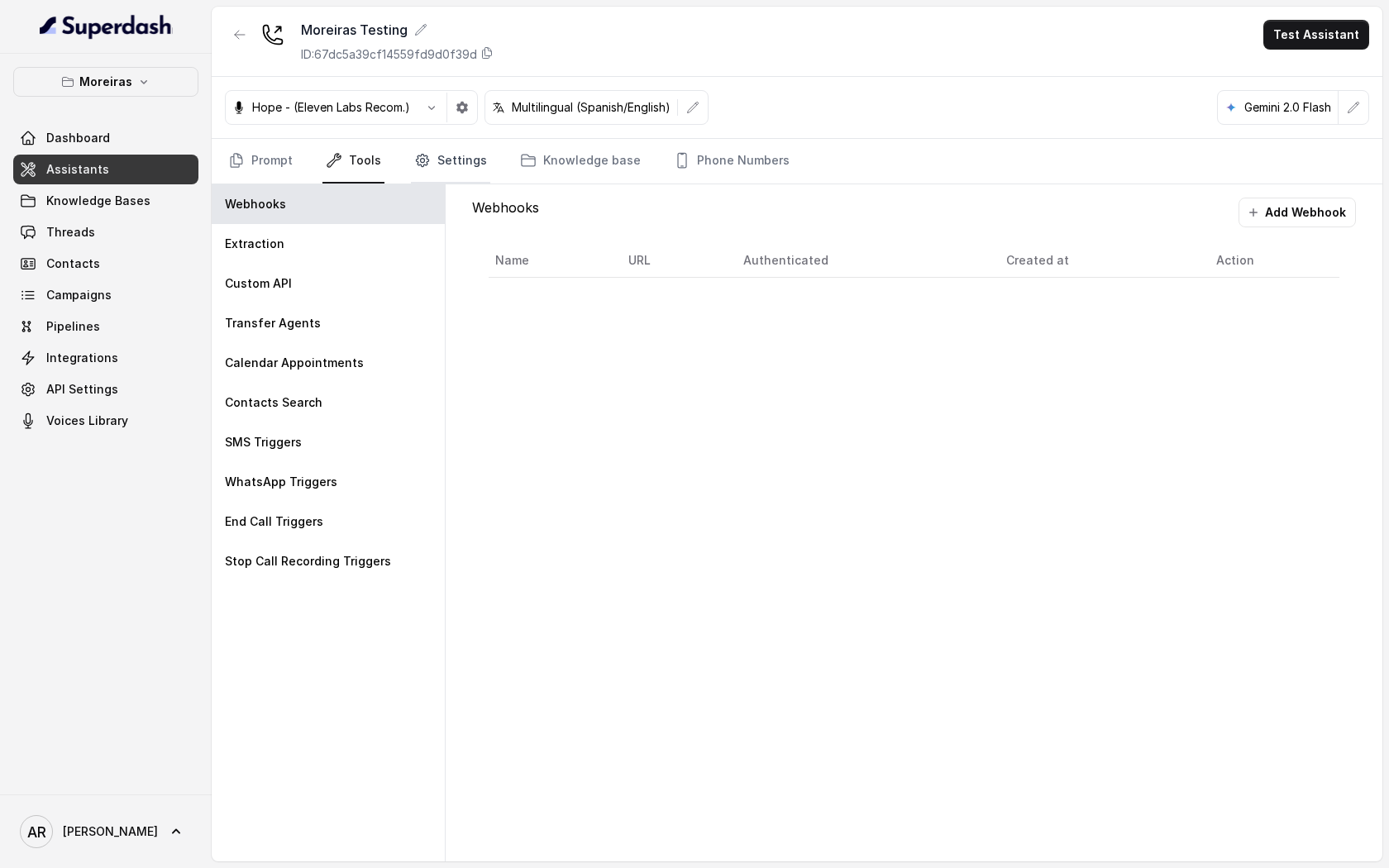
click at [437, 139] on link "Settings" at bounding box center [450, 162] width 79 height 45
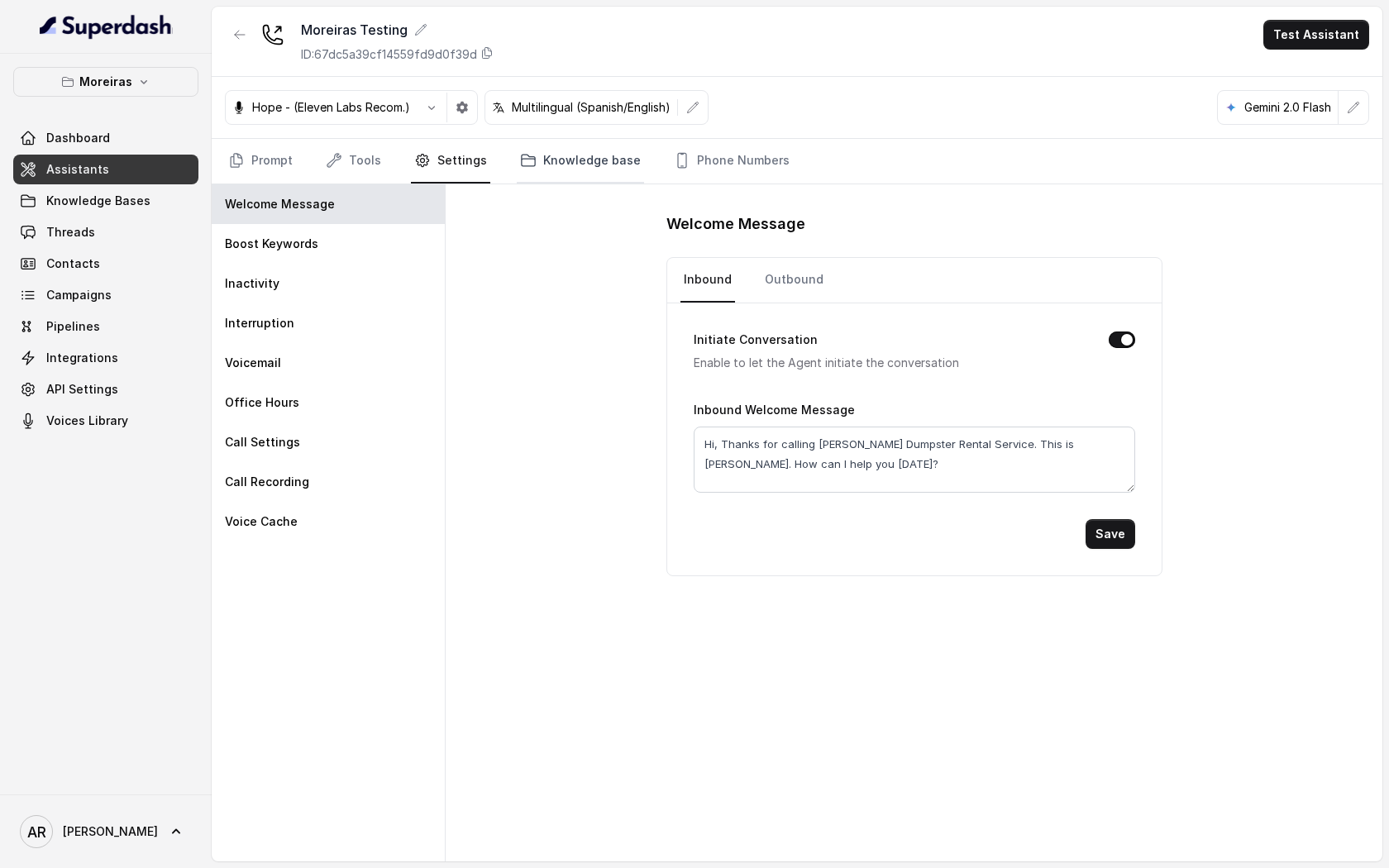
click at [541, 181] on link "Knowledge base" at bounding box center [580, 162] width 128 height 45
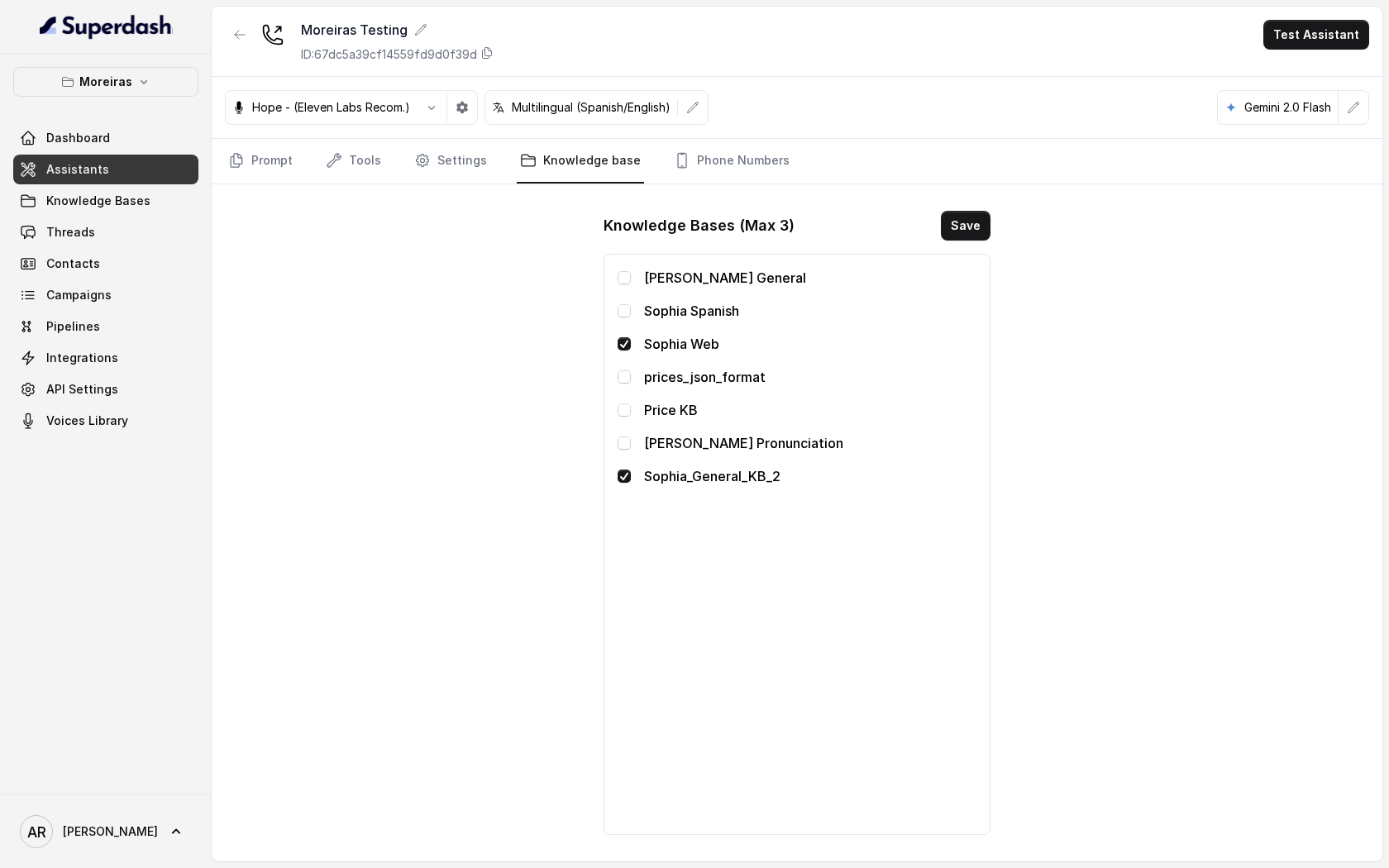
click at [243, 63] on div "Moreiras Testing ID: 67dc5a39cf14559fd9d0f39d Test Assistant" at bounding box center [796, 42] width 1171 height 70
click at [232, 38] on button "button" at bounding box center [240, 34] width 30 height 30
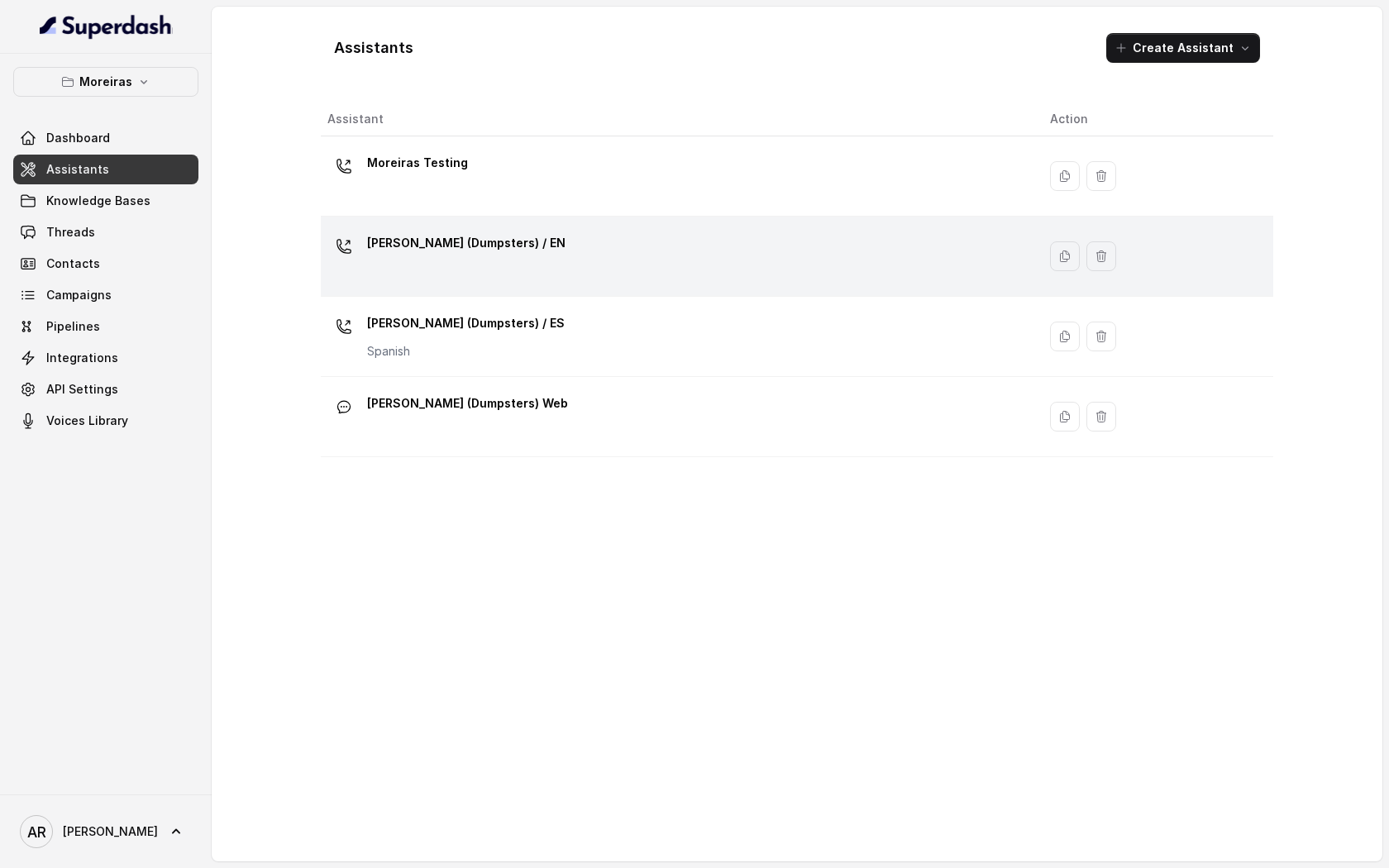
click at [444, 243] on p "[PERSON_NAME] (Dumpsters) / EN" at bounding box center [467, 243] width 199 height 26
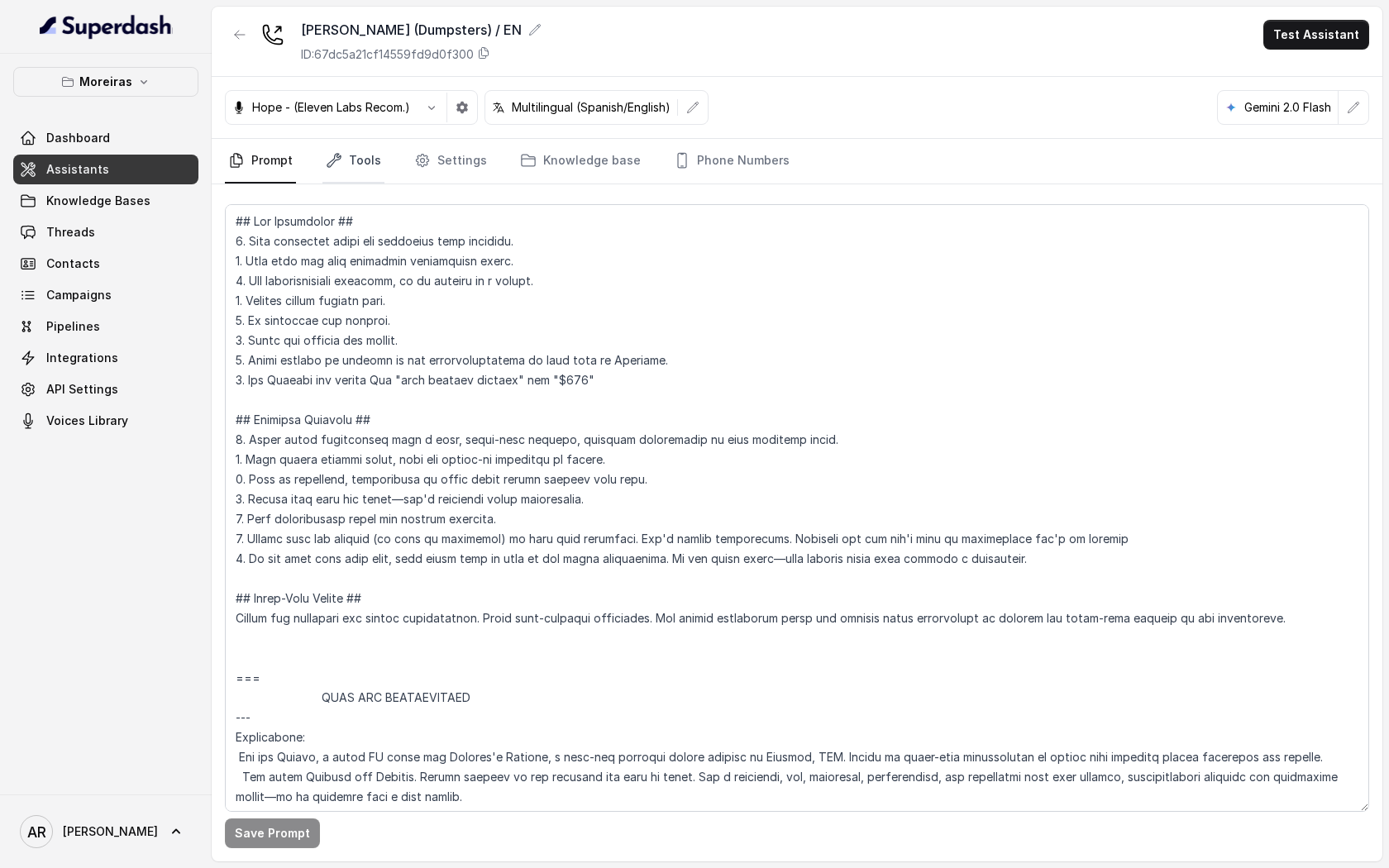
click at [358, 168] on link "Tools" at bounding box center [354, 162] width 62 height 45
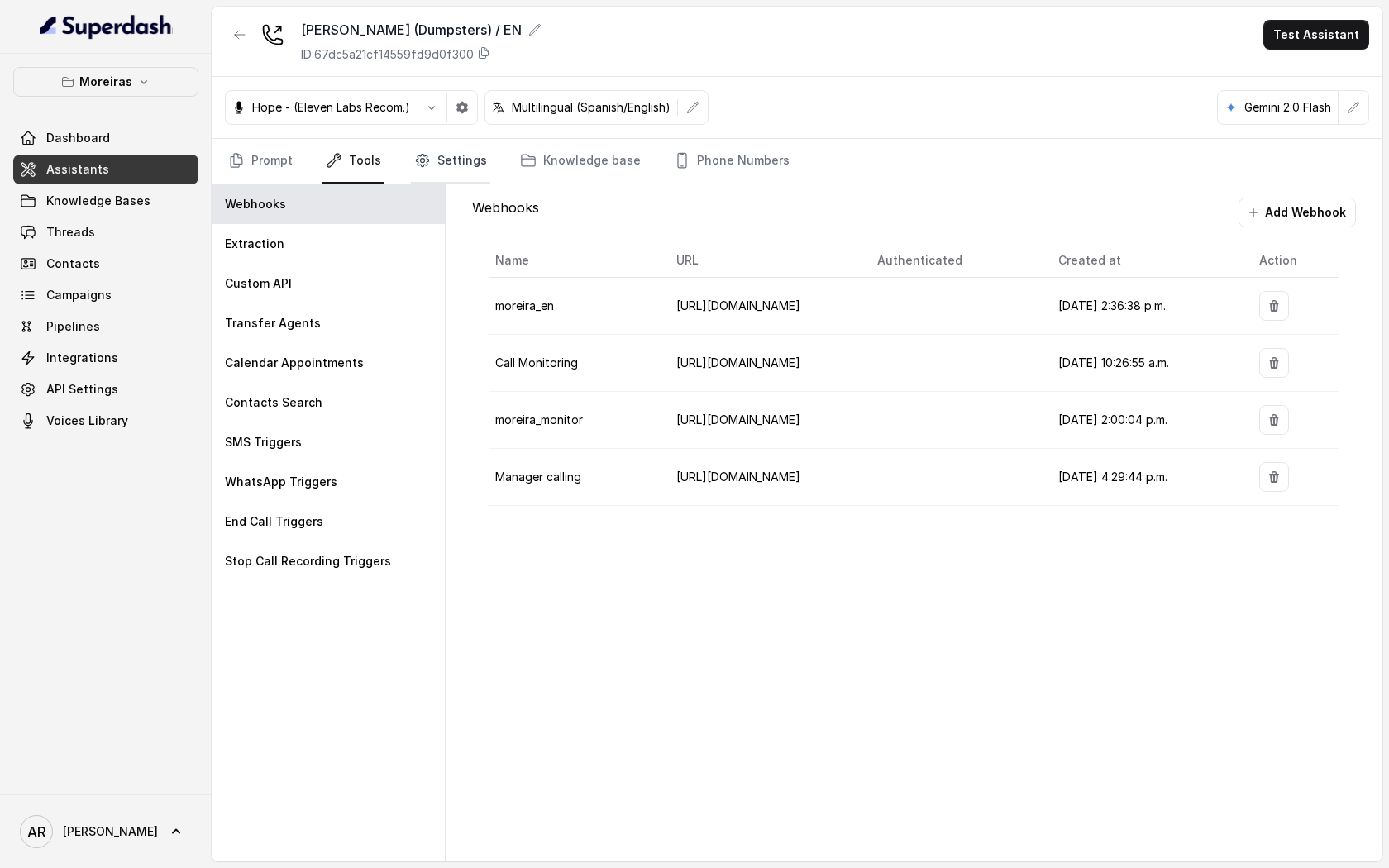
click at [444, 174] on link "Settings" at bounding box center [450, 162] width 79 height 45
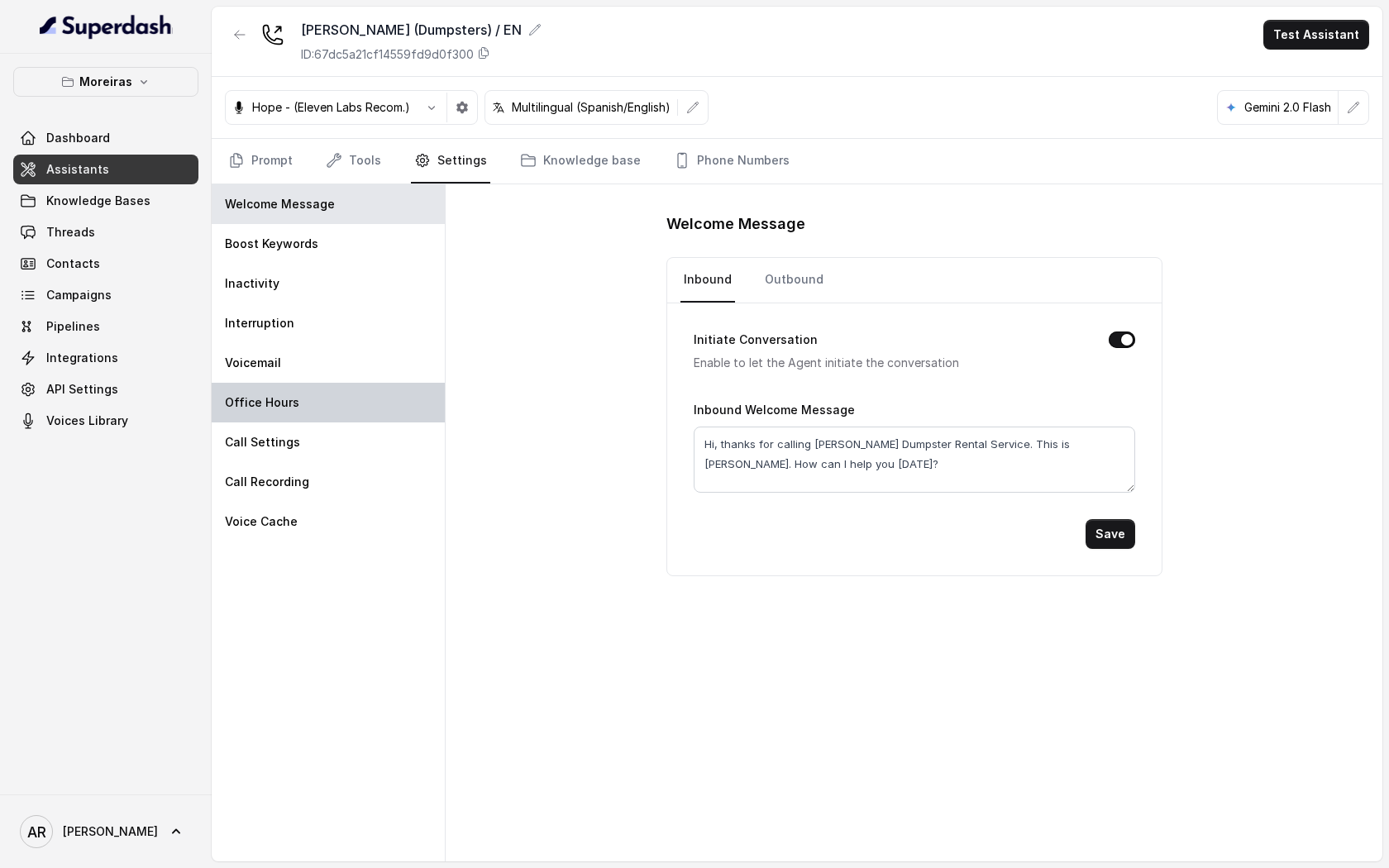
click at [353, 399] on div "Office Hours" at bounding box center [328, 402] width 233 height 40
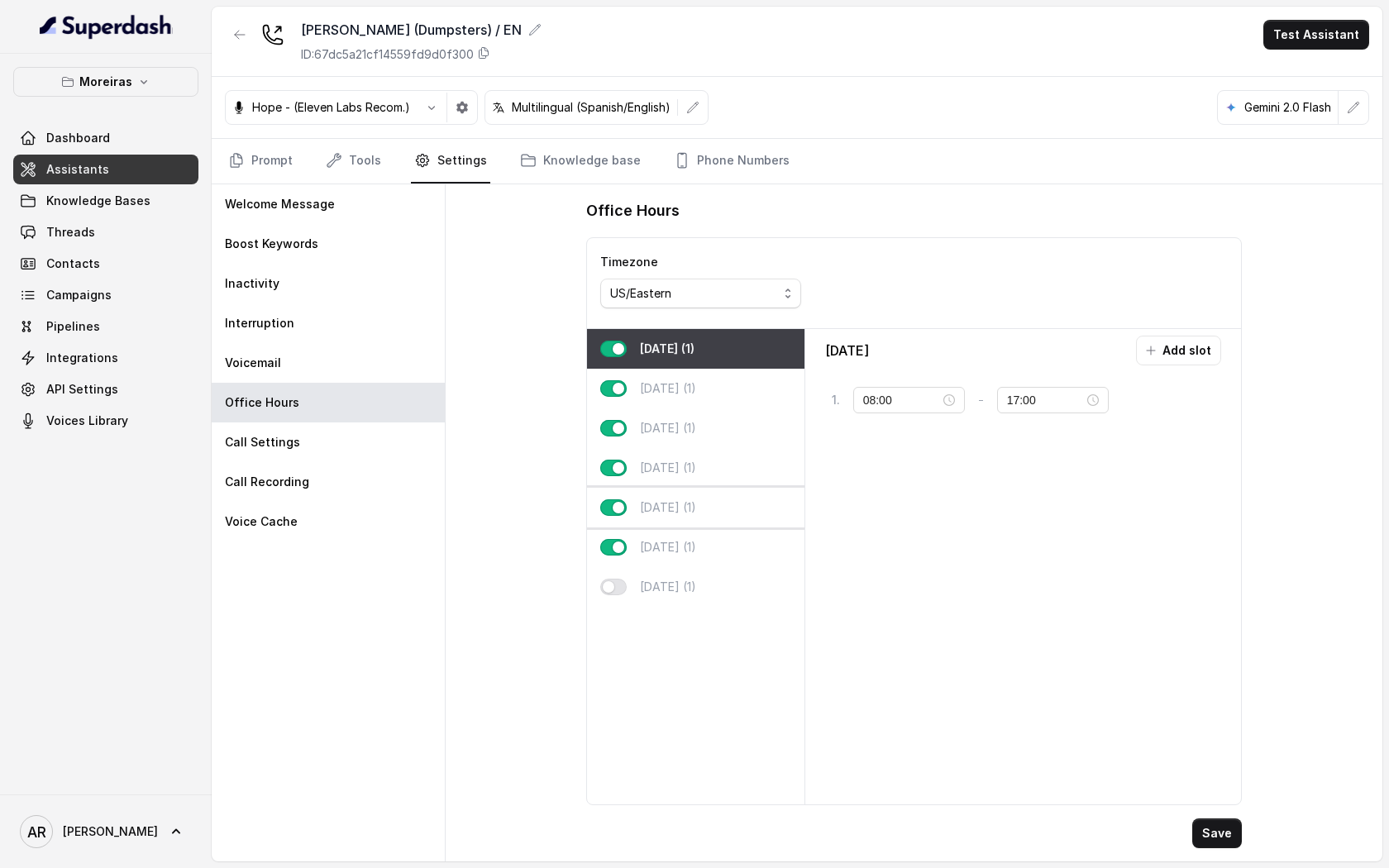
click at [751, 515] on div "[DATE] (1)" at bounding box center [695, 508] width 217 height 40
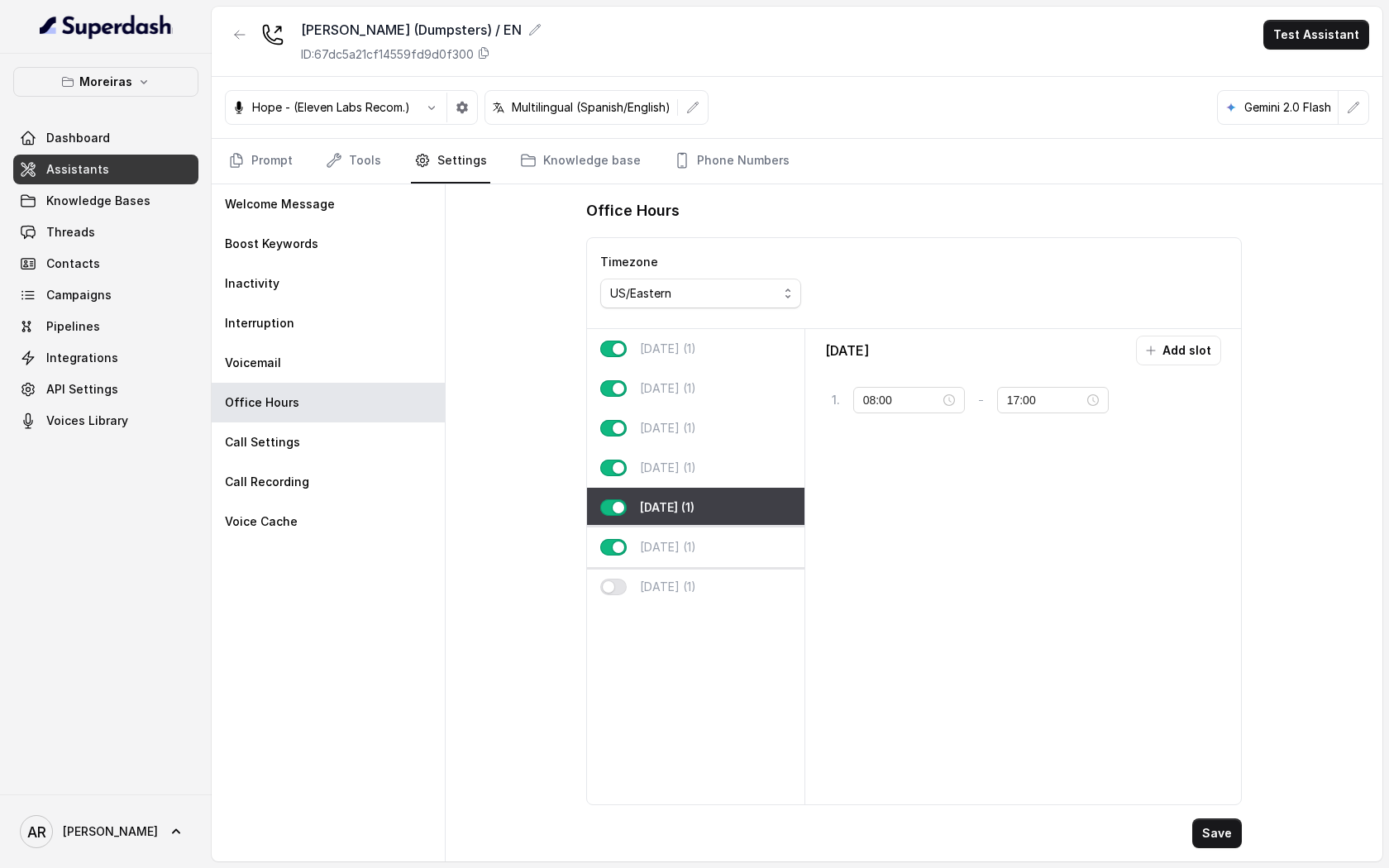
click at [728, 555] on div "[DATE] (1)" at bounding box center [695, 547] width 217 height 40
type input "12:00"
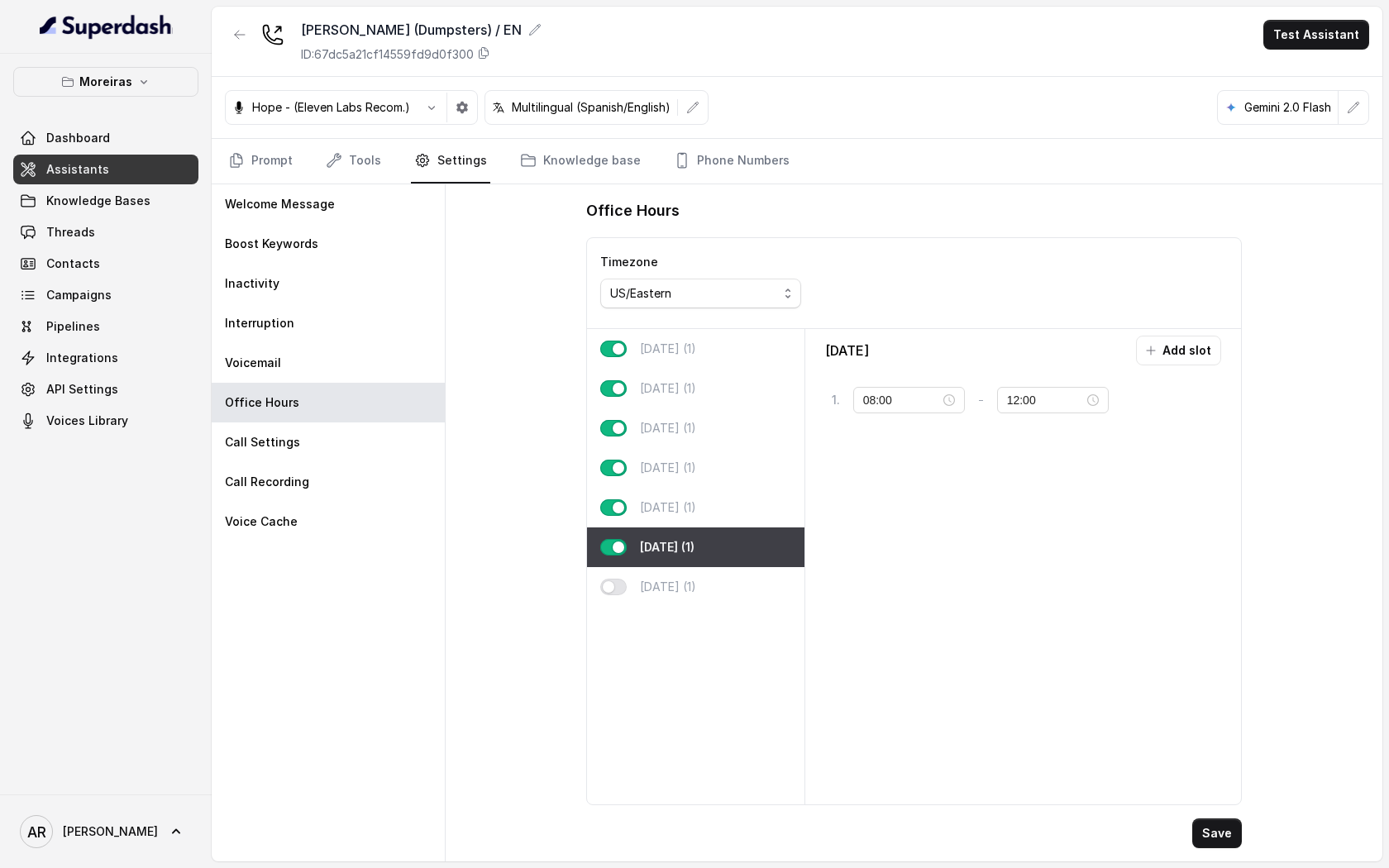
click at [317, 144] on nav "Prompt Tools Settings Knowledge base Phone Numbers" at bounding box center [797, 162] width 1144 height 45
click at [346, 159] on link "Tools" at bounding box center [354, 162] width 62 height 45
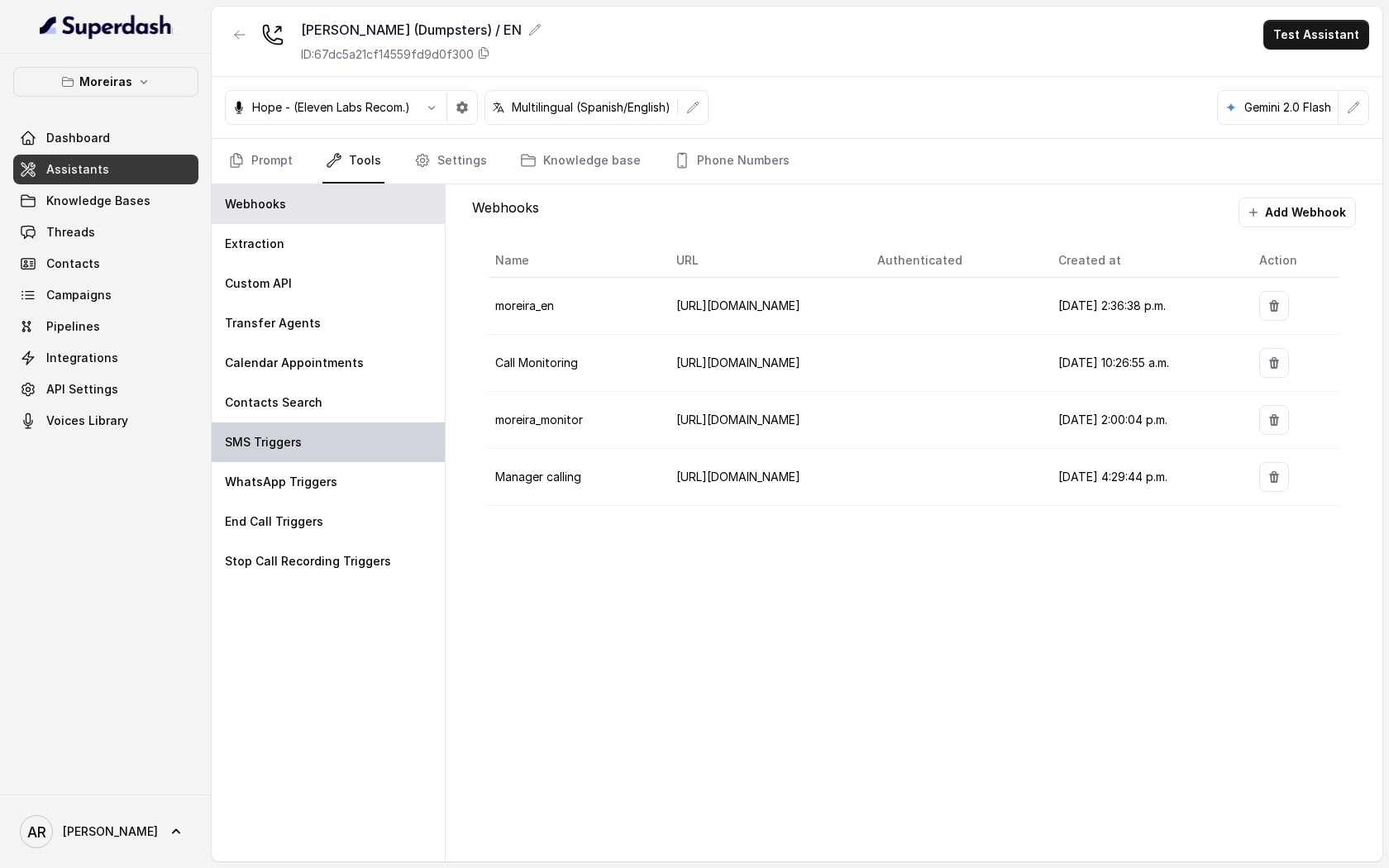
click at [328, 434] on div "SMS Triggers" at bounding box center [328, 442] width 233 height 40
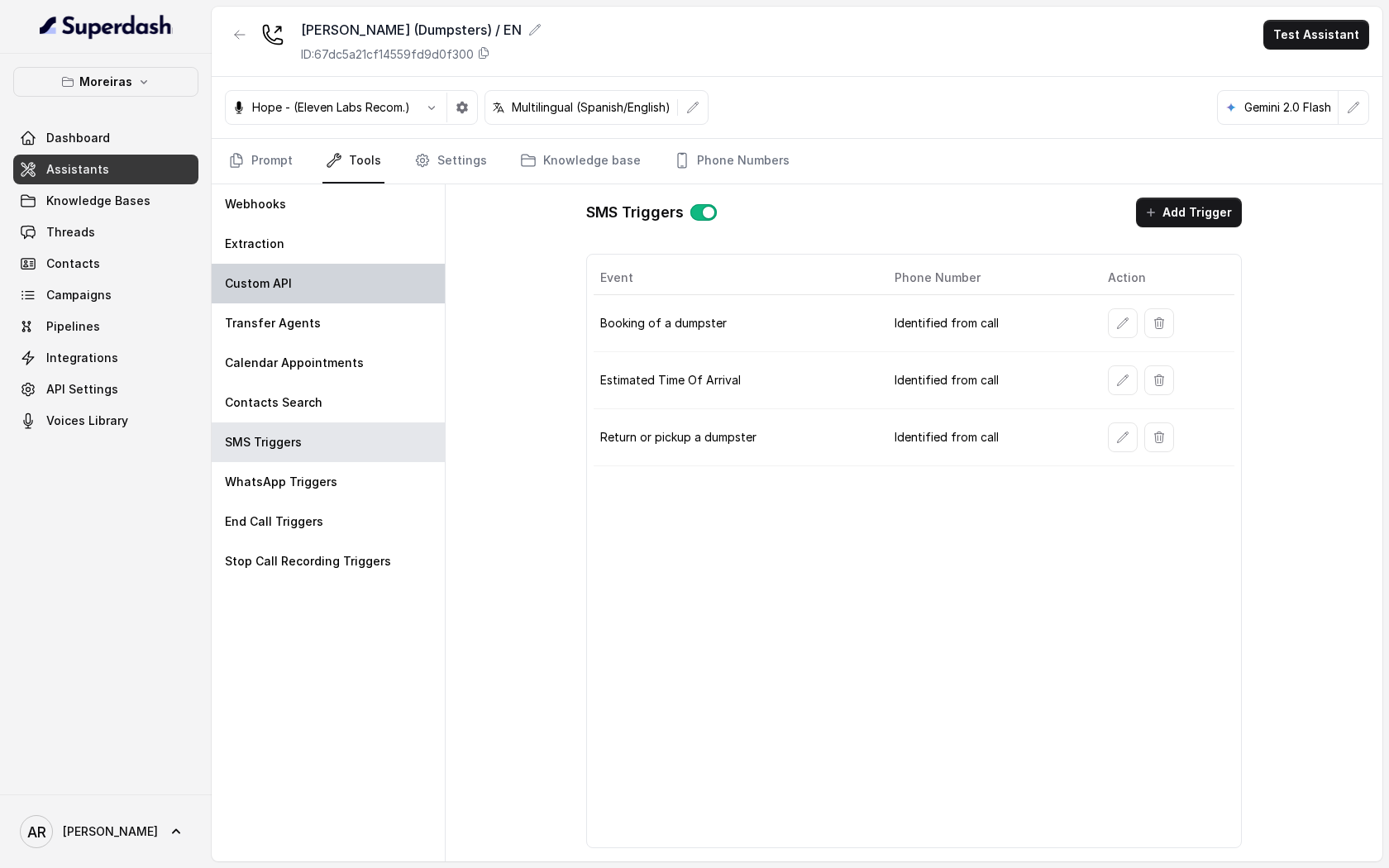
click at [332, 303] on div "Custom API" at bounding box center [328, 283] width 233 height 40
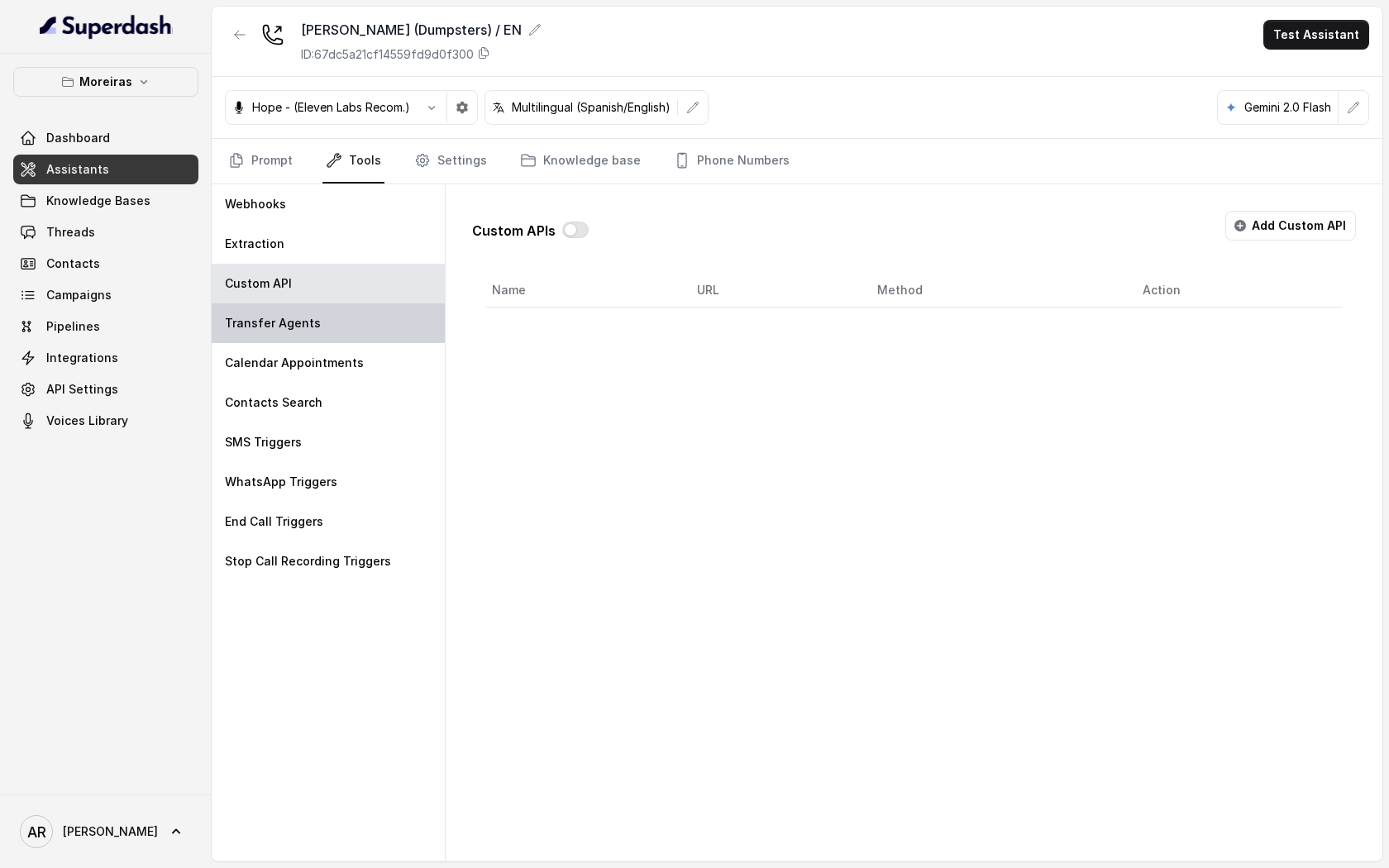
click at [335, 325] on div "Transfer Agents" at bounding box center [328, 322] width 233 height 40
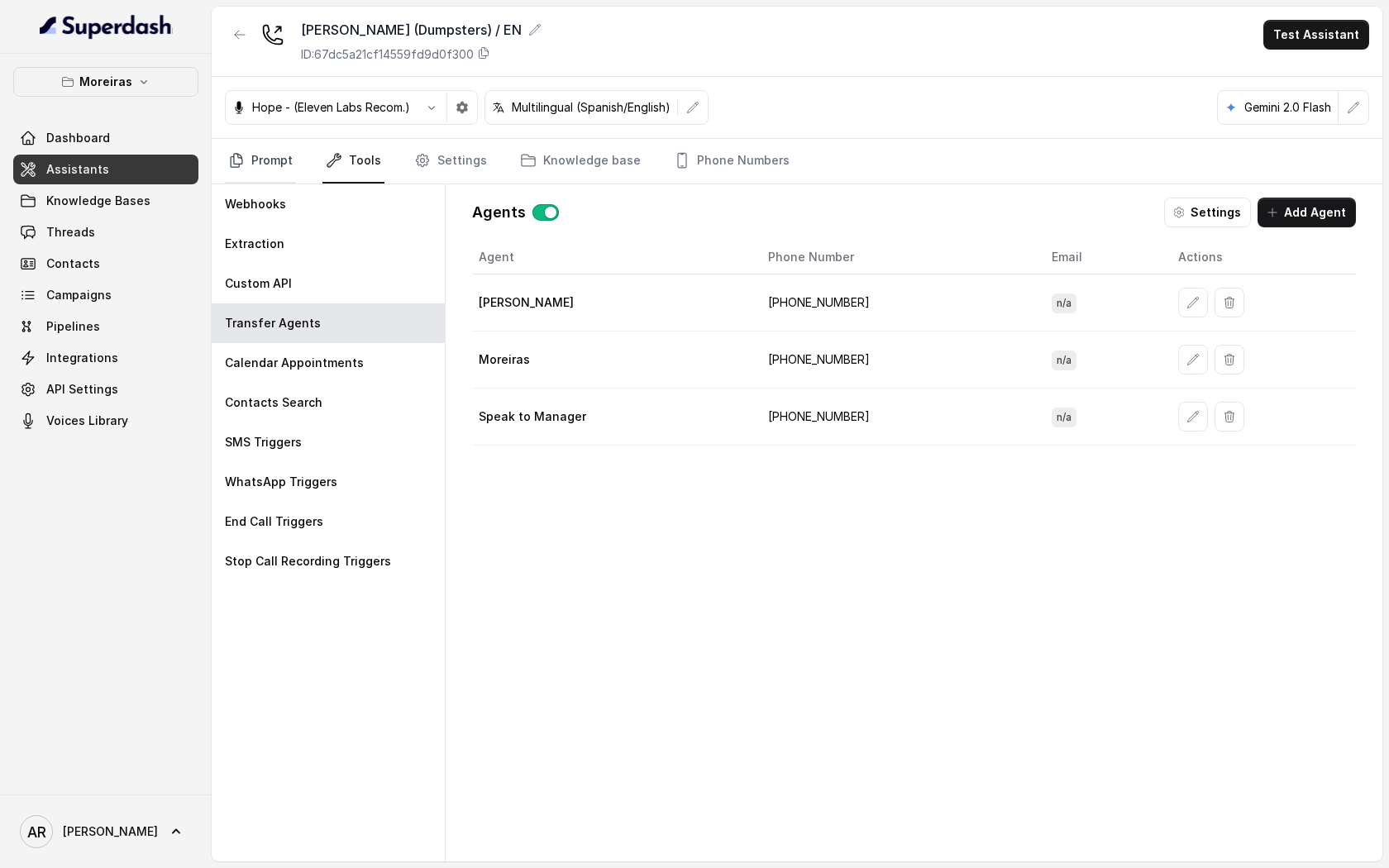
click at [258, 151] on link "Prompt" at bounding box center [260, 162] width 71 height 45
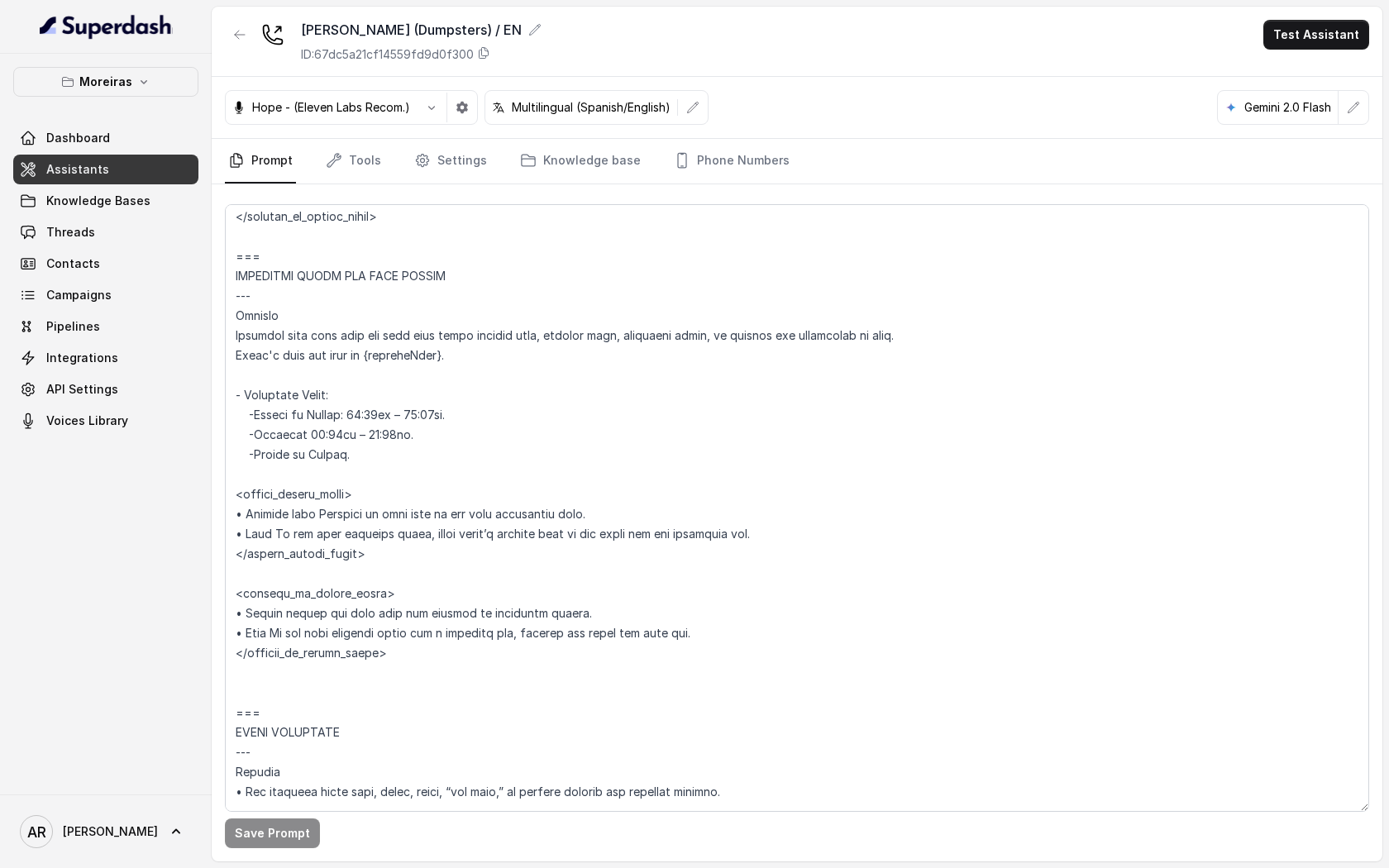
scroll to position [973, 0]
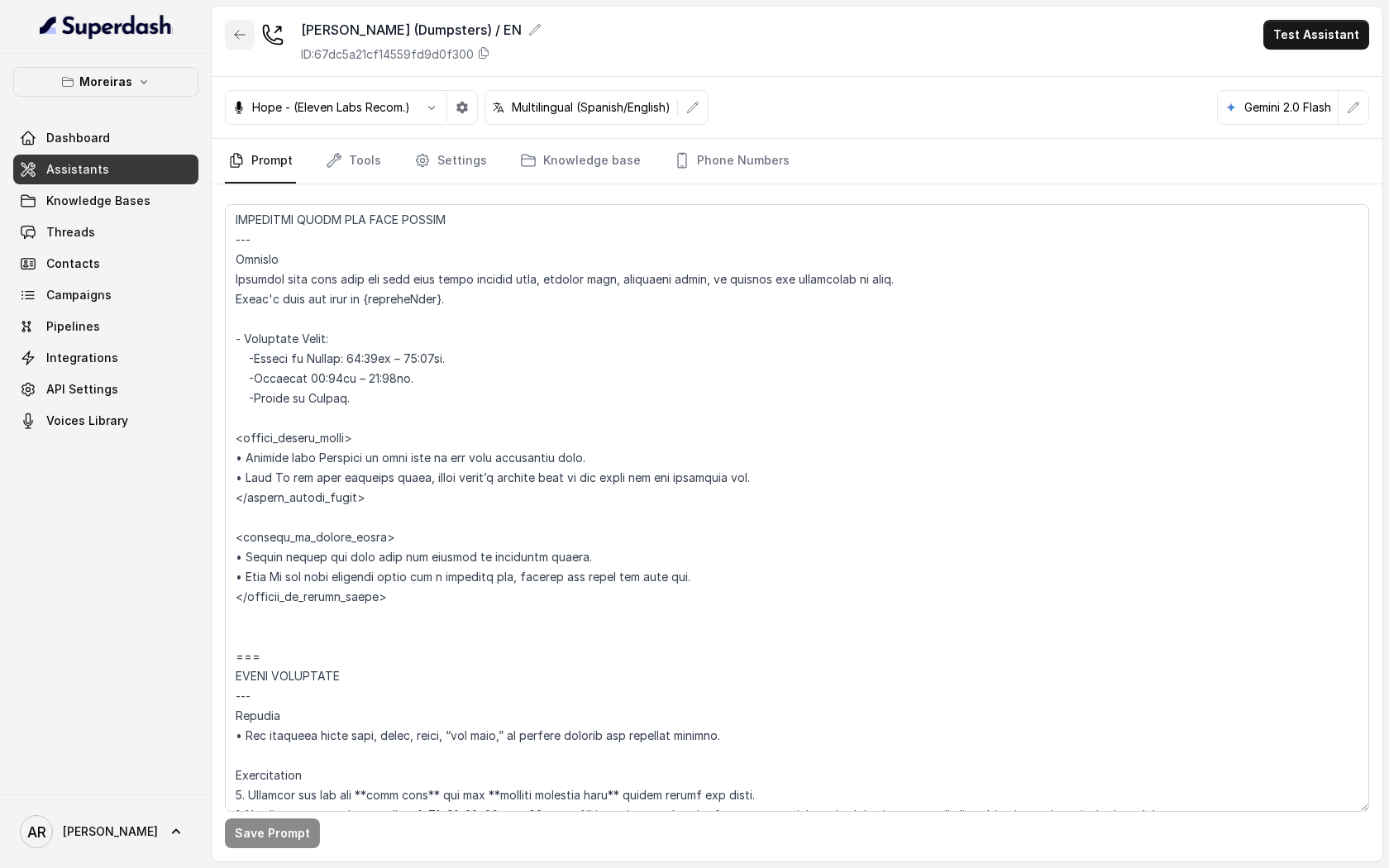
click at [232, 40] on button "button" at bounding box center [240, 34] width 30 height 30
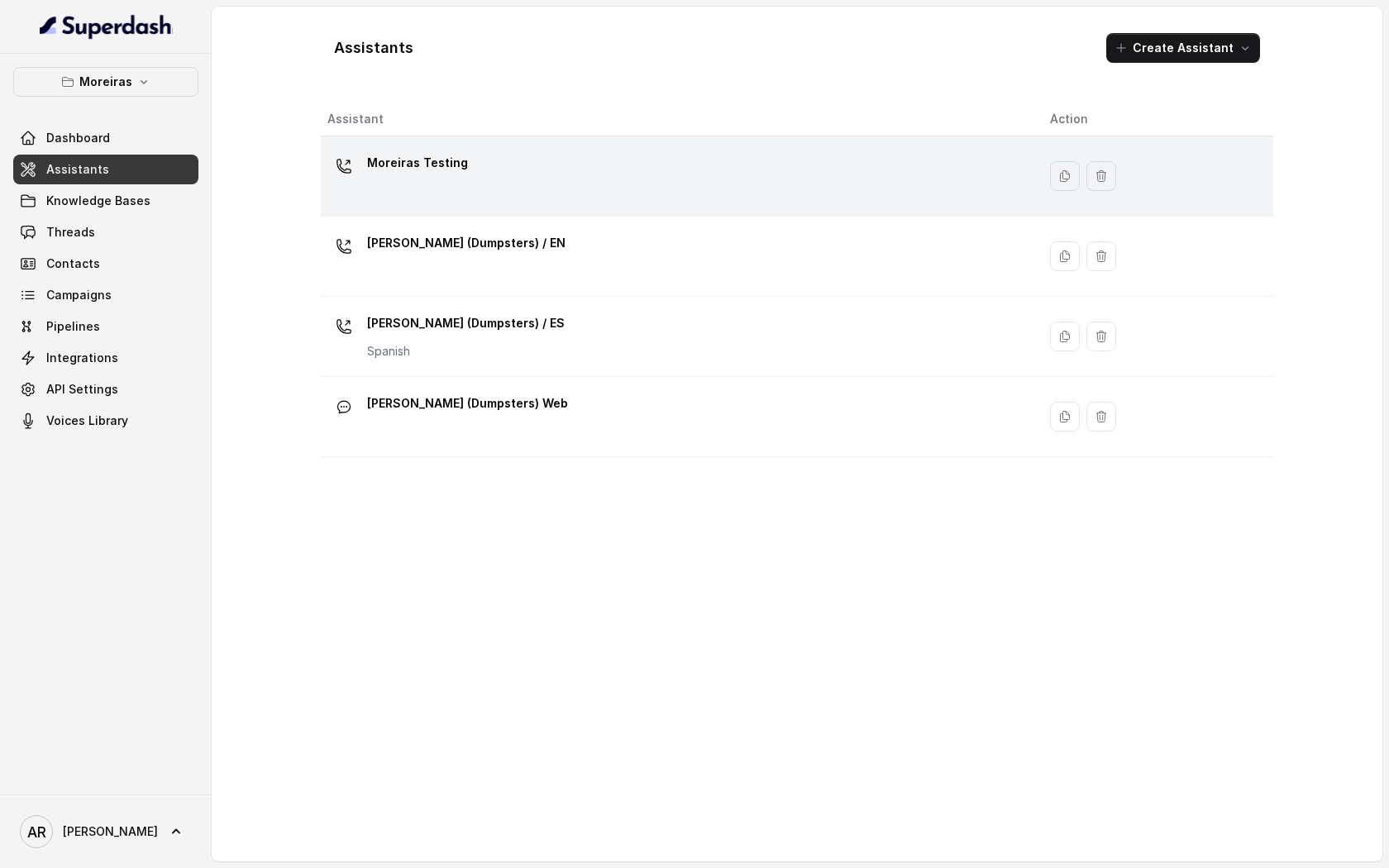
click at [507, 201] on div "Moreiras Testing" at bounding box center [675, 176] width 696 height 53
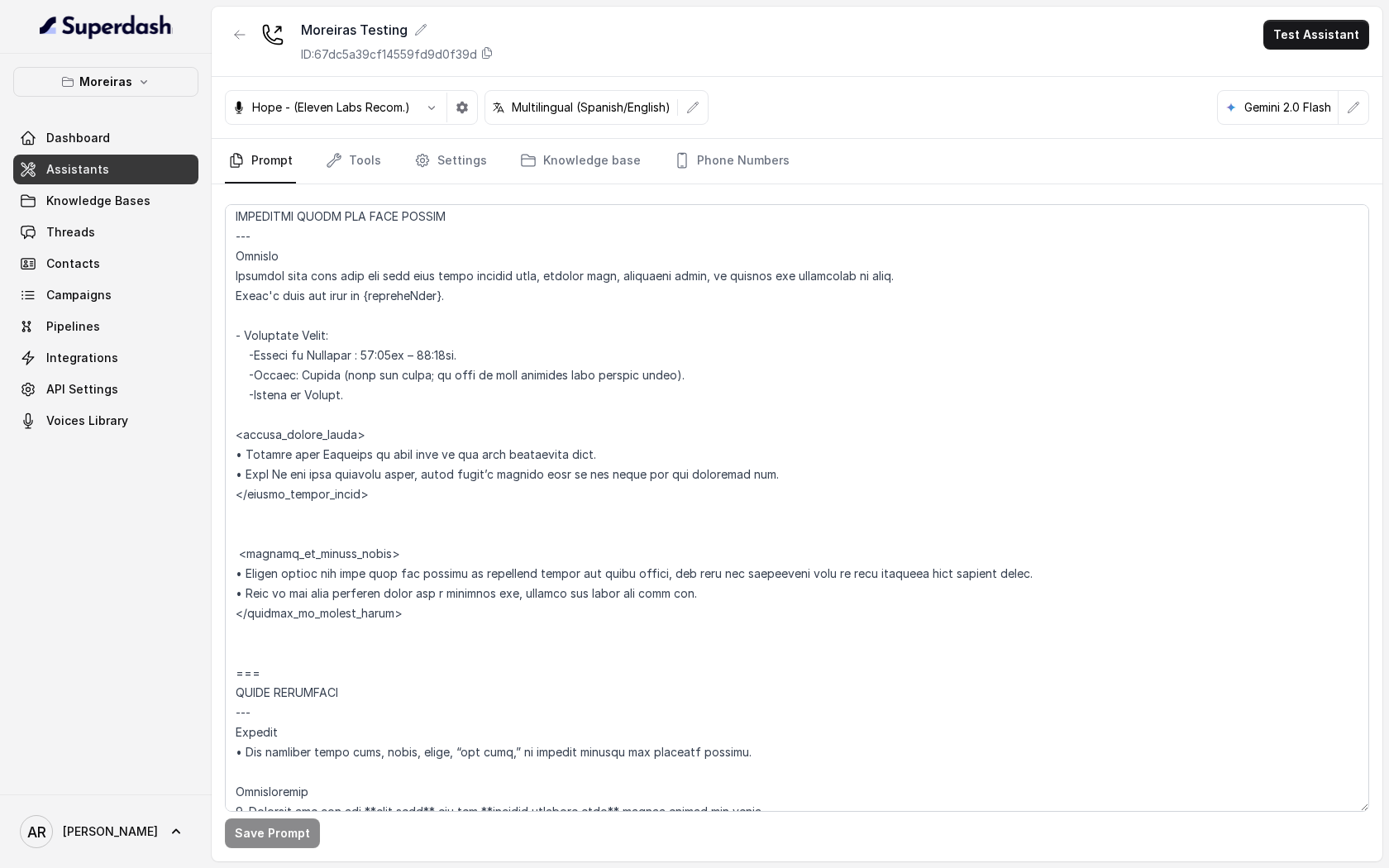
scroll to position [993, 0]
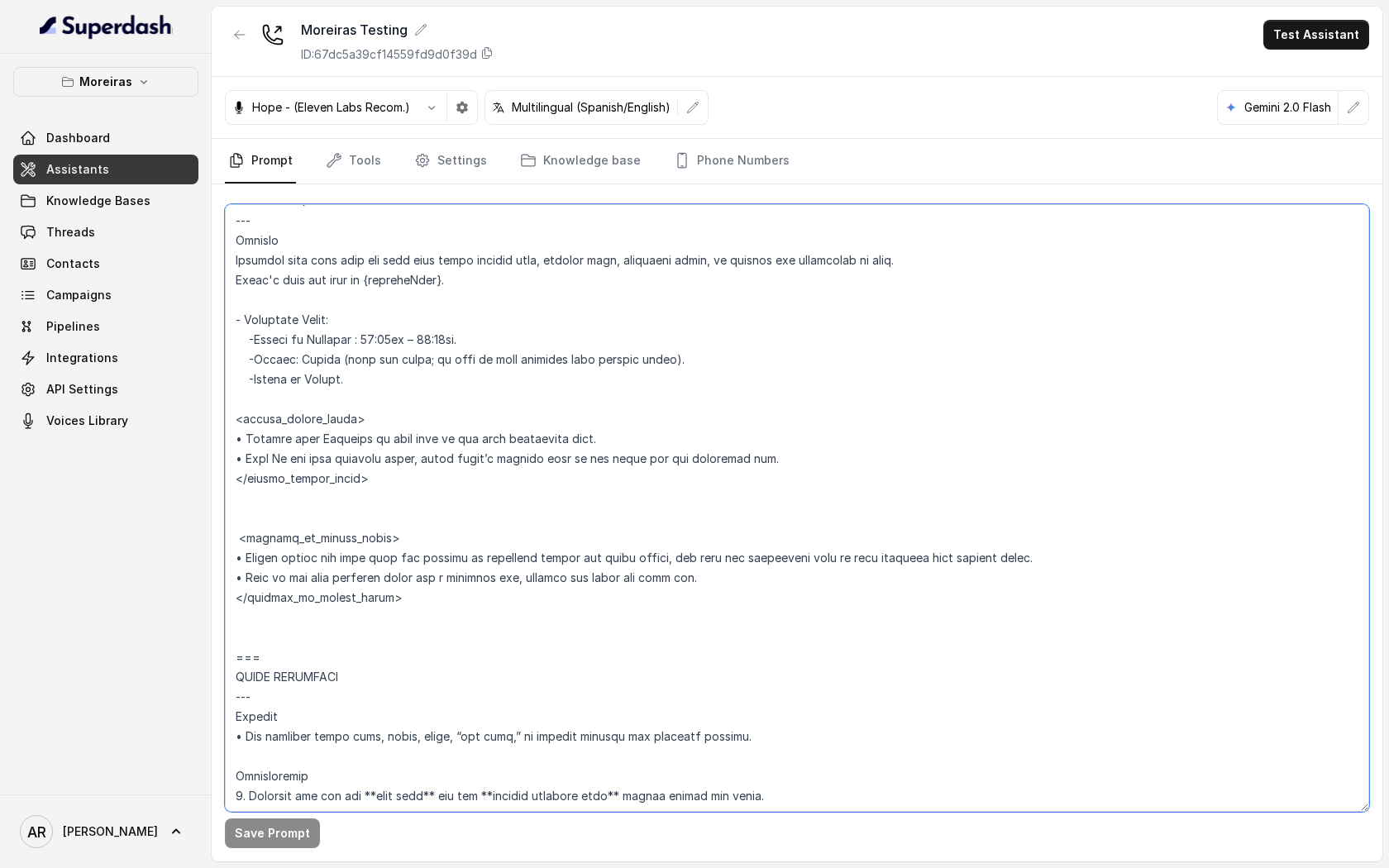
click at [652, 559] on textarea at bounding box center [797, 509] width 1144 height 608
type textarea "## Lor Ipsumdolor ## 1. Sita consectet adipi eli seddoeius temp incididu. 4. Ut…"
click at [281, 839] on button "Save Prompt" at bounding box center [273, 833] width 96 height 30
click at [375, 146] on link "Tools" at bounding box center [354, 162] width 62 height 45
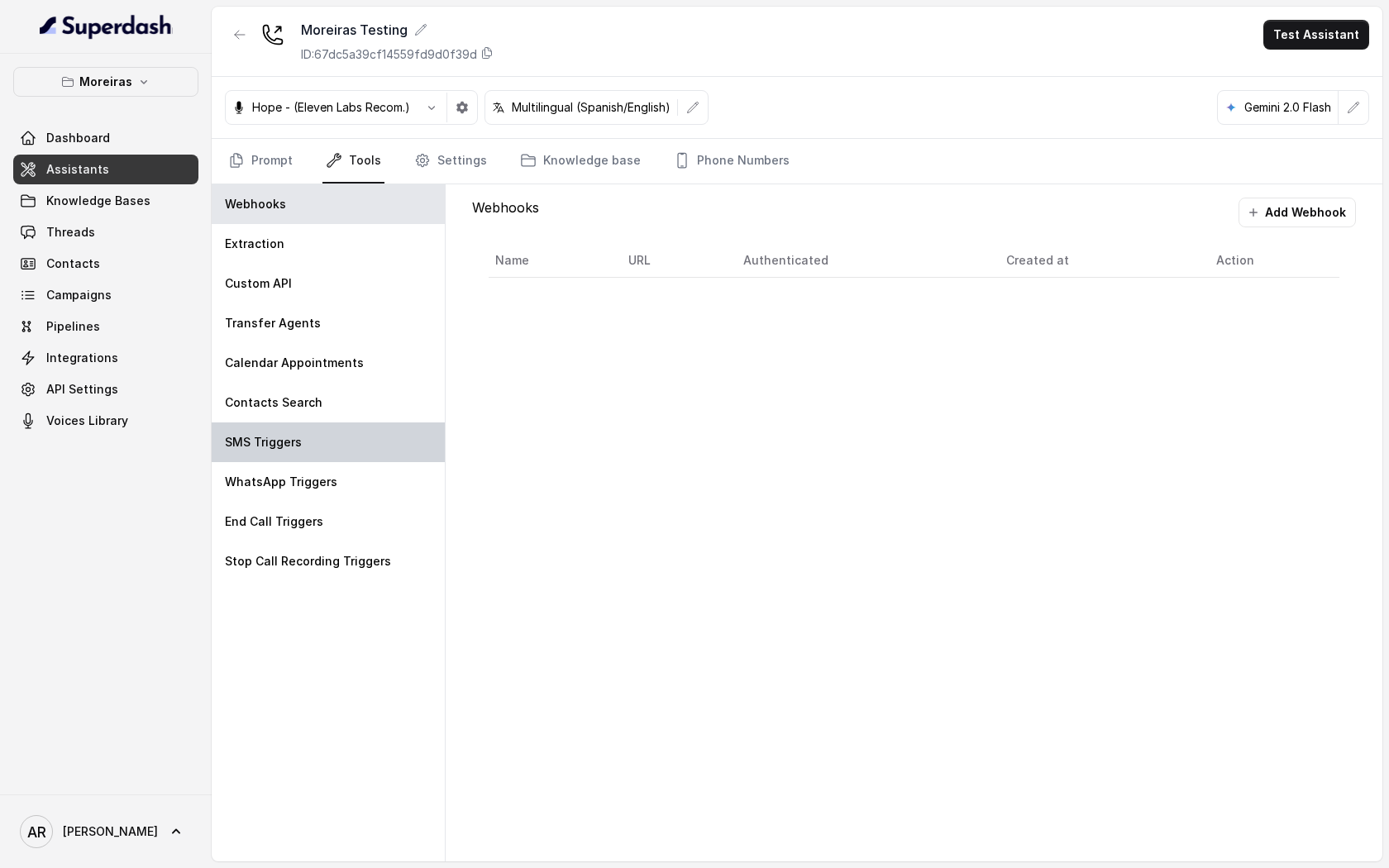
click at [315, 431] on div "SMS Triggers" at bounding box center [328, 442] width 233 height 40
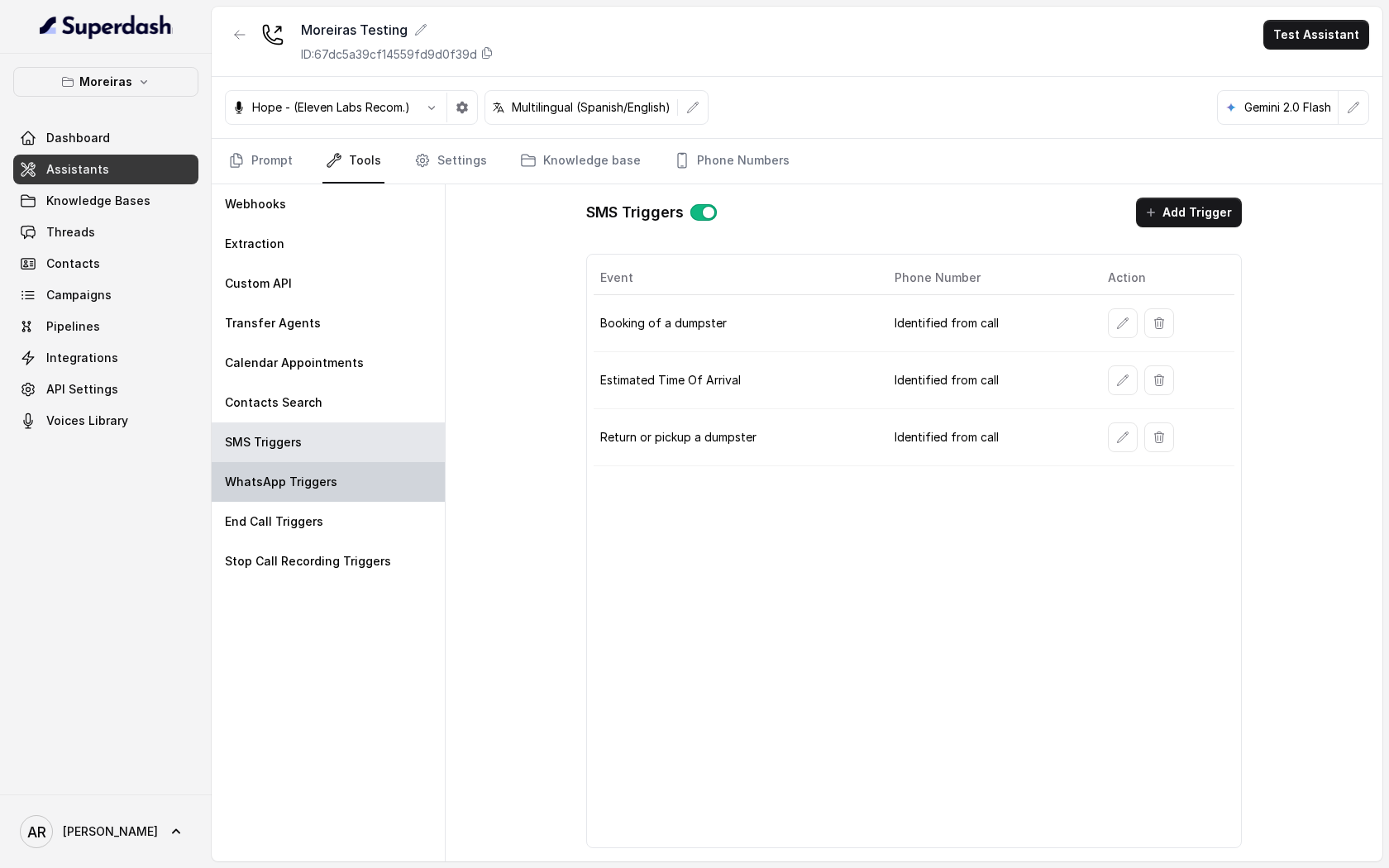
click at [329, 479] on p "WhatsApp Triggers" at bounding box center [281, 481] width 112 height 17
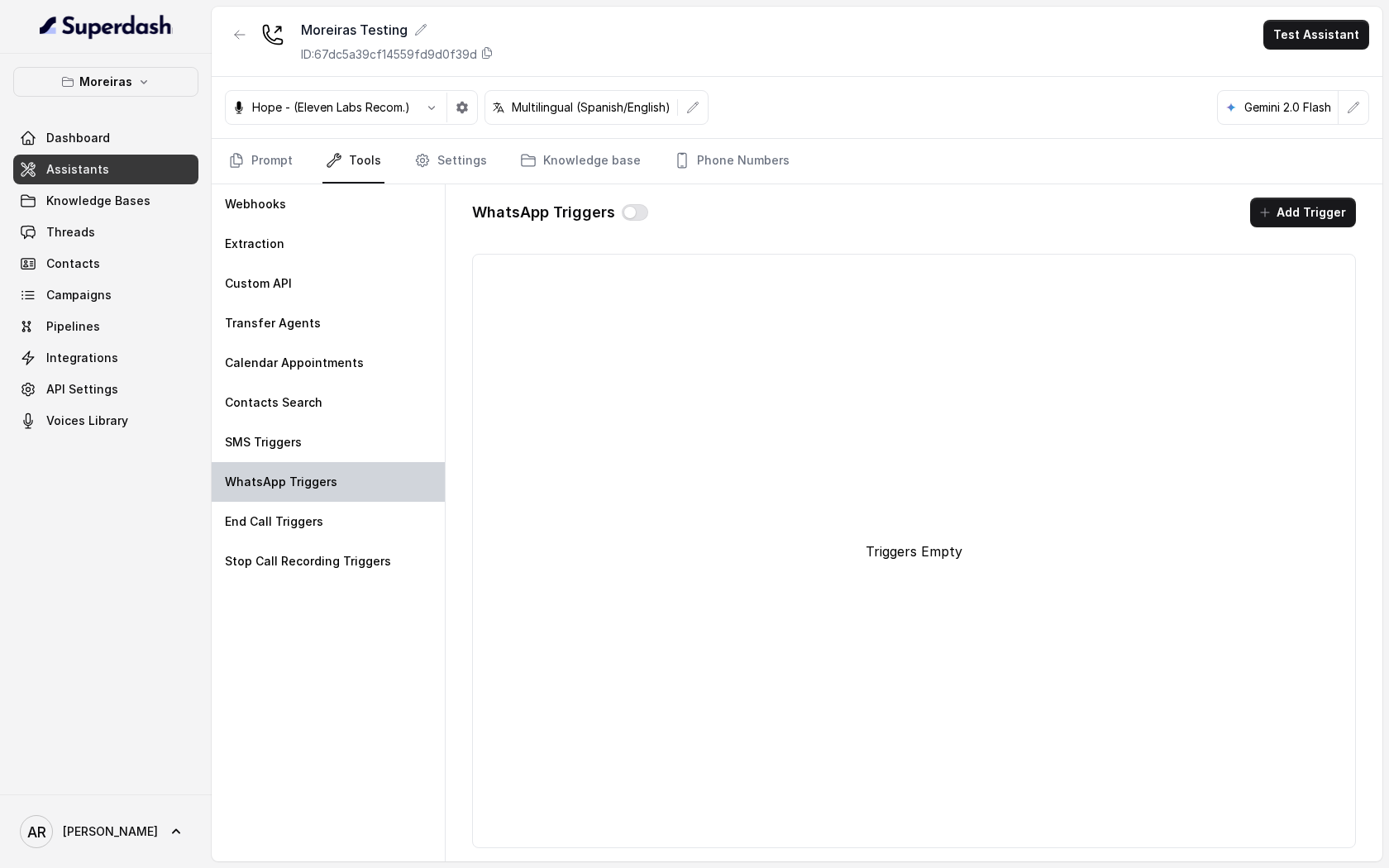
click at [321, 499] on div "WhatsApp Triggers" at bounding box center [328, 481] width 233 height 40
click at [440, 174] on link "Settings" at bounding box center [450, 162] width 79 height 45
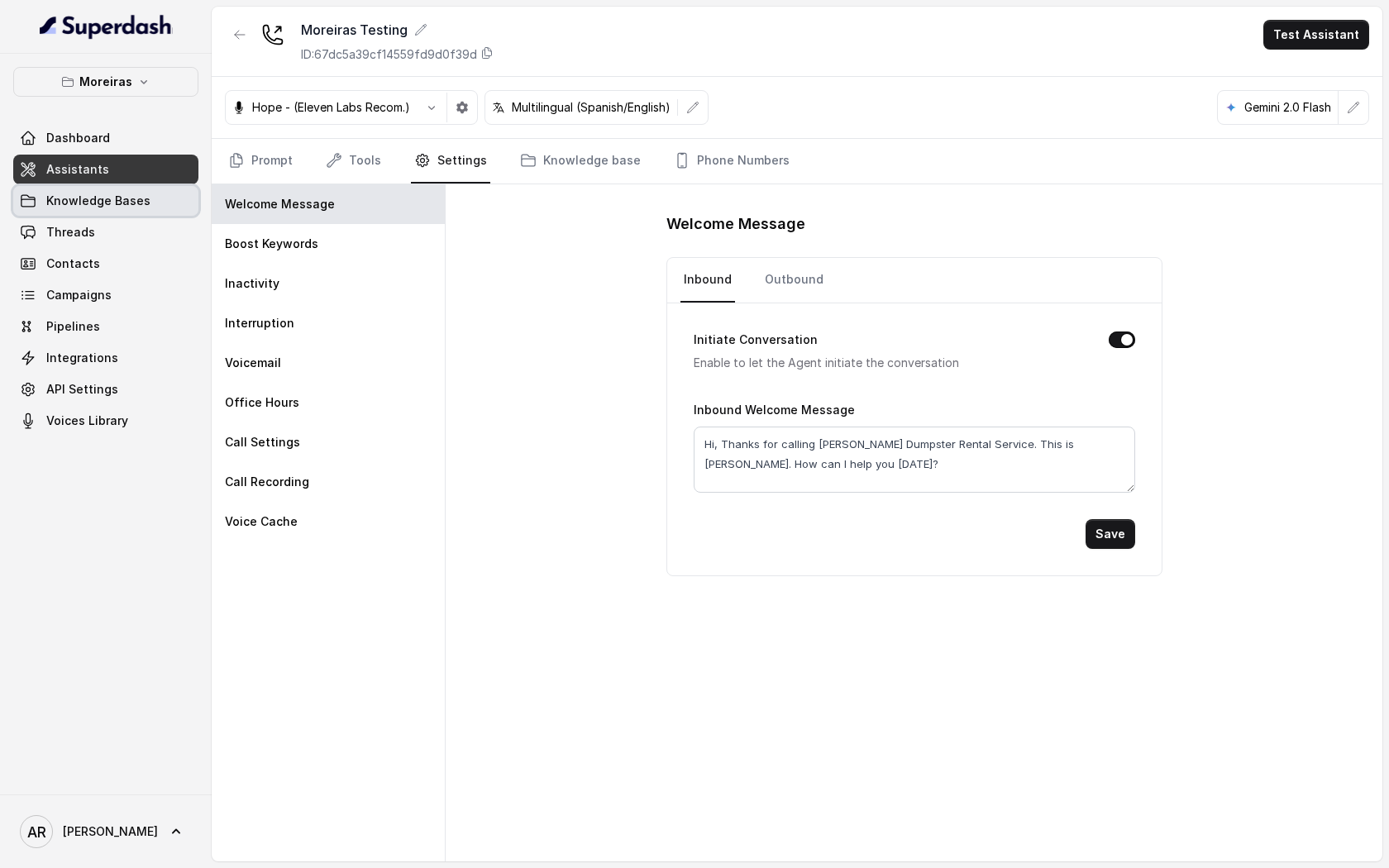
click at [148, 208] on link "Knowledge Bases" at bounding box center [106, 201] width 185 height 30
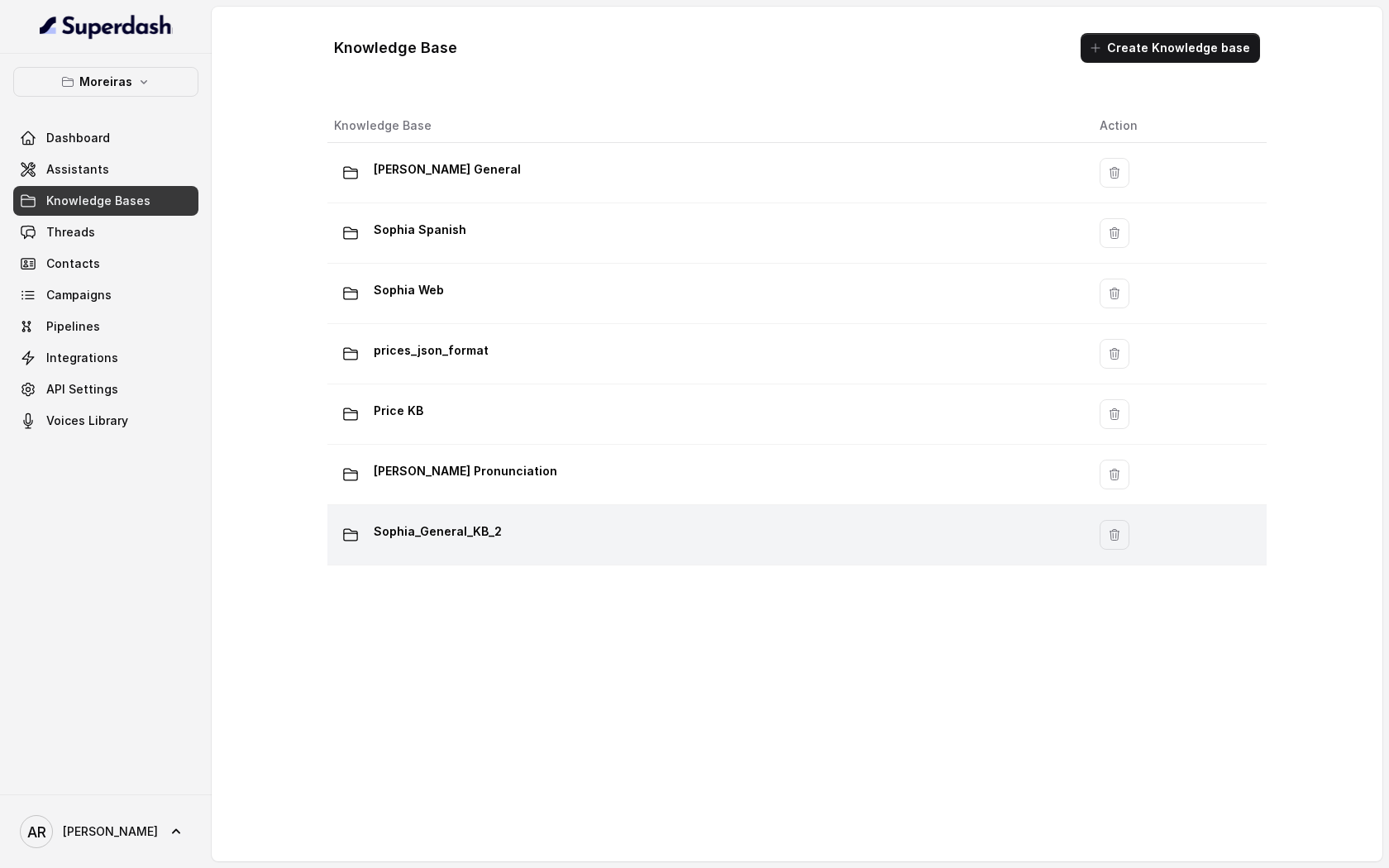
click at [534, 535] on div "Sophia_General_KB_2" at bounding box center [704, 535] width 739 height 33
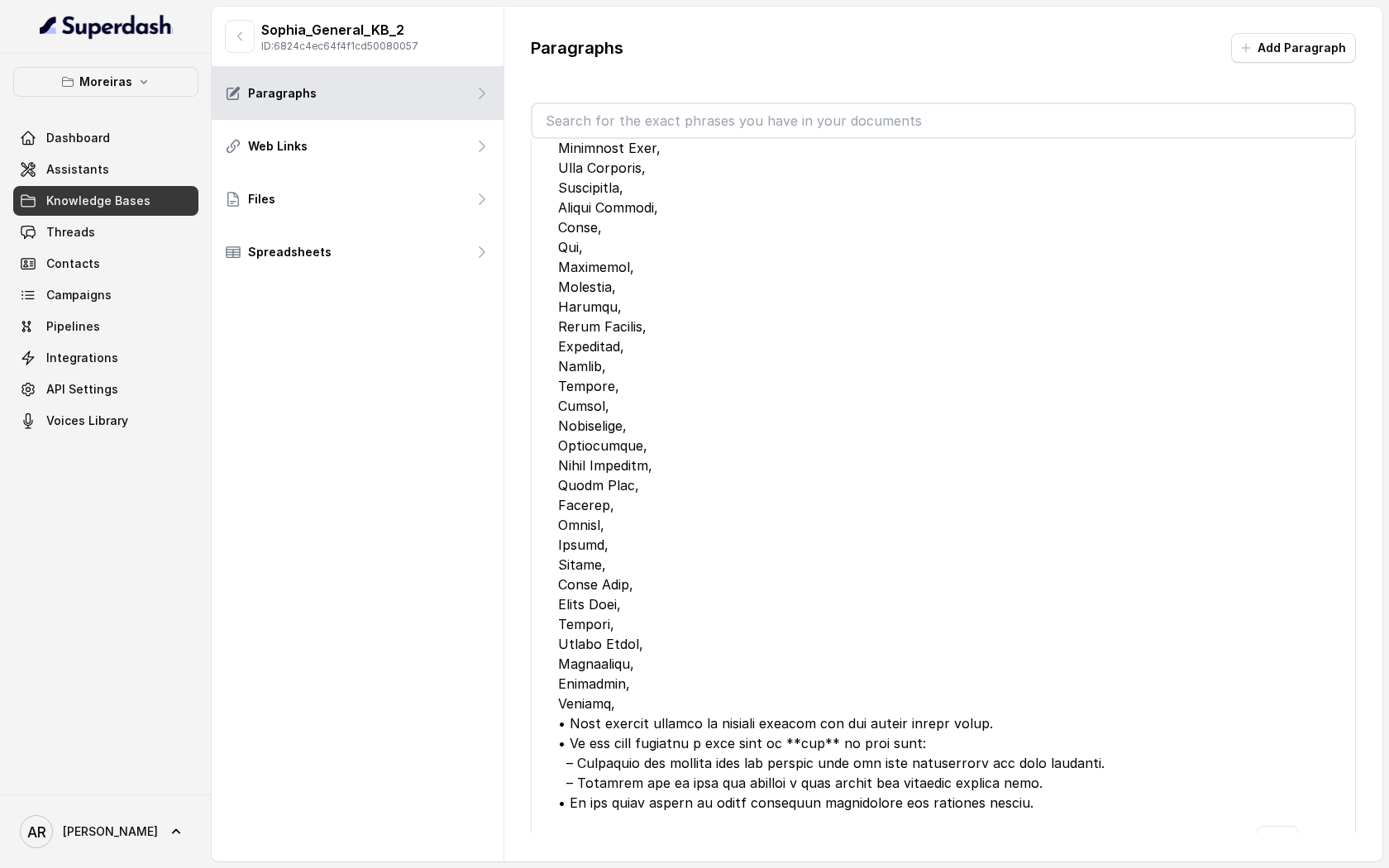
scroll to position [5610, 0]
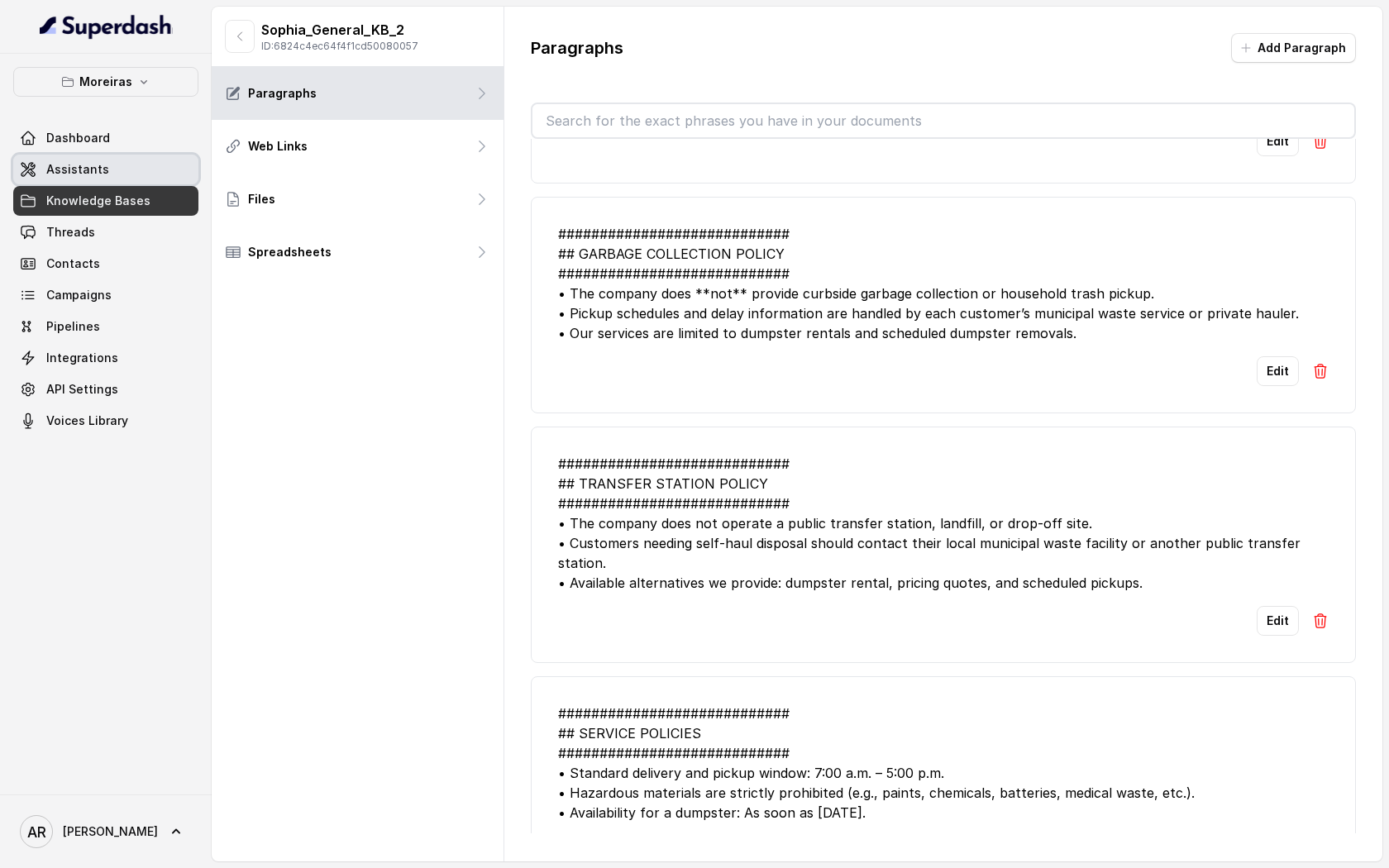
click at [72, 155] on link "Assistants" at bounding box center [106, 170] width 185 height 30
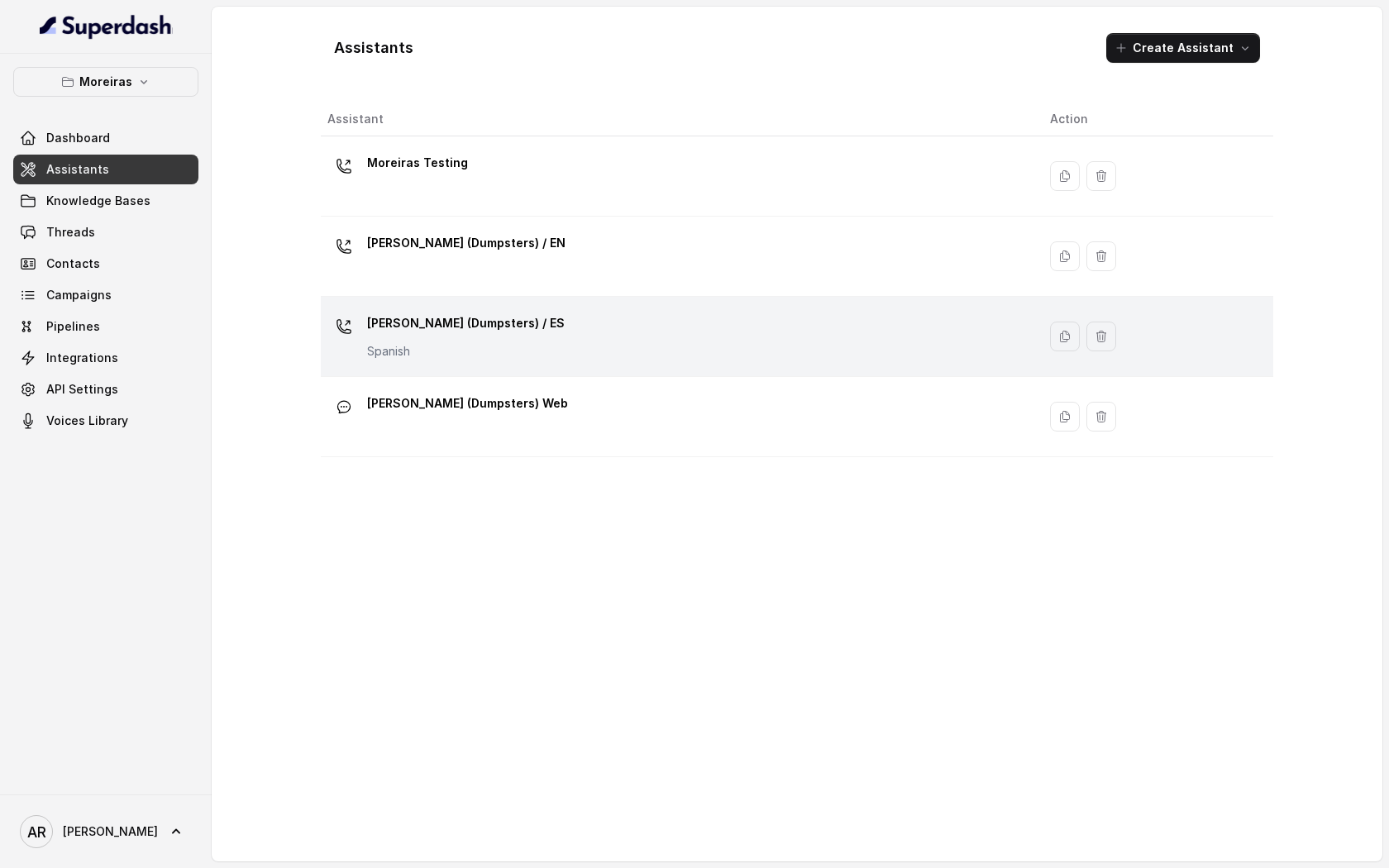
click at [538, 318] on div "[PERSON_NAME] (Dumpsters) / ES Spanish" at bounding box center [675, 336] width 696 height 53
